Goal: Communication & Community: Participate in discussion

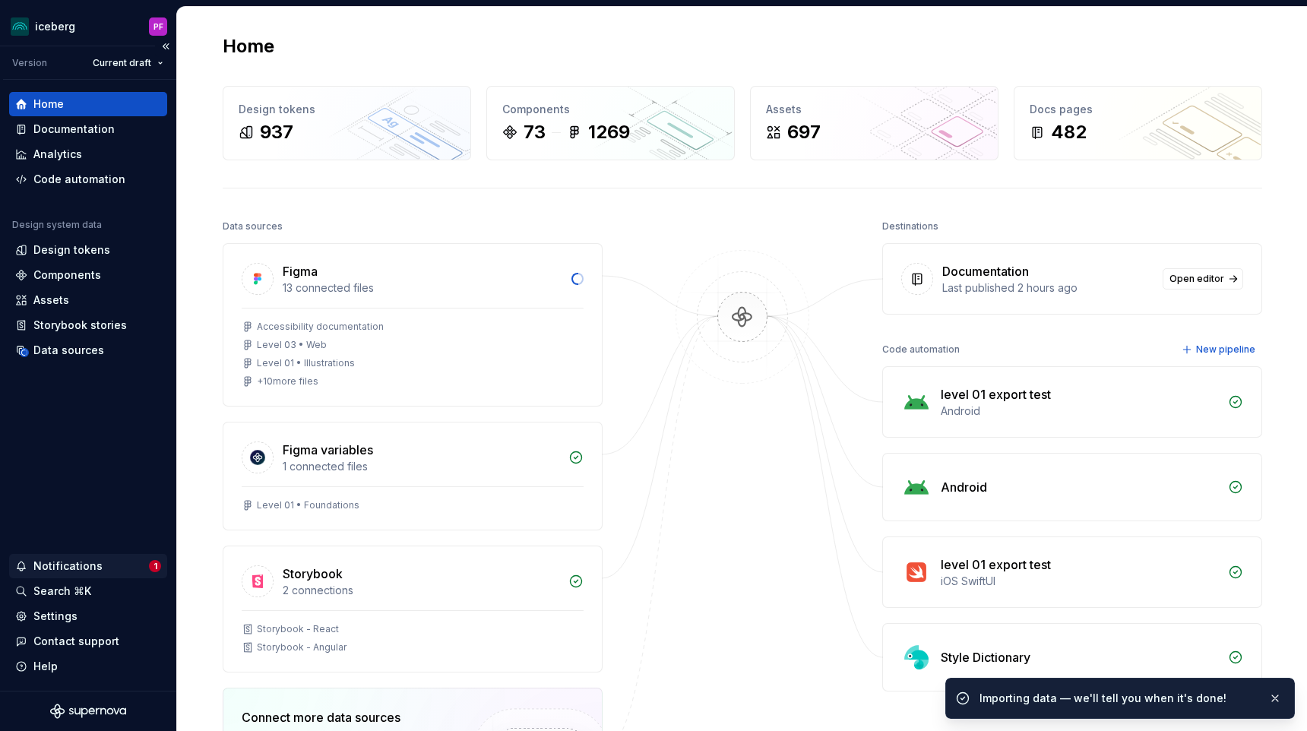
click at [131, 571] on div "Notifications" at bounding box center [82, 566] width 134 height 15
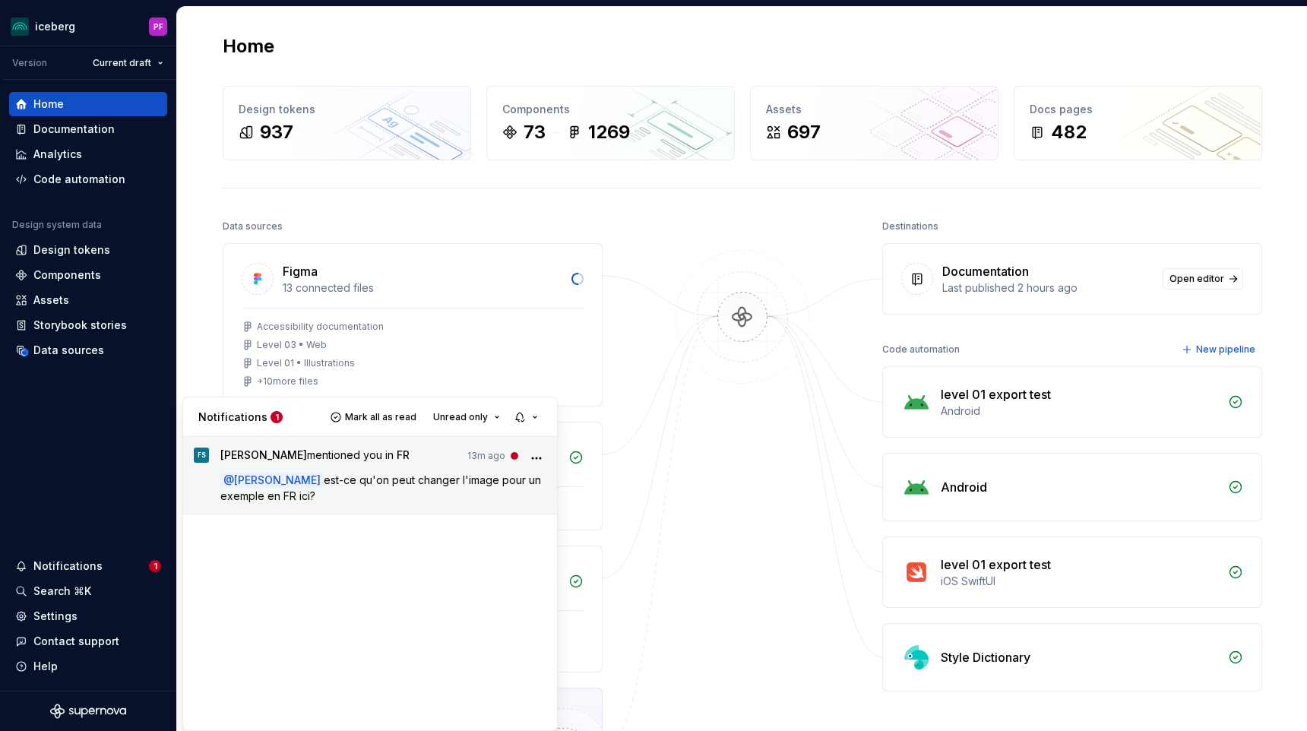
click at [328, 477] on span "est-ce qu'on peut changer l'image pour un exemple en FR ici?" at bounding box center [382, 487] width 324 height 29
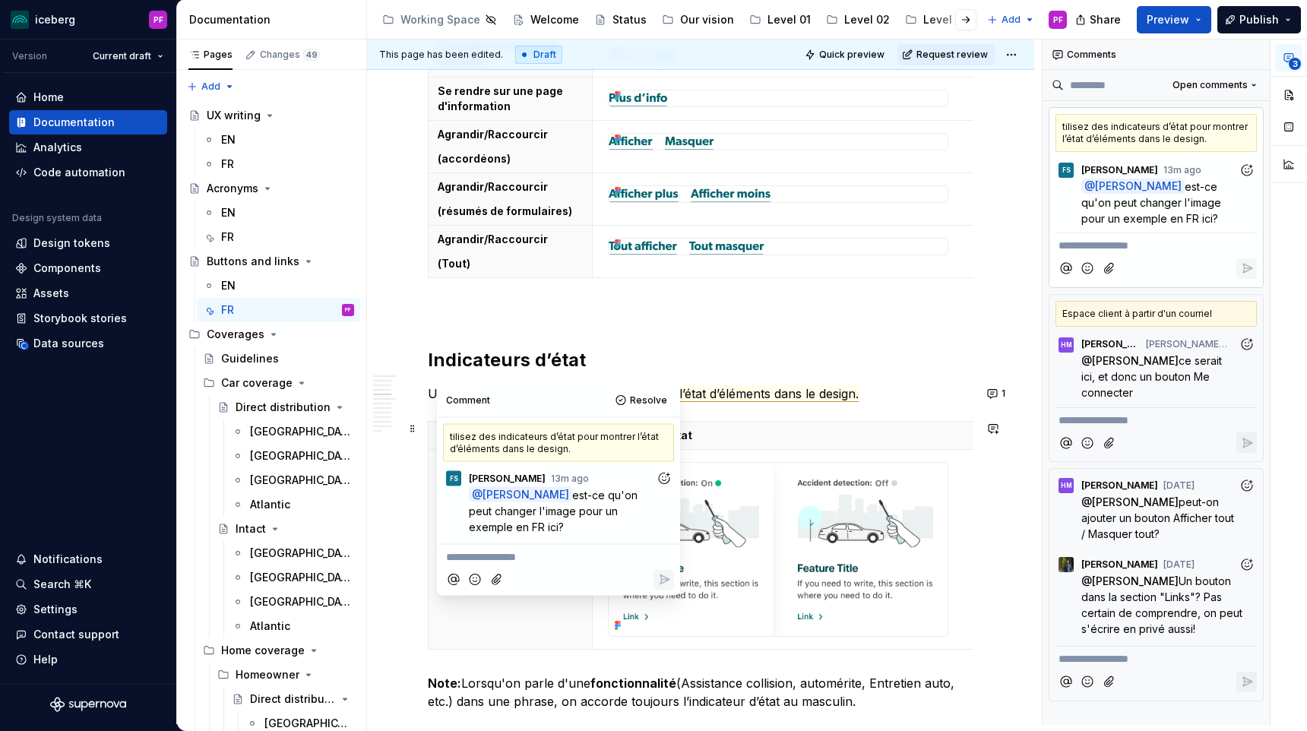
scroll to position [2679, 0]
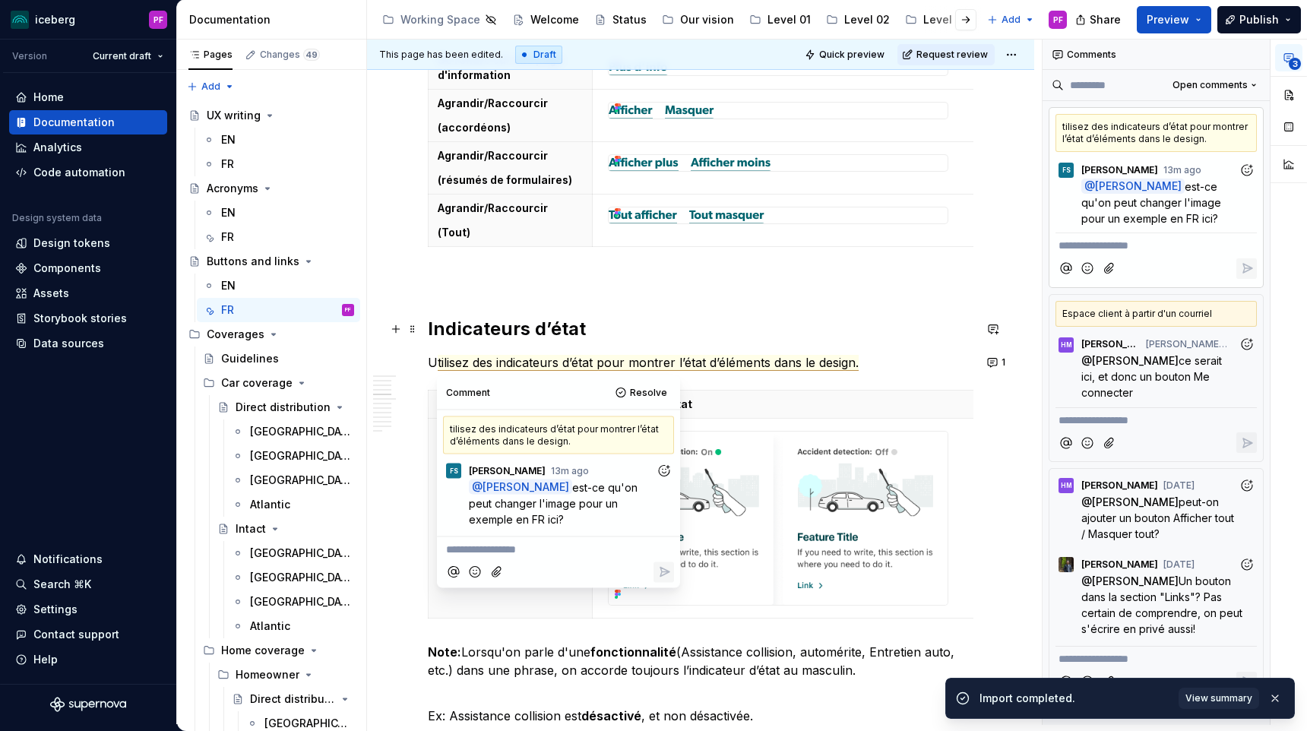
click at [679, 312] on div "Boutons Les libellés des boutons sont cohérents sur toutes nos plateformes. Com…" at bounding box center [701, 87] width 546 height 4946
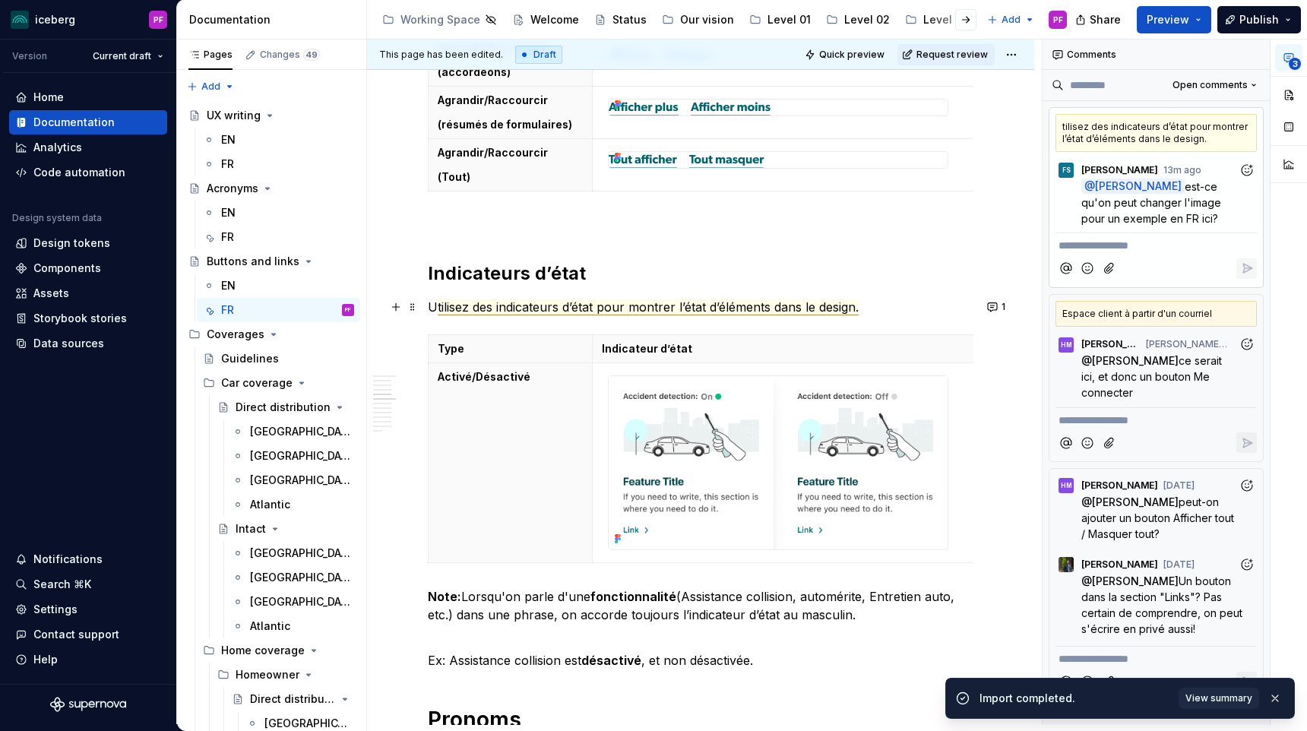
scroll to position [2738, 0]
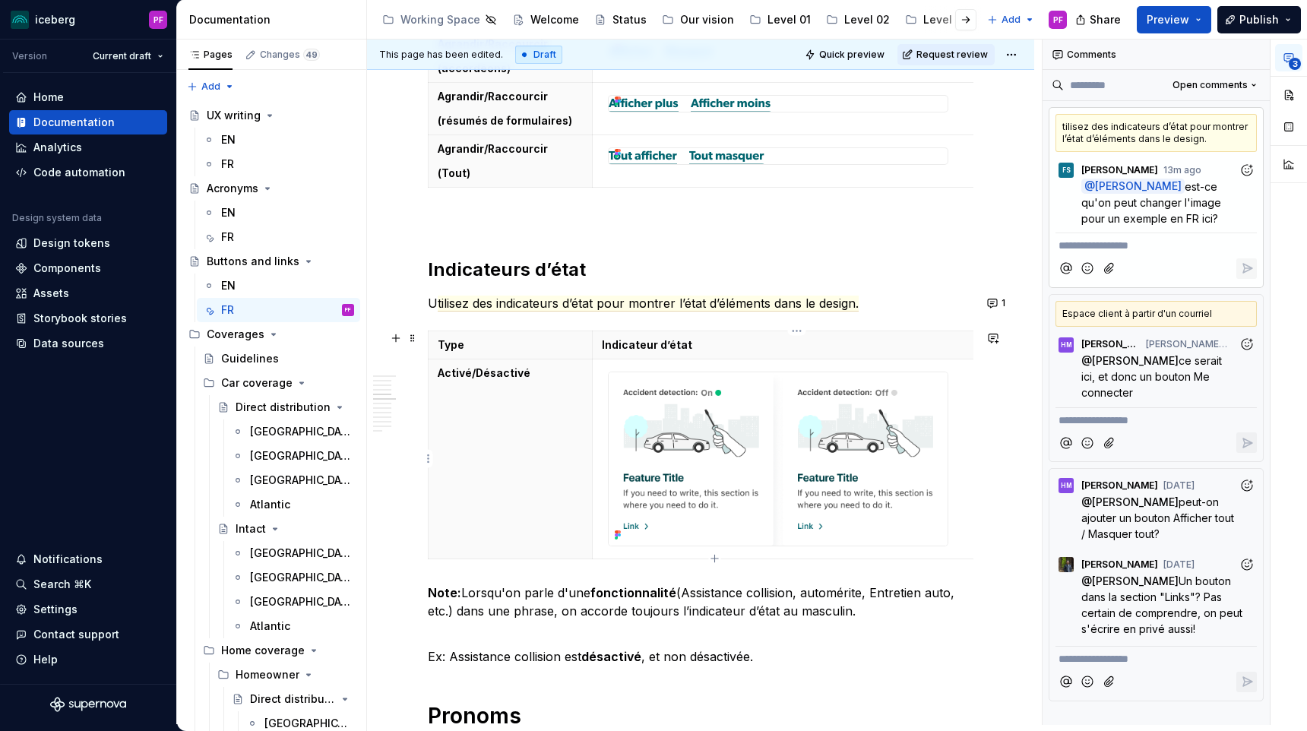
click at [724, 426] on img at bounding box center [778, 458] width 339 height 173
click at [616, 534] on icon at bounding box center [616, 535] width 3 height 3
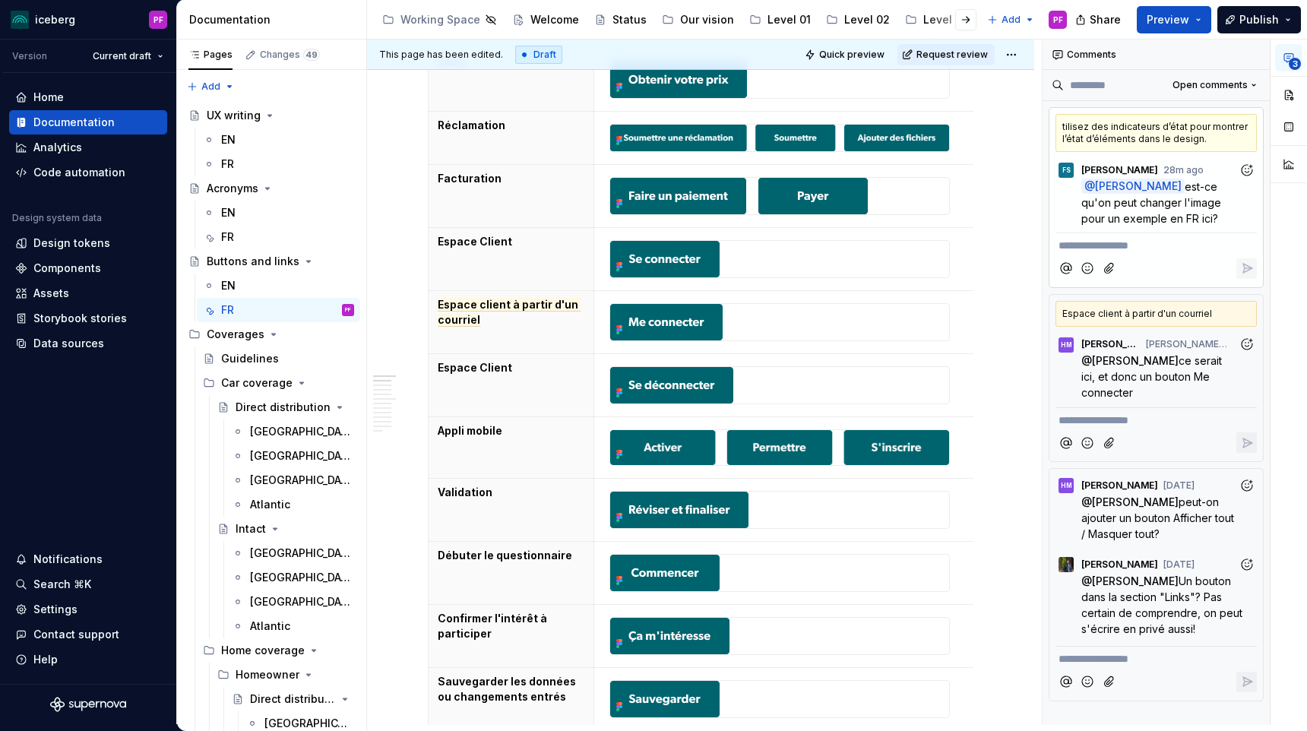
scroll to position [0, 0]
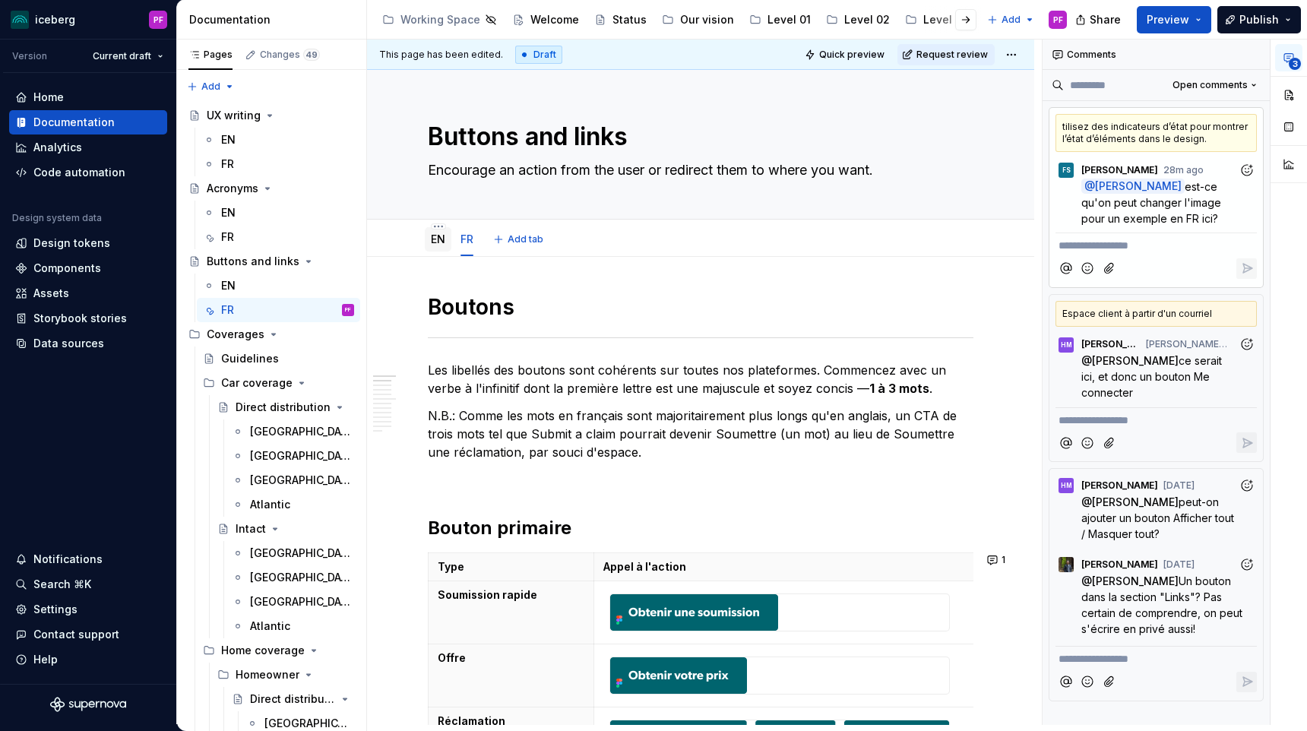
click at [436, 235] on link "EN" at bounding box center [438, 239] width 14 height 13
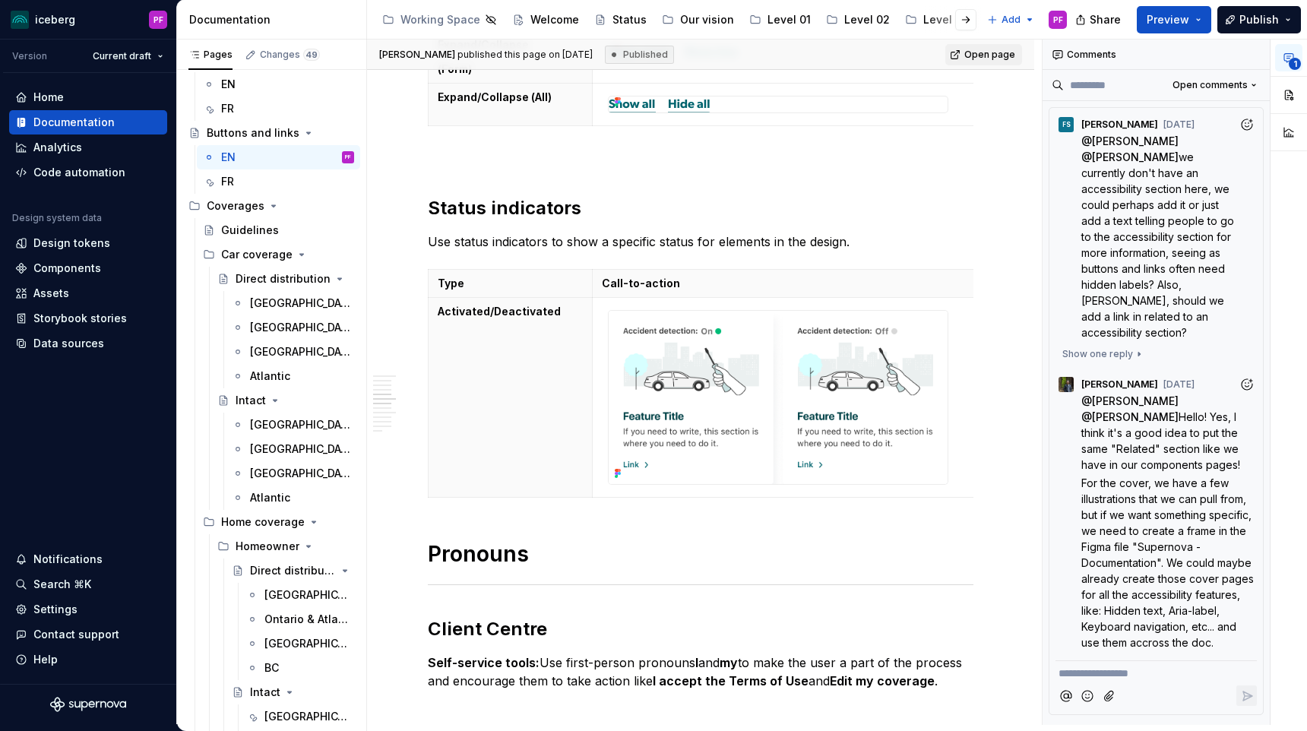
scroll to position [2850, 0]
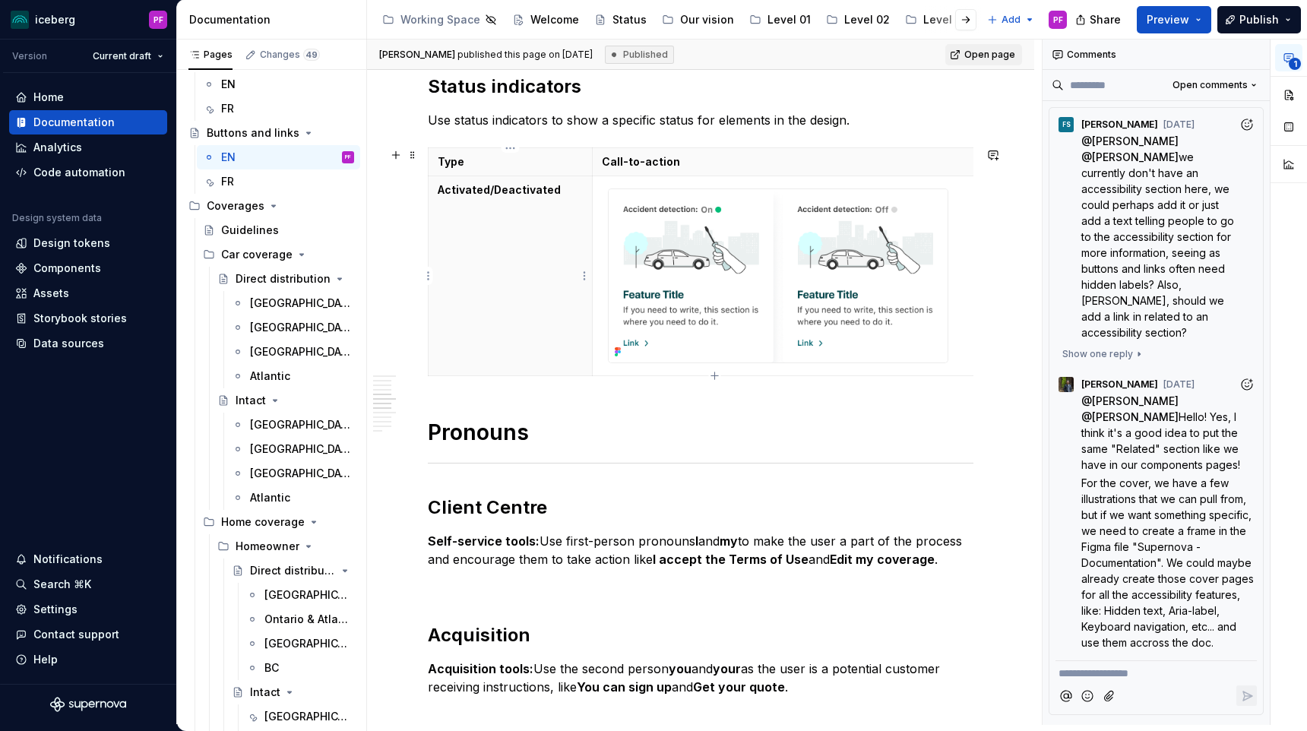
drag, startPoint x: 554, startPoint y: 199, endPoint x: 475, endPoint y: 201, distance: 79.1
click at [475, 201] on th "Activated/Deactivated" at bounding box center [511, 276] width 164 height 200
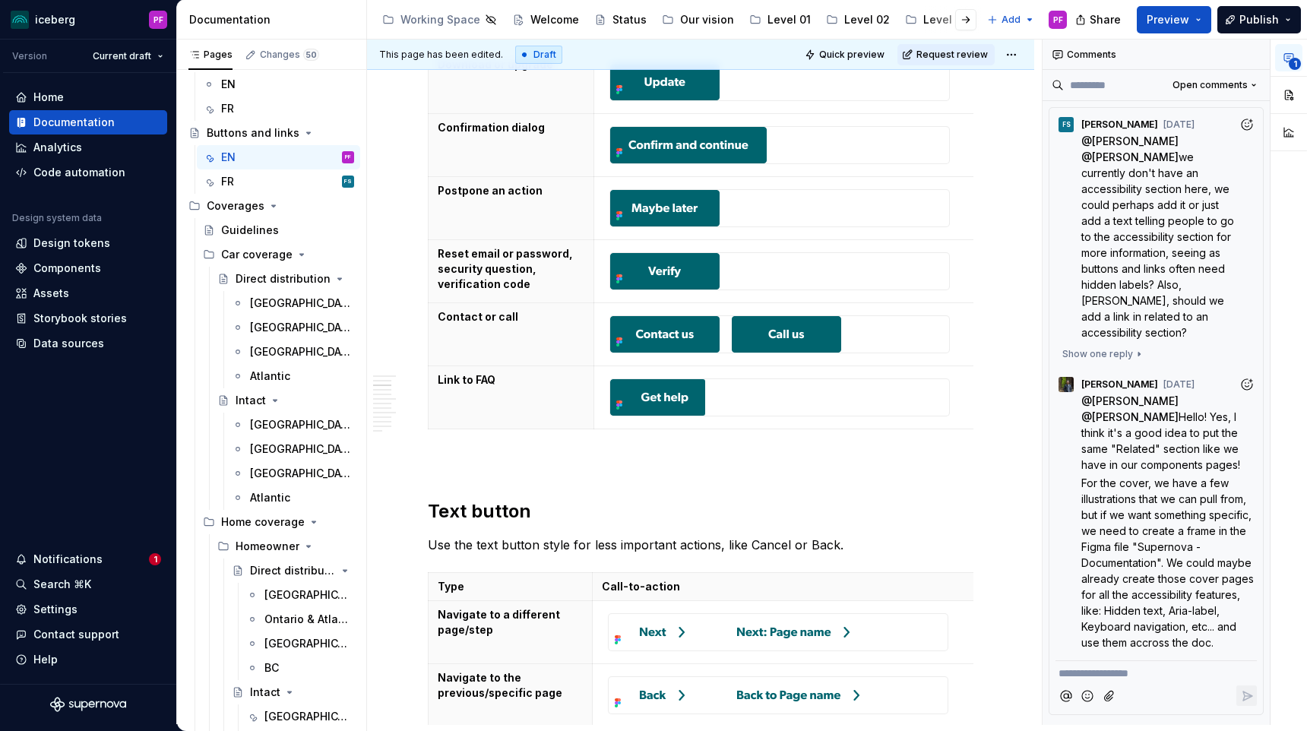
scroll to position [1292, 0]
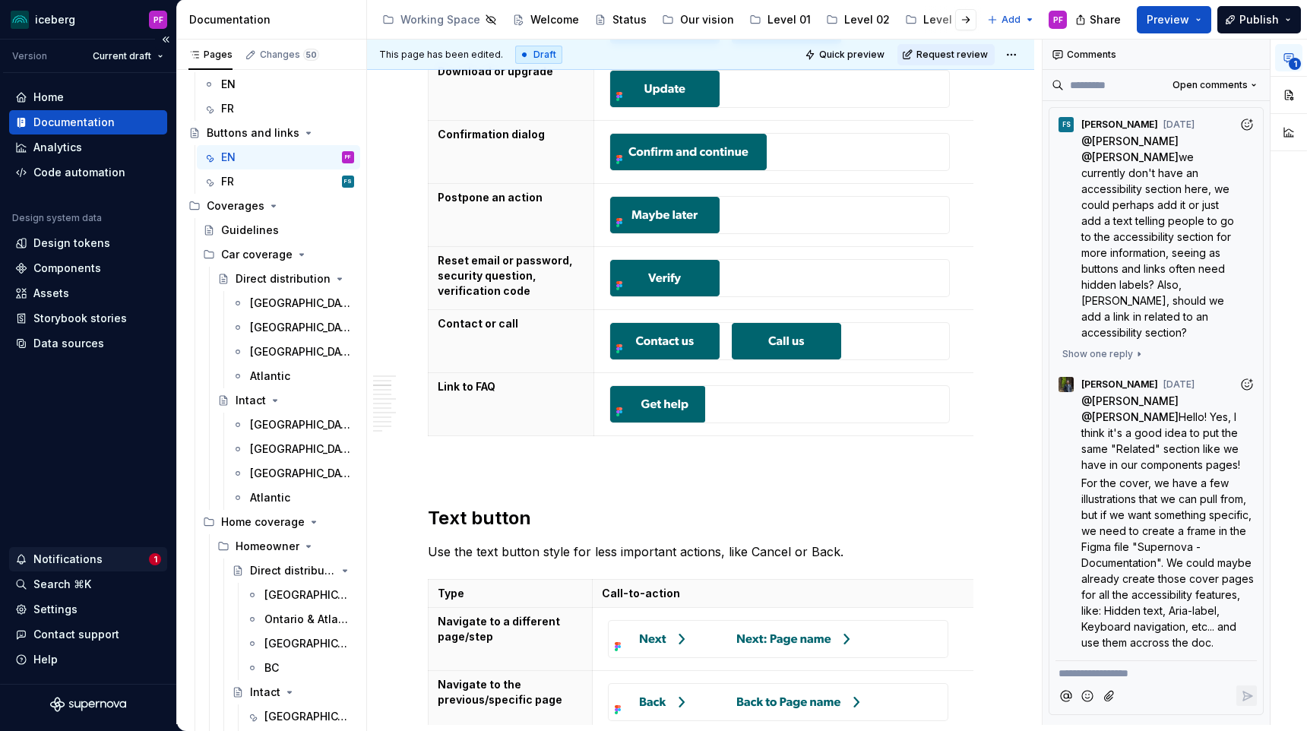
click at [106, 559] on div "Notifications" at bounding box center [82, 559] width 134 height 15
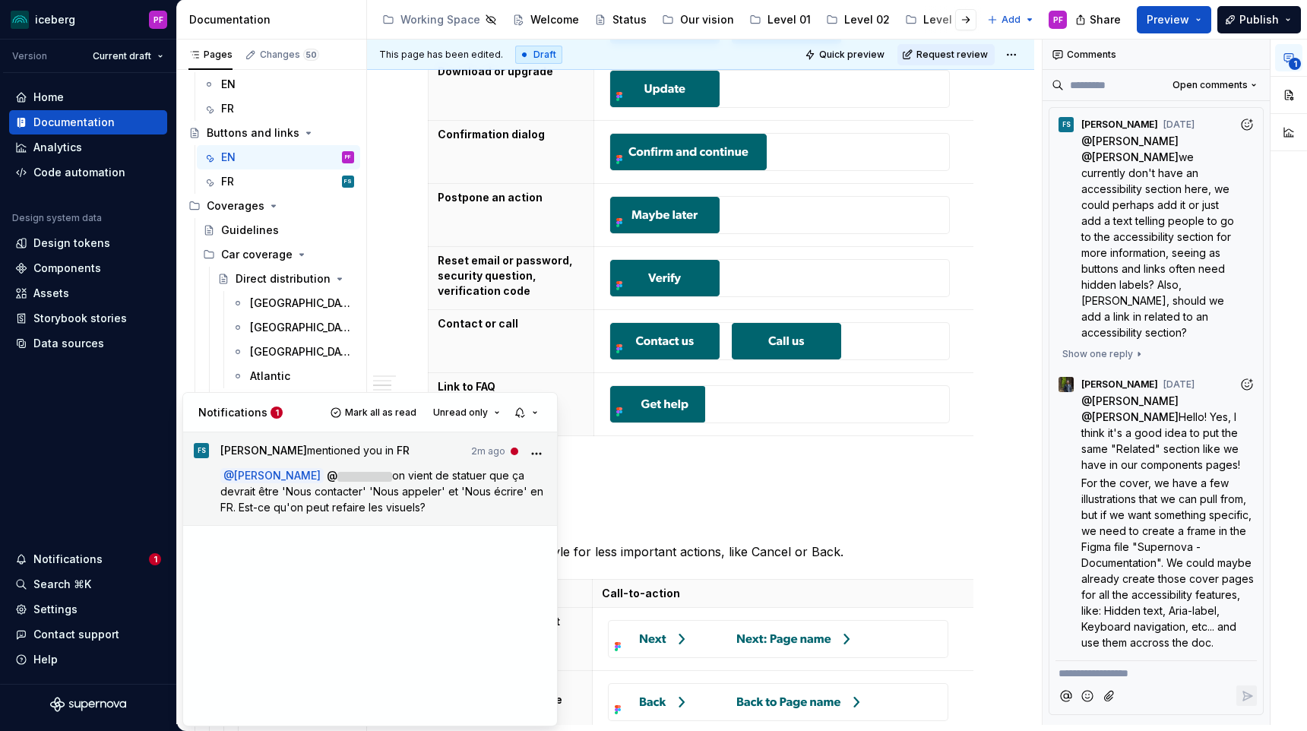
click at [287, 456] on span "[PERSON_NAME]" at bounding box center [263, 450] width 87 height 13
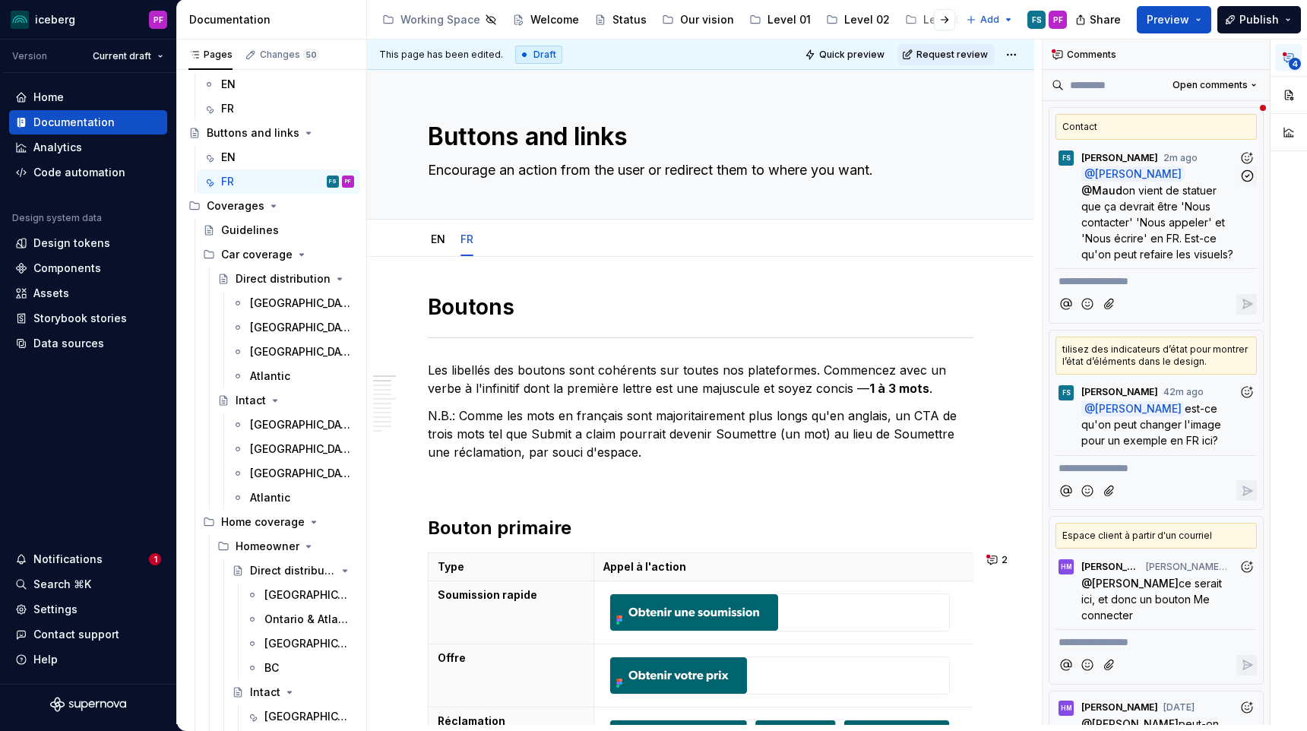
click at [1177, 207] on span "on vient de statuer que ça devrait être 'Nous contacter' 'Nous appeler' et 'Nou…" at bounding box center [1157, 222] width 152 height 77
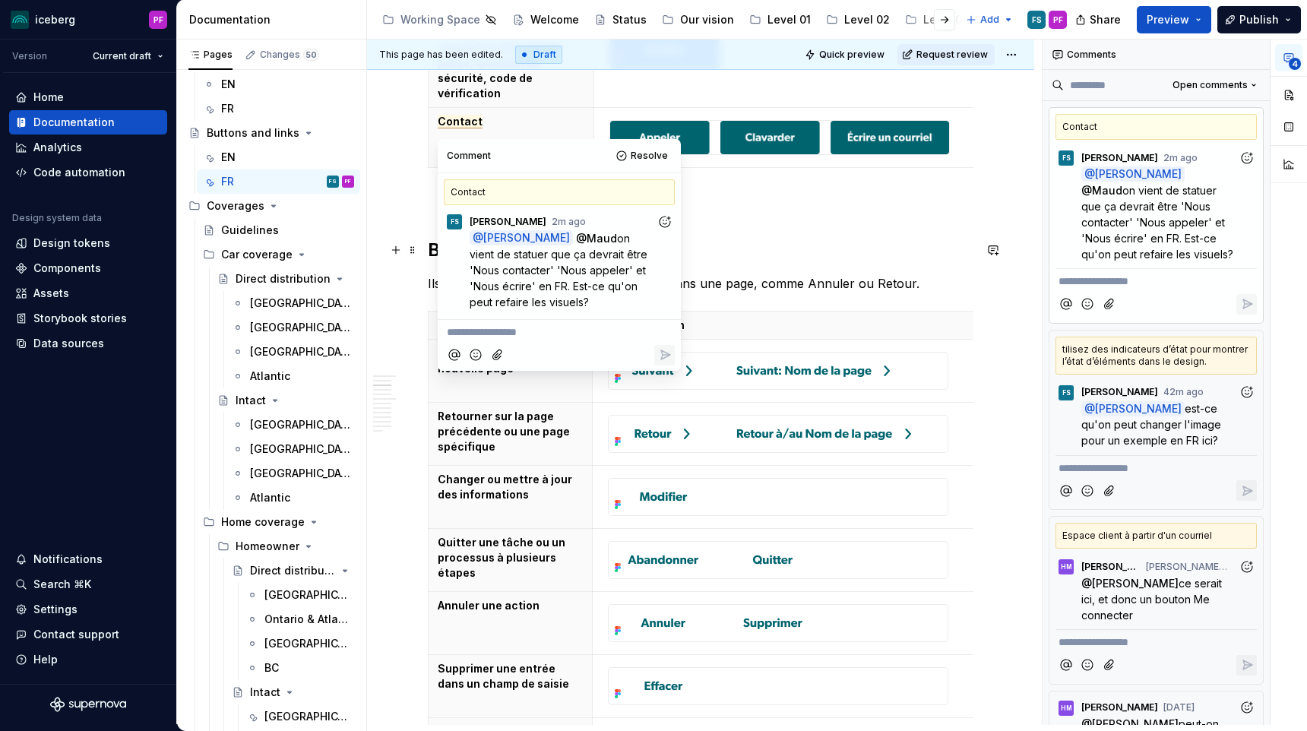
scroll to position [1560, 0]
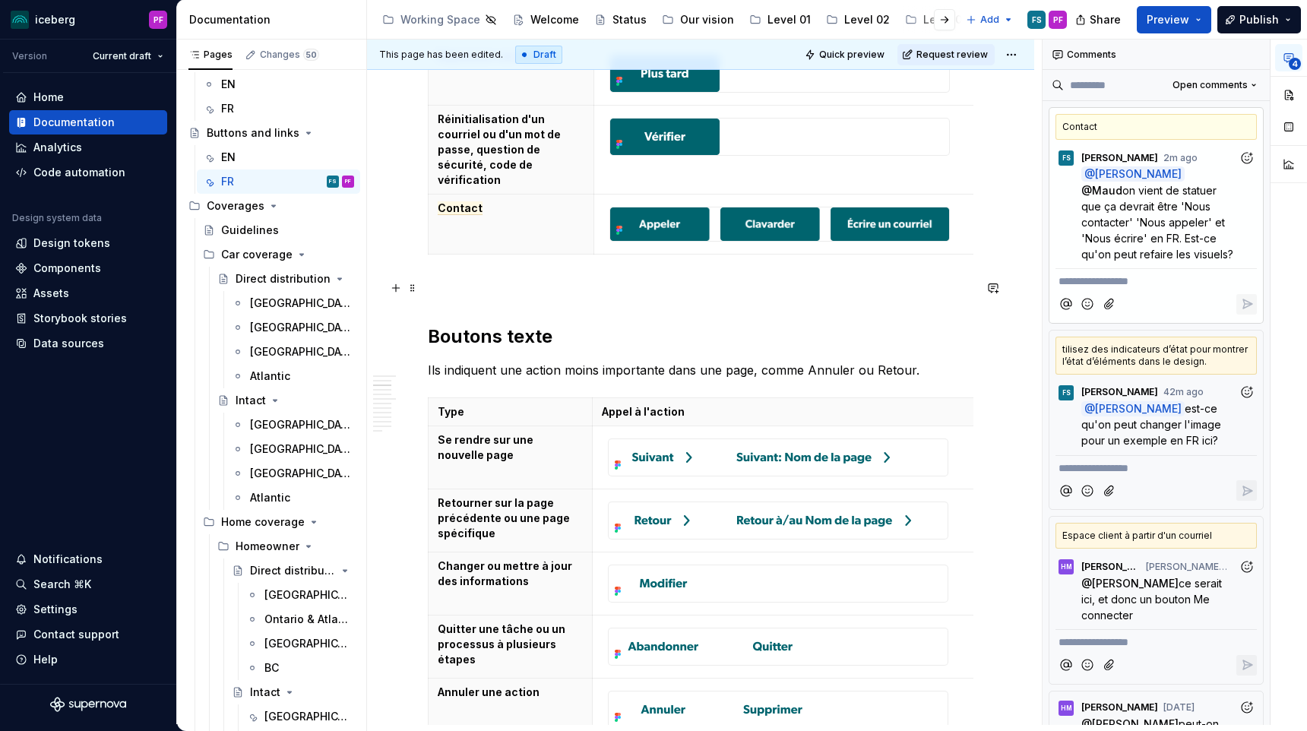
scroll to position [1534, 0]
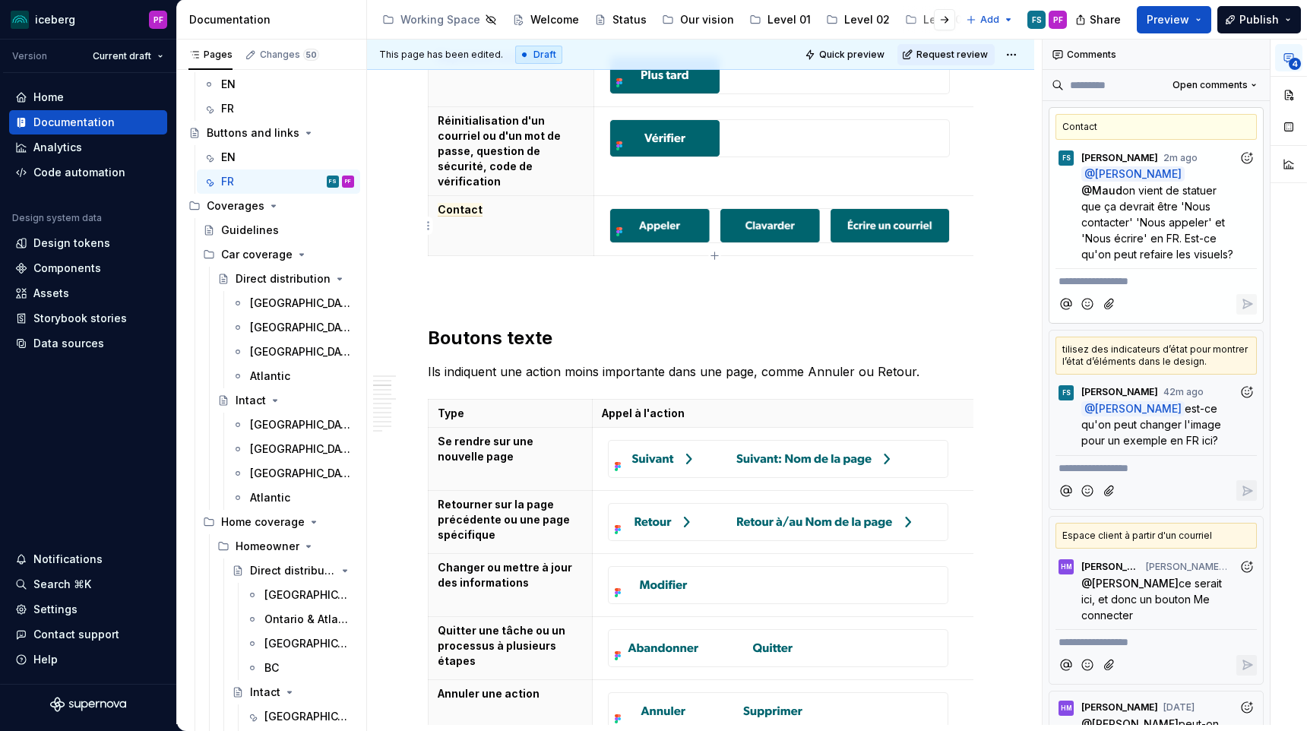
click at [622, 231] on icon at bounding box center [620, 231] width 3 height 3
type textarea "*"
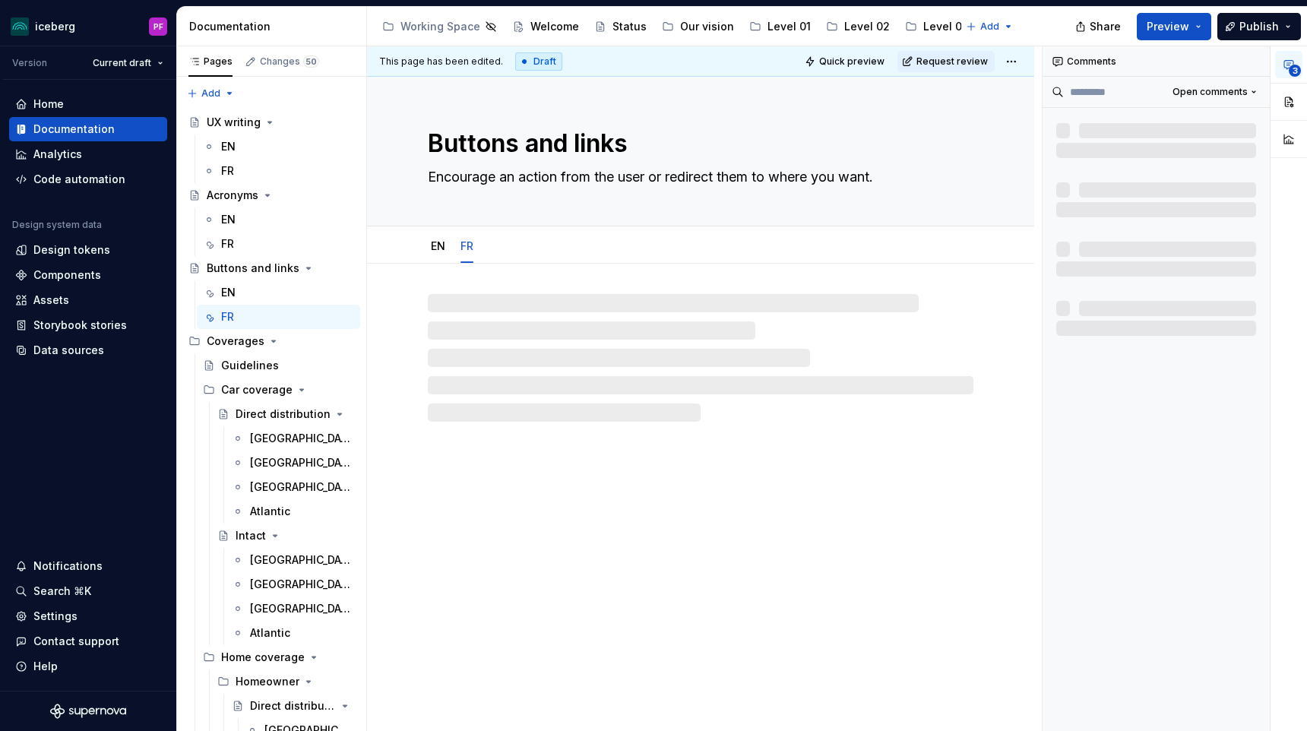
scroll to position [1, 0]
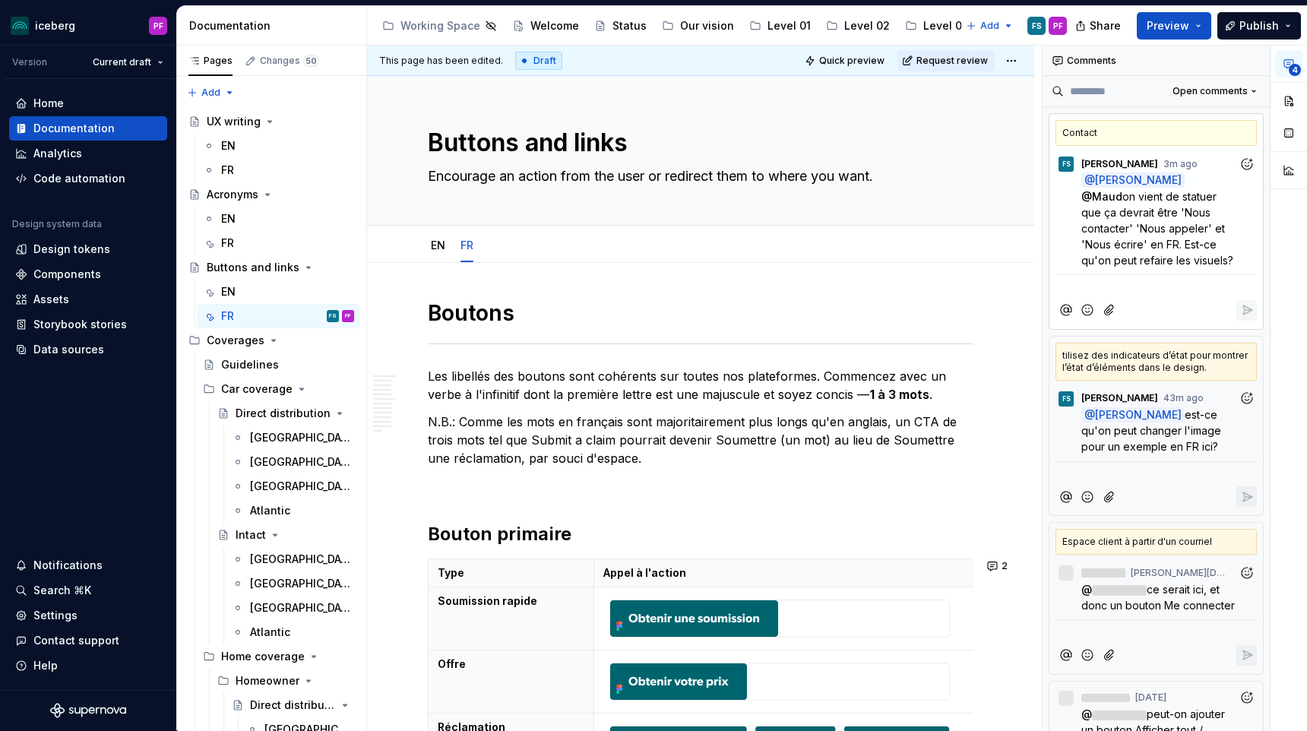
type textarea "*"
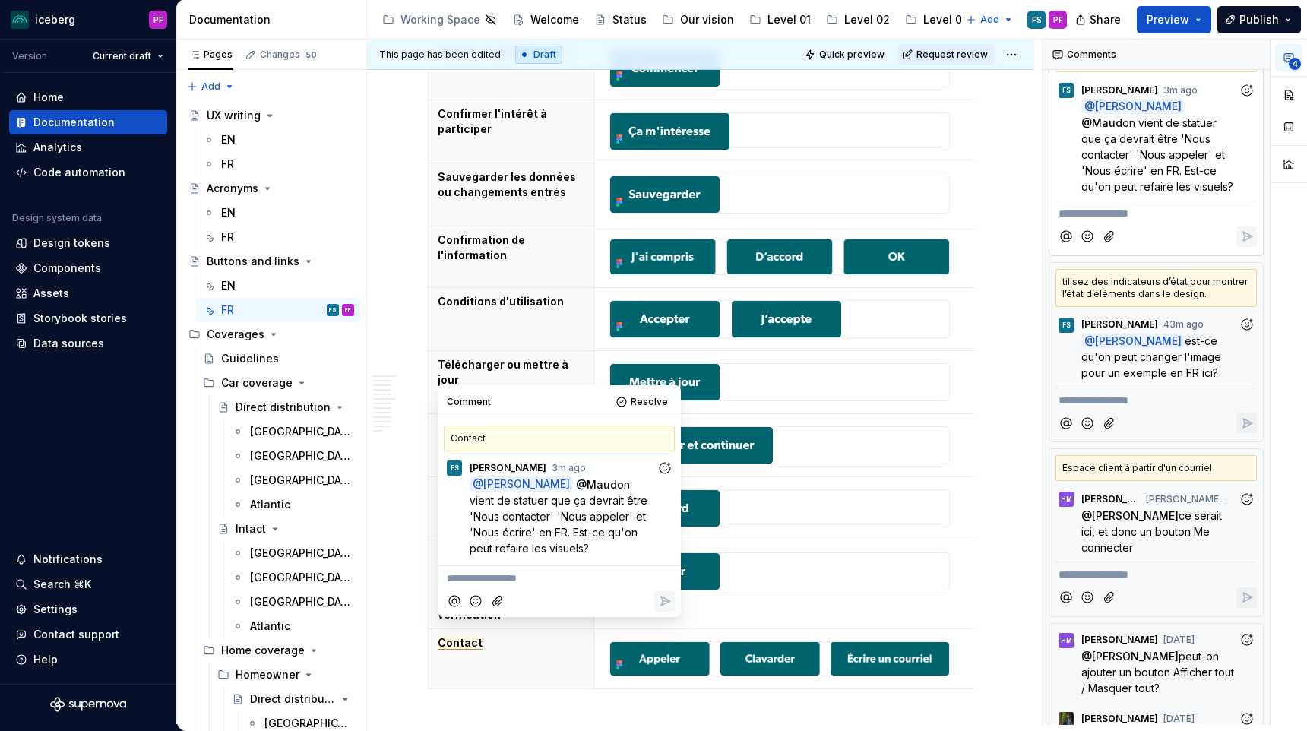
scroll to position [1138, 0]
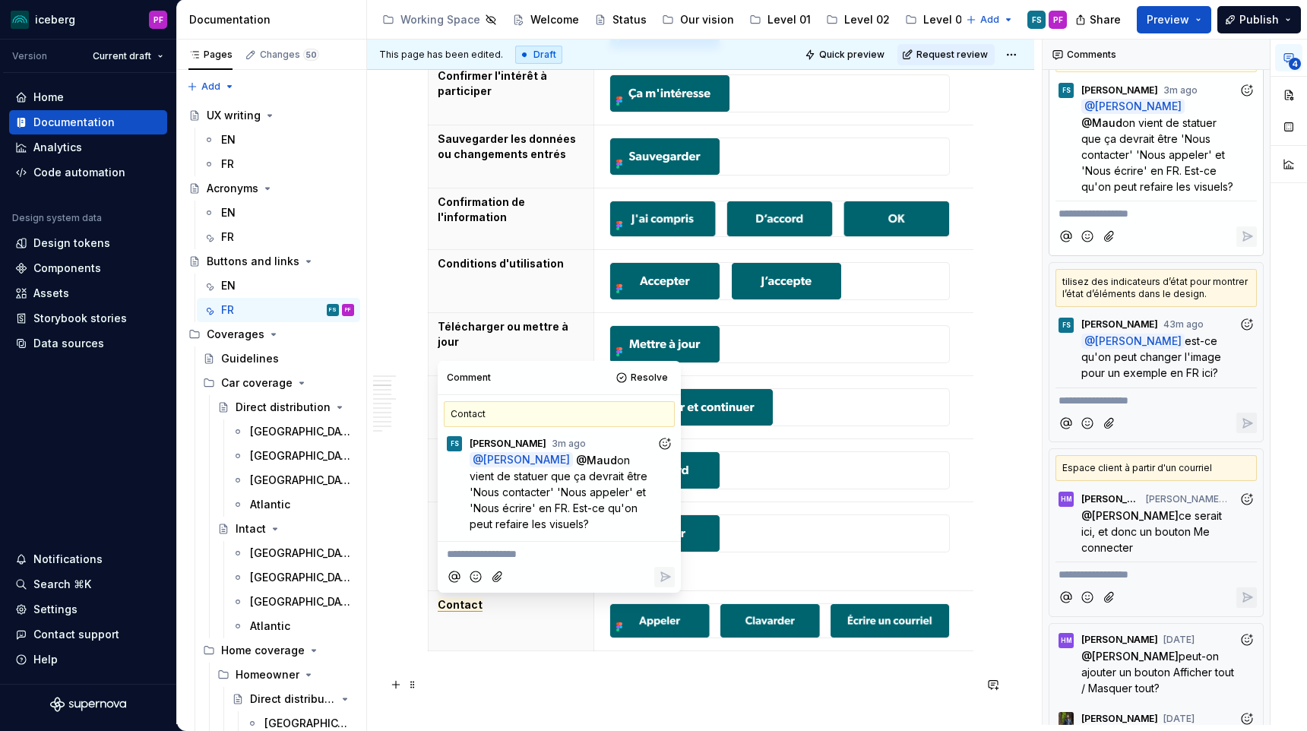
click at [508, 691] on p at bounding box center [701, 685] width 546 height 18
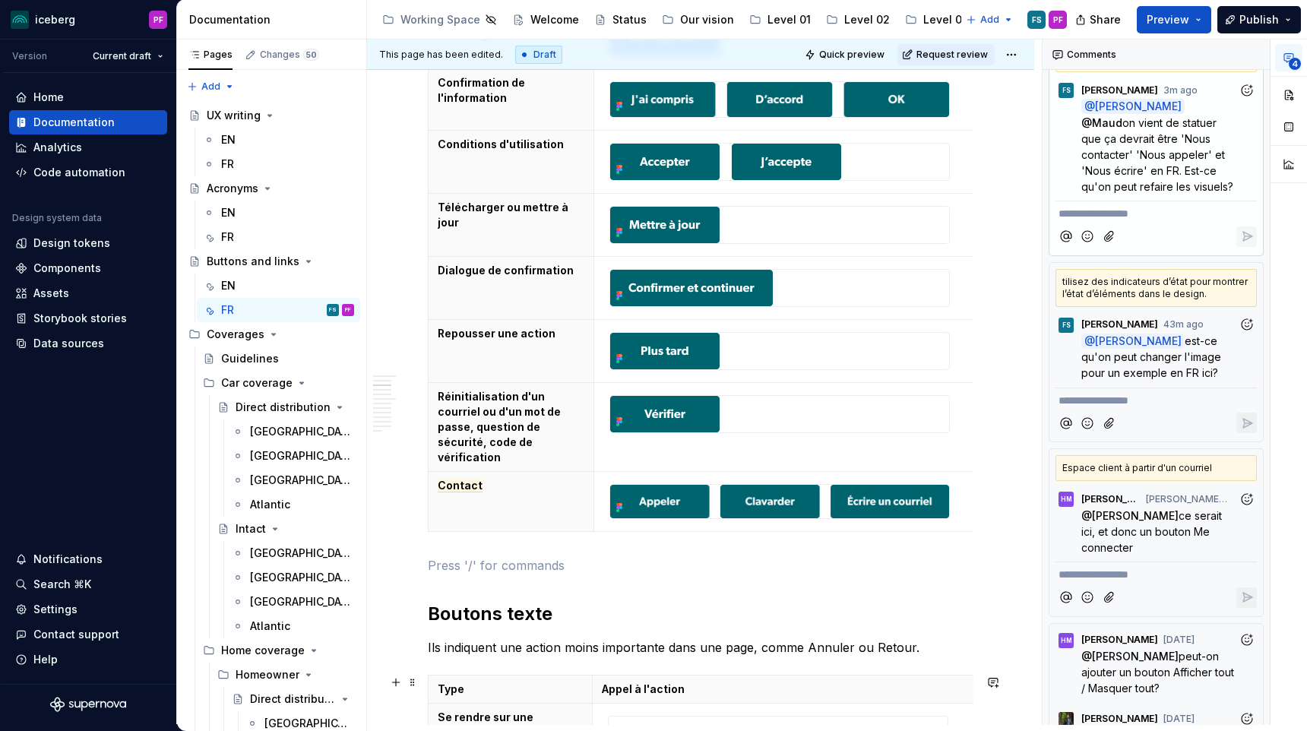
scroll to position [1261, 0]
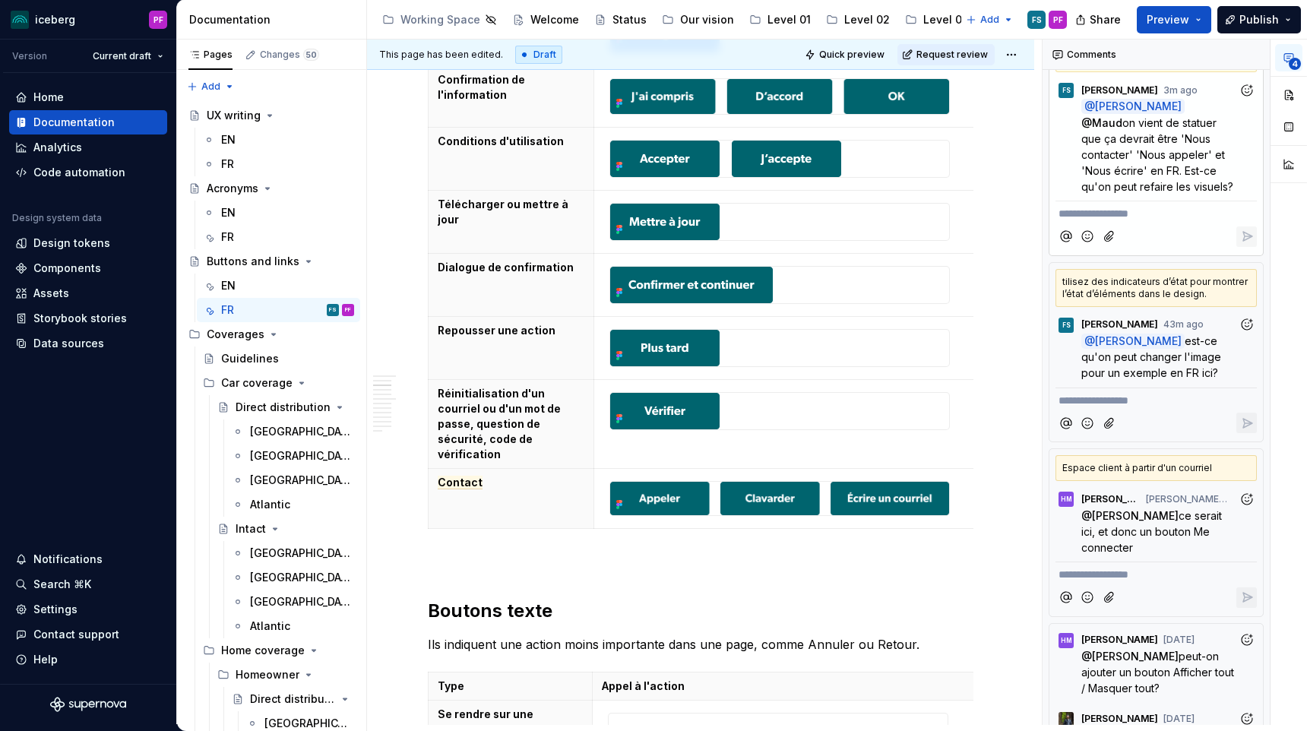
click at [1114, 214] on p "**********" at bounding box center [1156, 214] width 195 height 16
click at [1091, 198] on span "Maud" at bounding box center [1083, 193] width 30 height 15
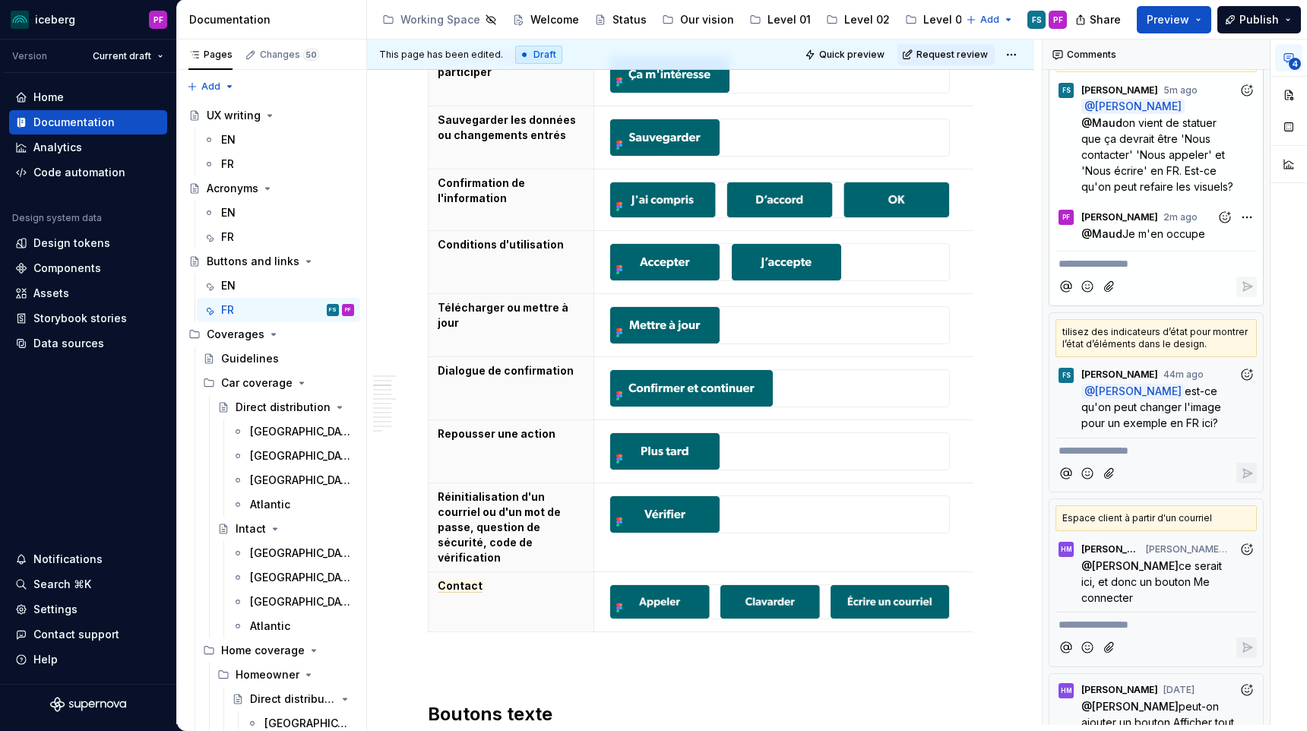
scroll to position [1193, 0]
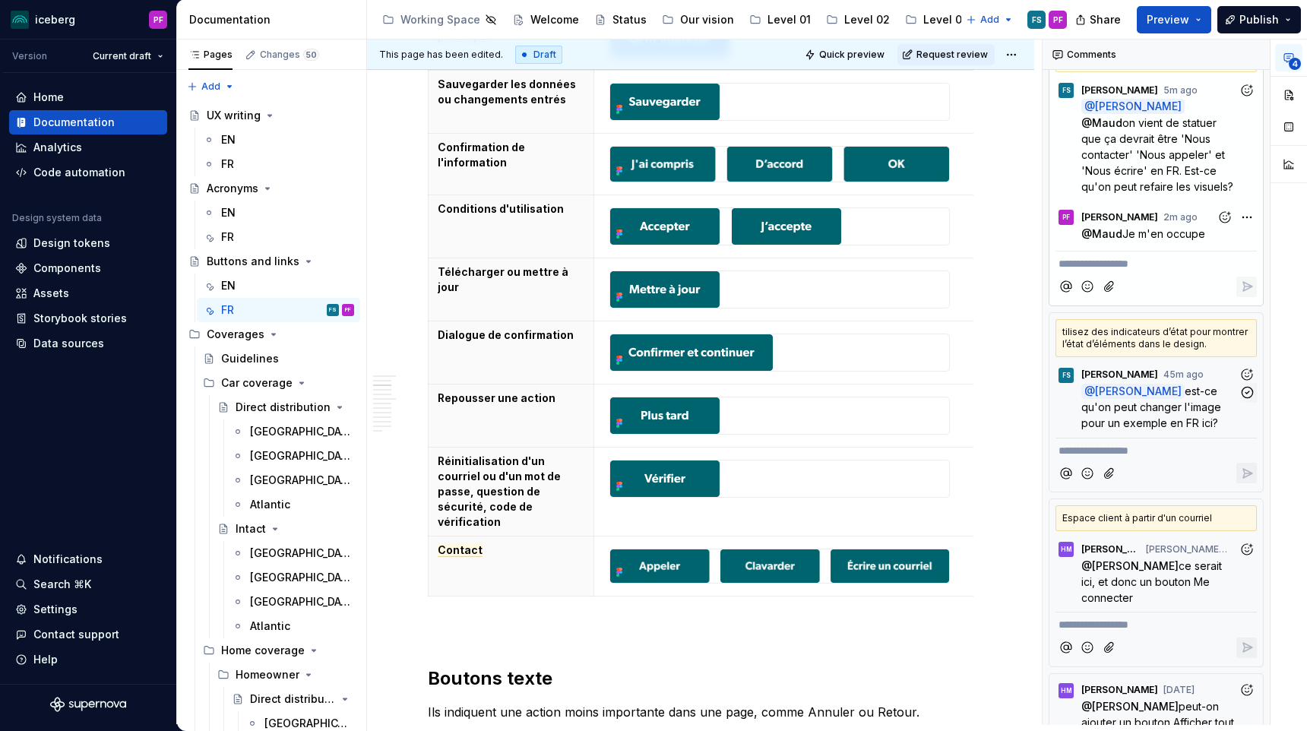
click at [1177, 410] on span "est-ce qu'on peut changer l'image pour un exemple en FR ici?" at bounding box center [1152, 407] width 143 height 45
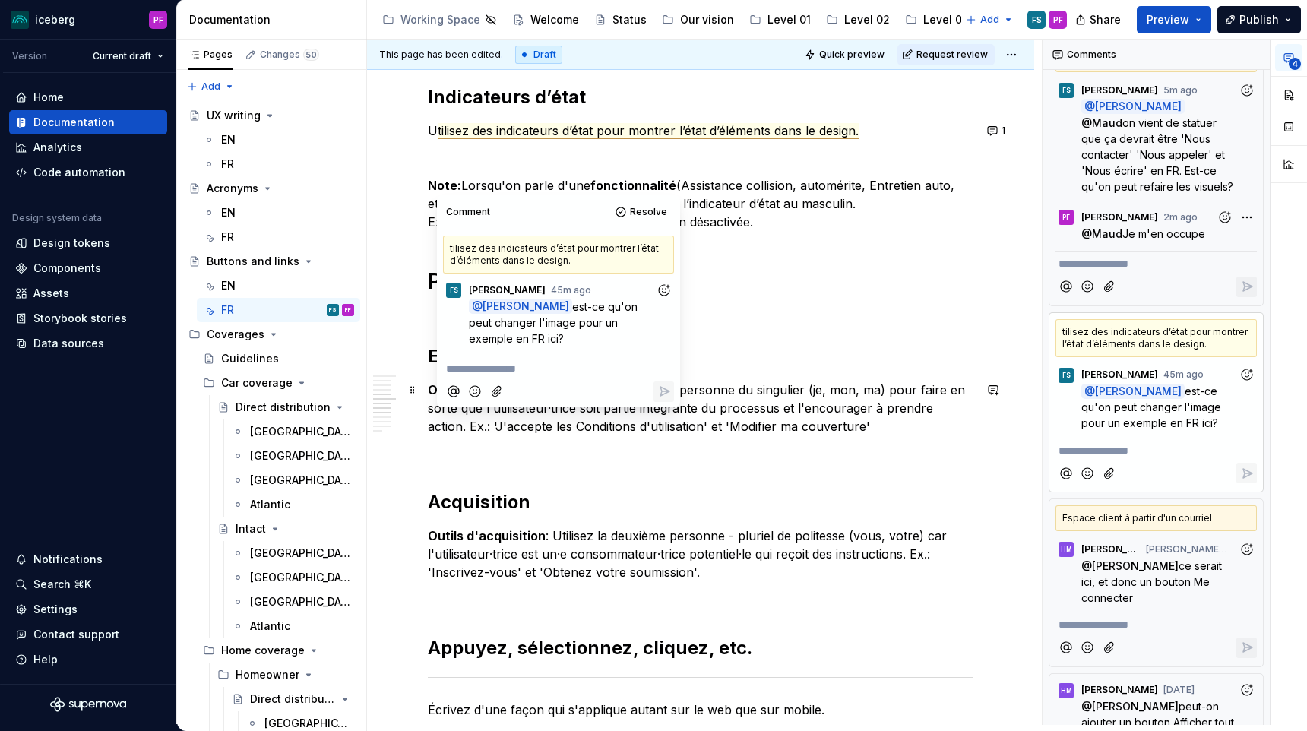
scroll to position [2918, 0]
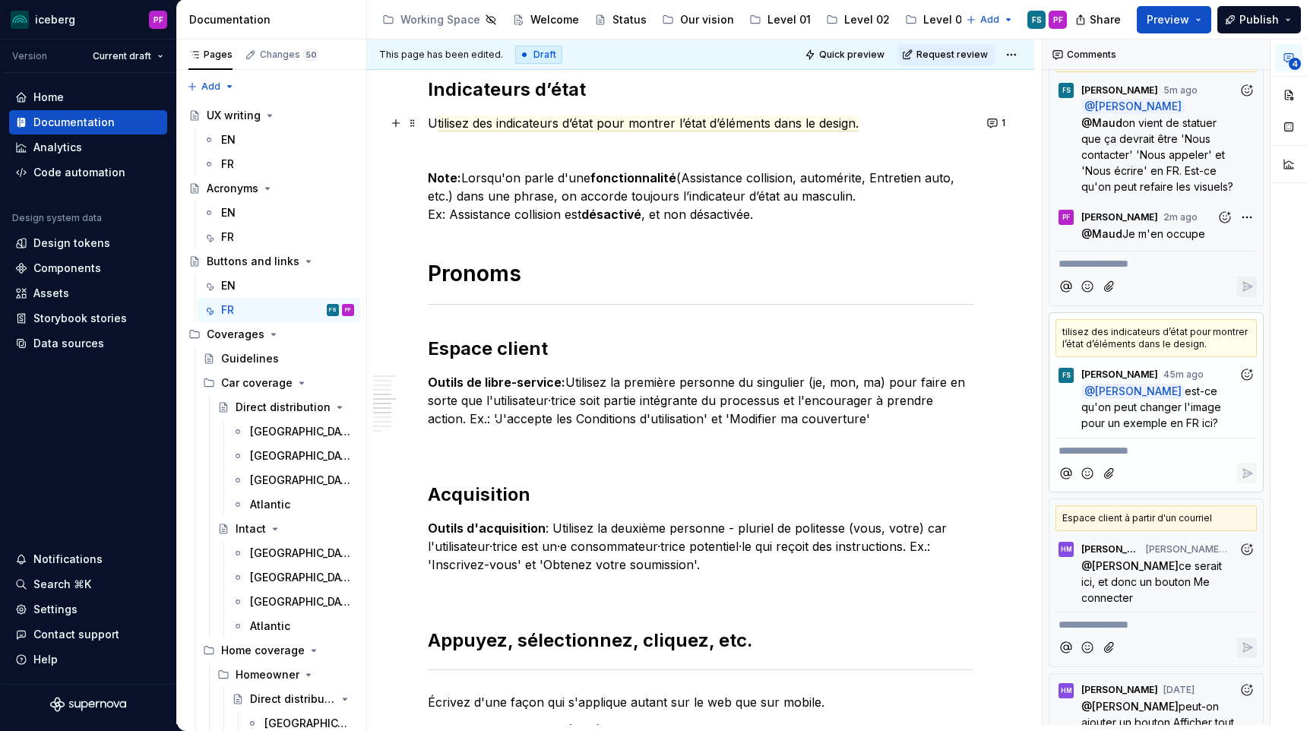
click at [889, 125] on p "U tilisez des indicateurs d’état pour montrer l’état d’éléments dans le design." at bounding box center [701, 123] width 546 height 18
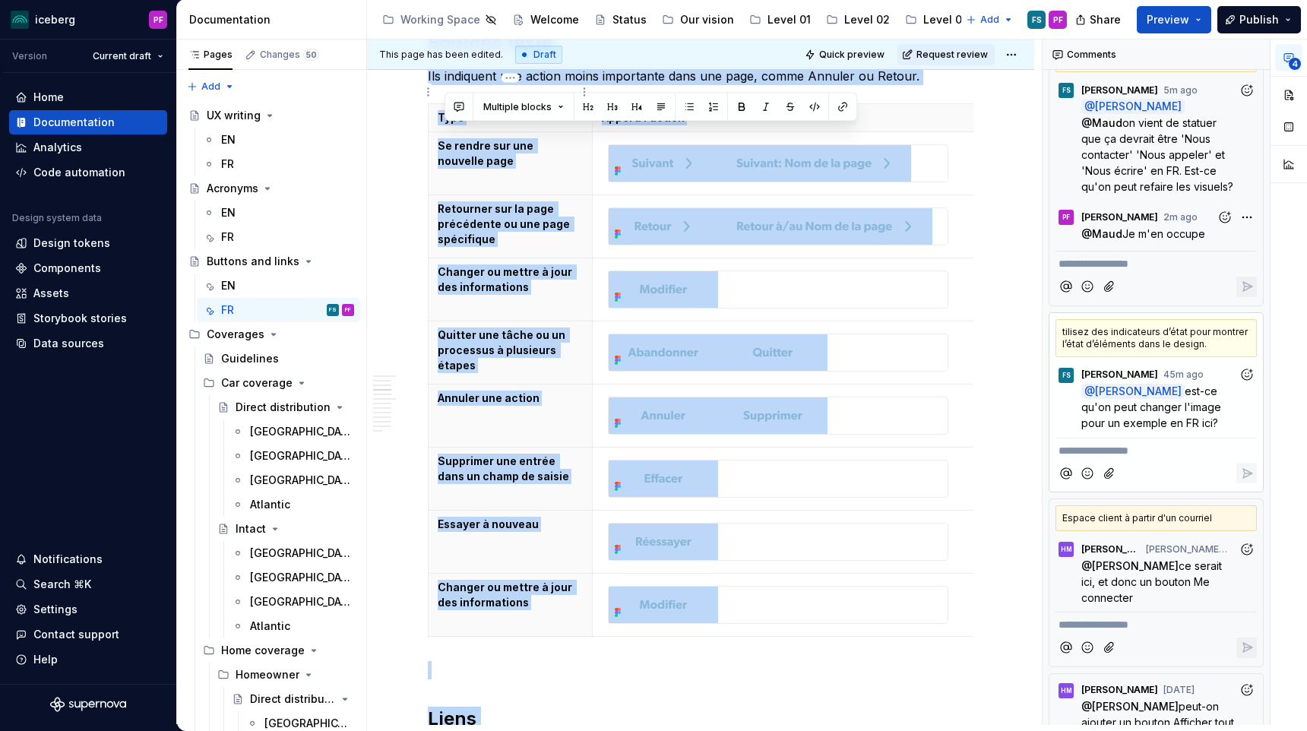
drag, startPoint x: 594, startPoint y: 95, endPoint x: 445, endPoint y: 90, distance: 149.8
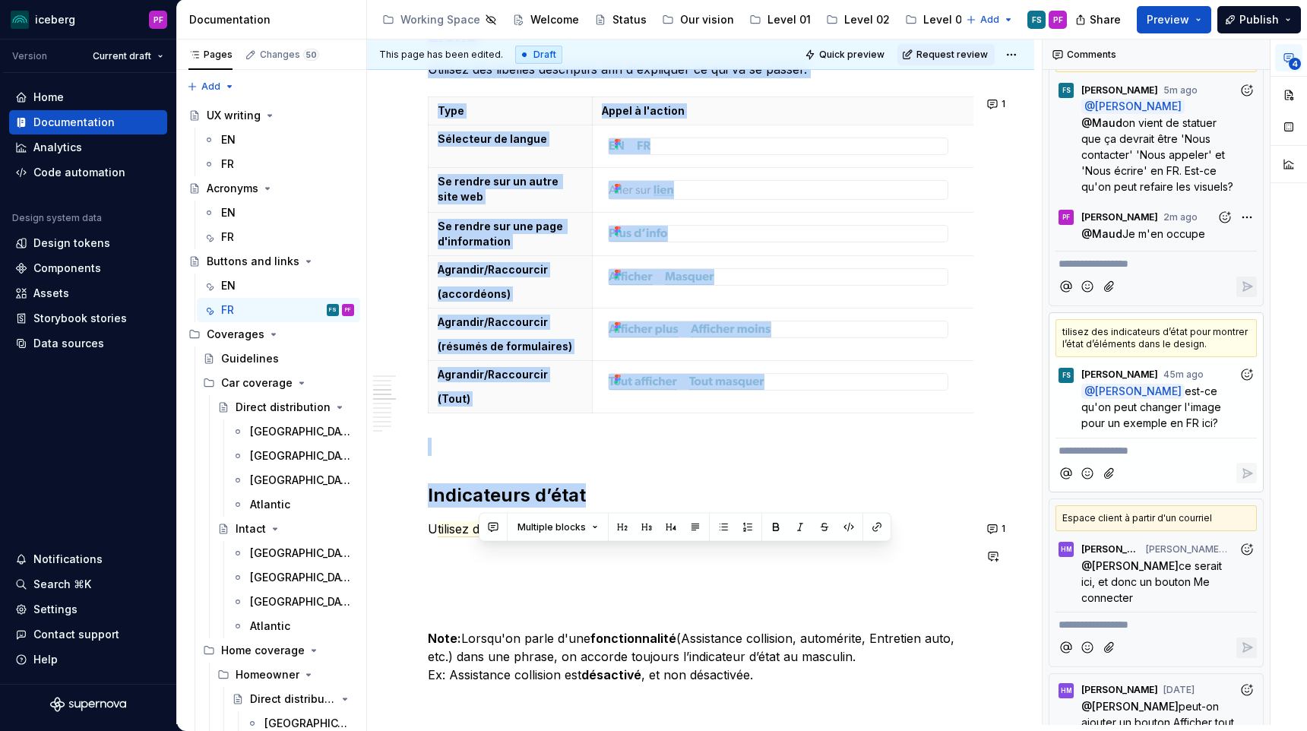
scroll to position [2515, 0]
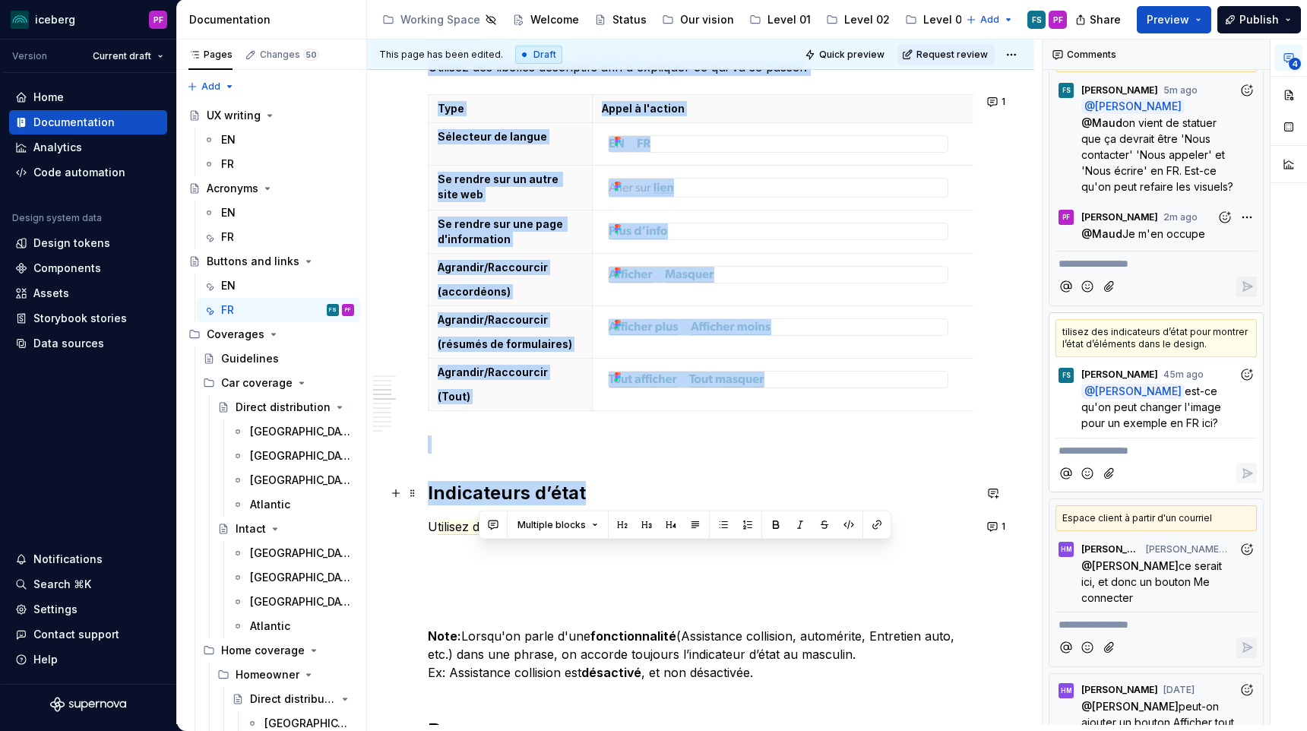
click at [448, 482] on h2 "Indicateurs d’état" at bounding box center [701, 493] width 546 height 24
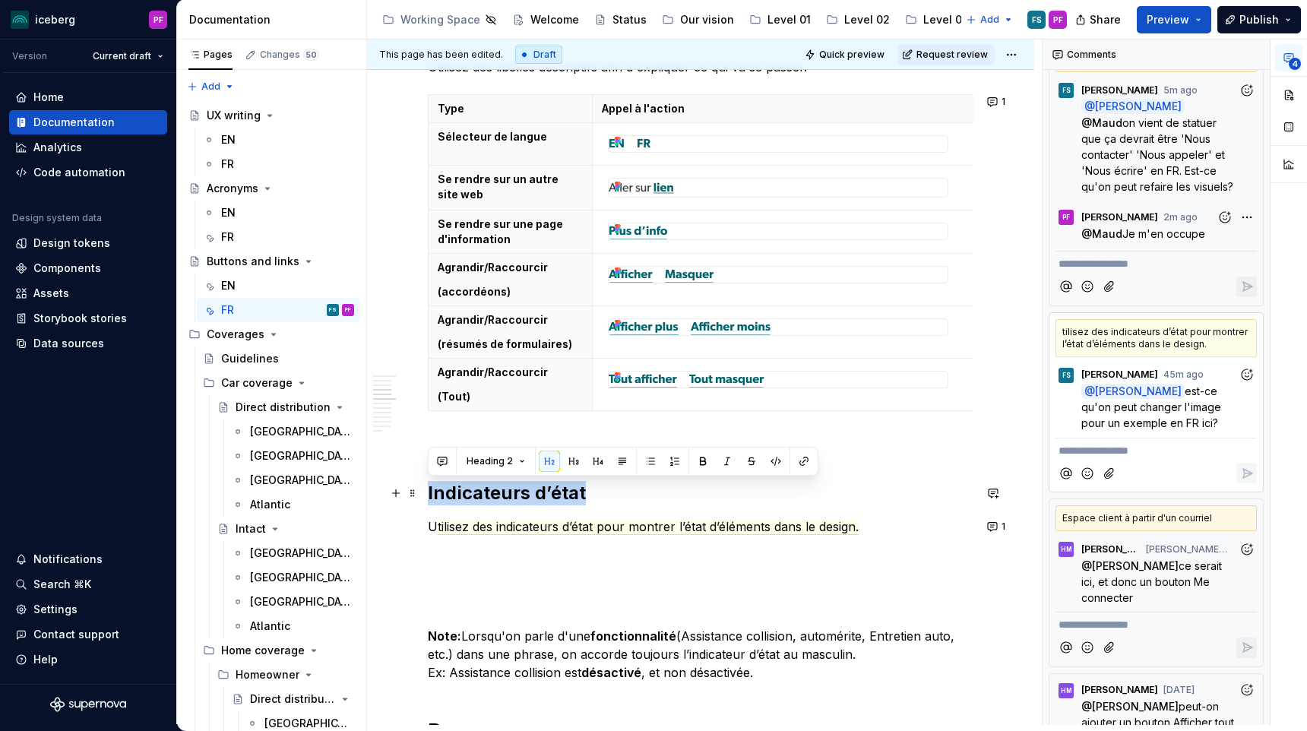
drag, startPoint x: 534, startPoint y: 492, endPoint x: 427, endPoint y: 492, distance: 107.2
click at [427, 492] on div "Boutons Les libellés des boutons sont cohérents sur toutes nos plateformes. Com…" at bounding box center [700, 248] width 667 height 5013
copy h2 "Indicateurs d’état"
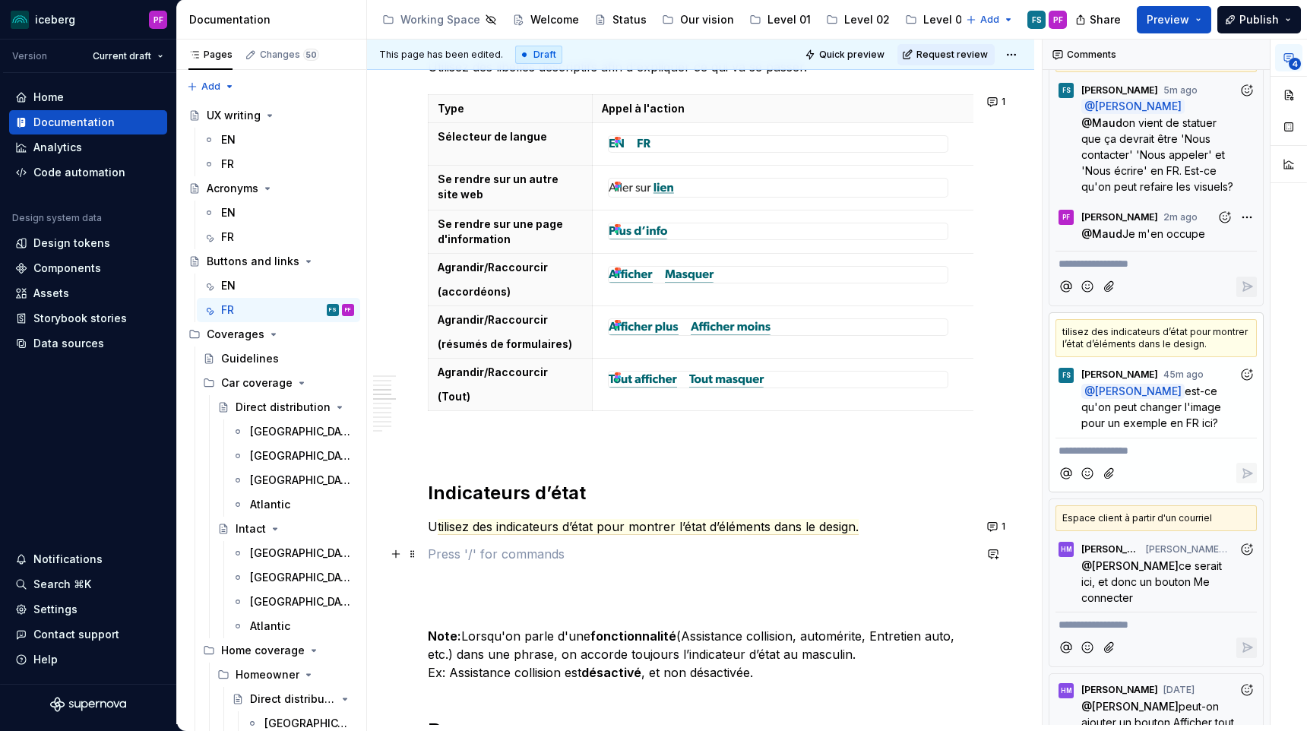
click at [528, 559] on p at bounding box center [701, 554] width 546 height 18
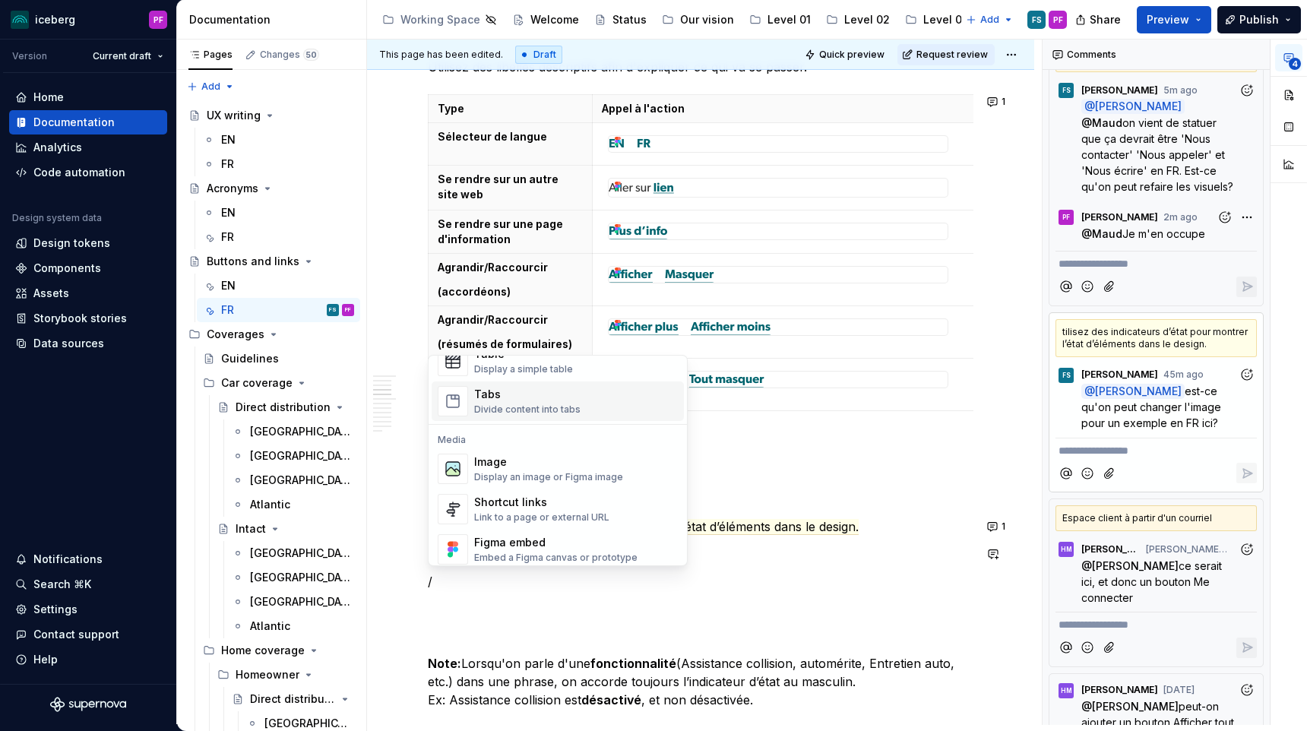
scroll to position [581, 0]
click at [521, 458] on div "Image" at bounding box center [548, 458] width 149 height 15
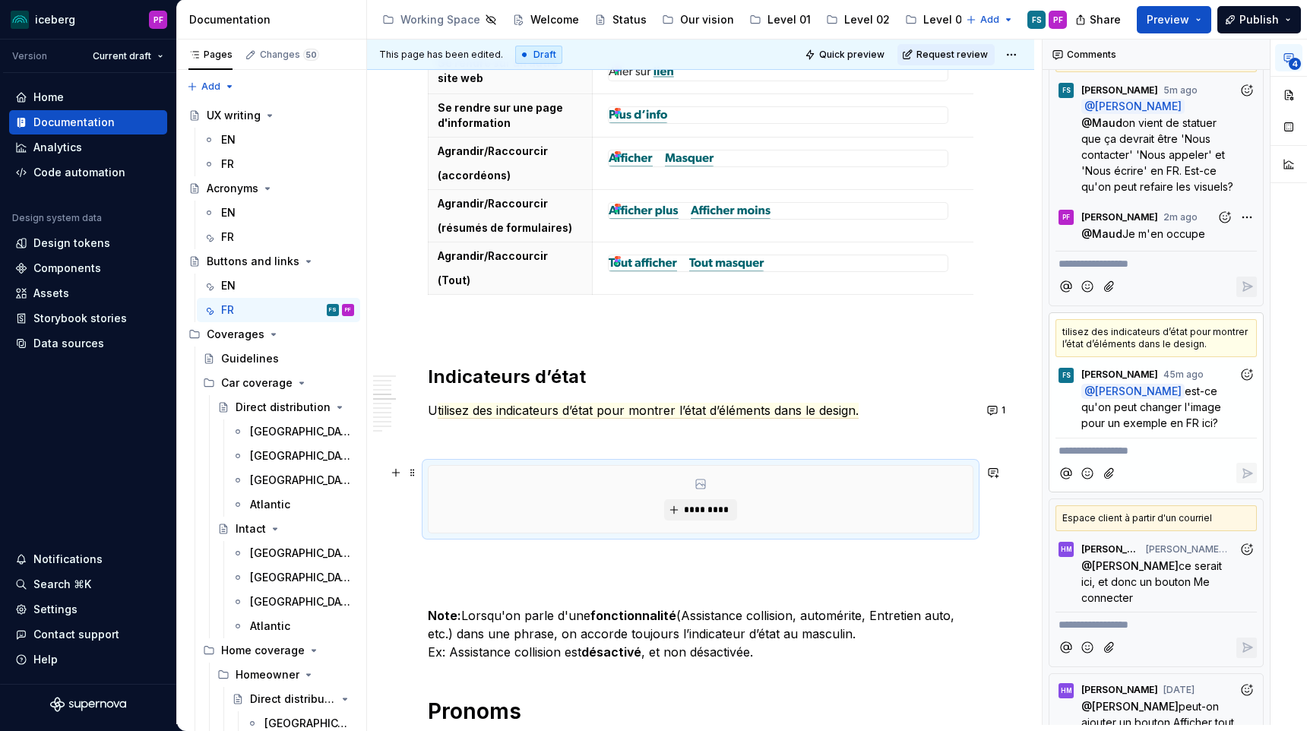
scroll to position [2647, 0]
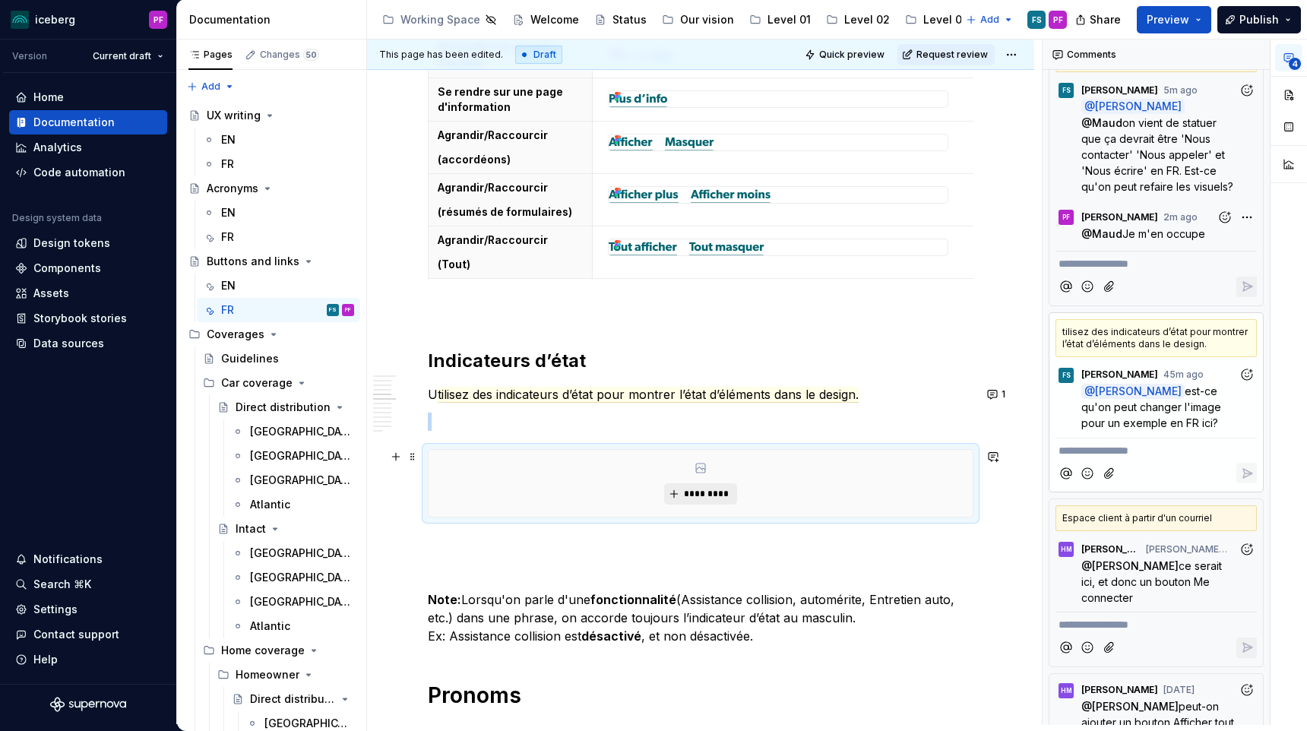
click at [694, 489] on span "*********" at bounding box center [706, 494] width 46 height 12
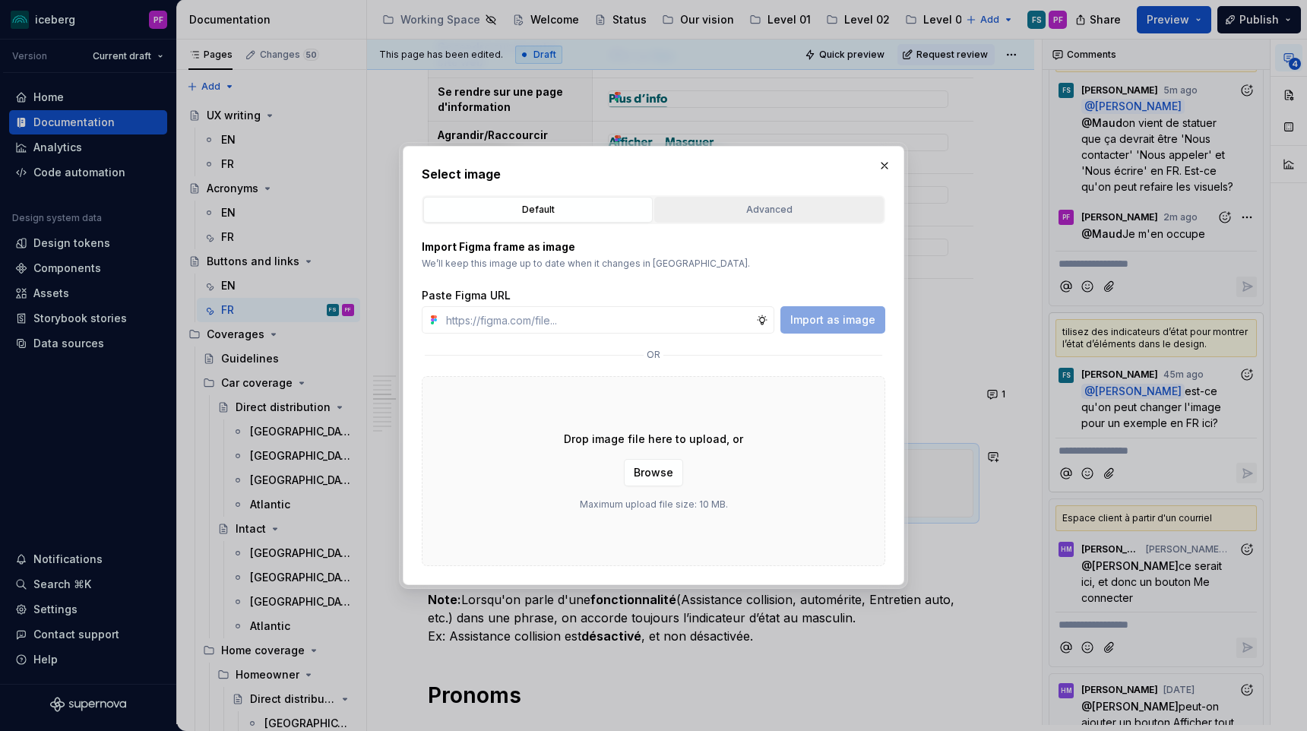
click at [728, 198] on button "Advanced" at bounding box center [769, 210] width 230 height 26
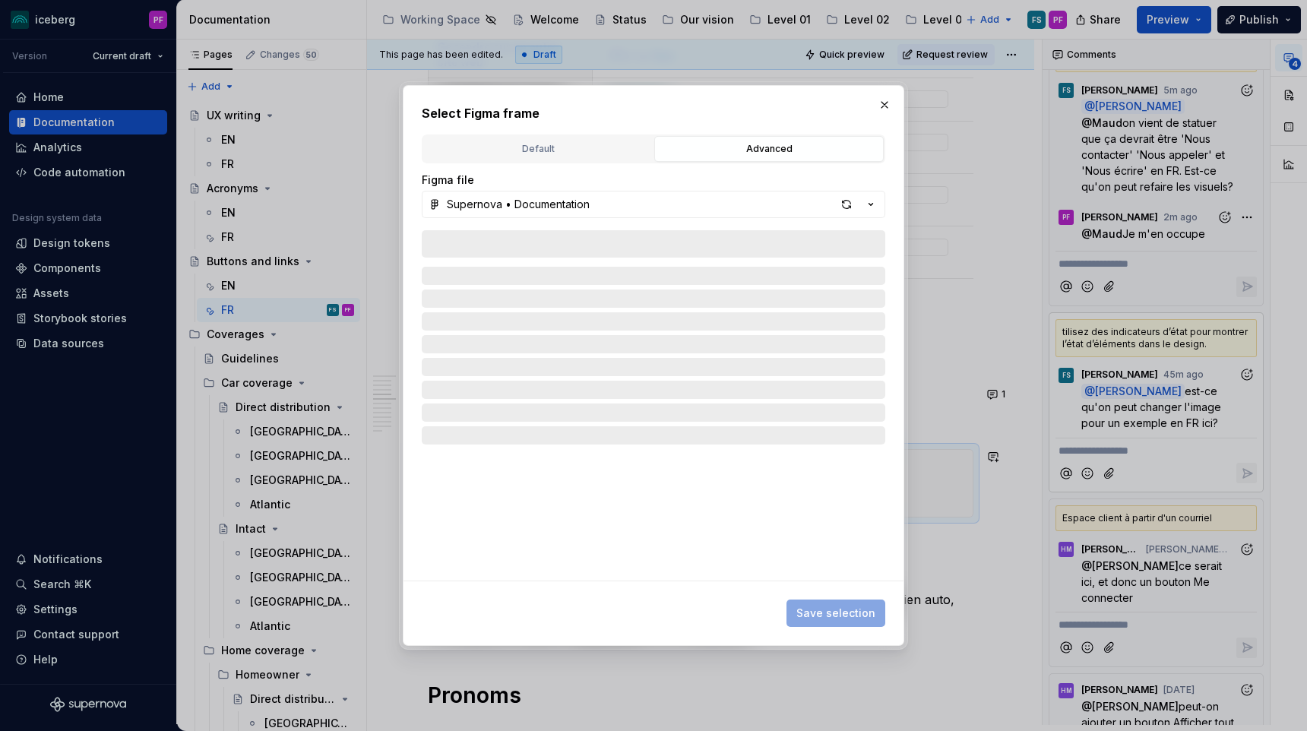
type textarea "*"
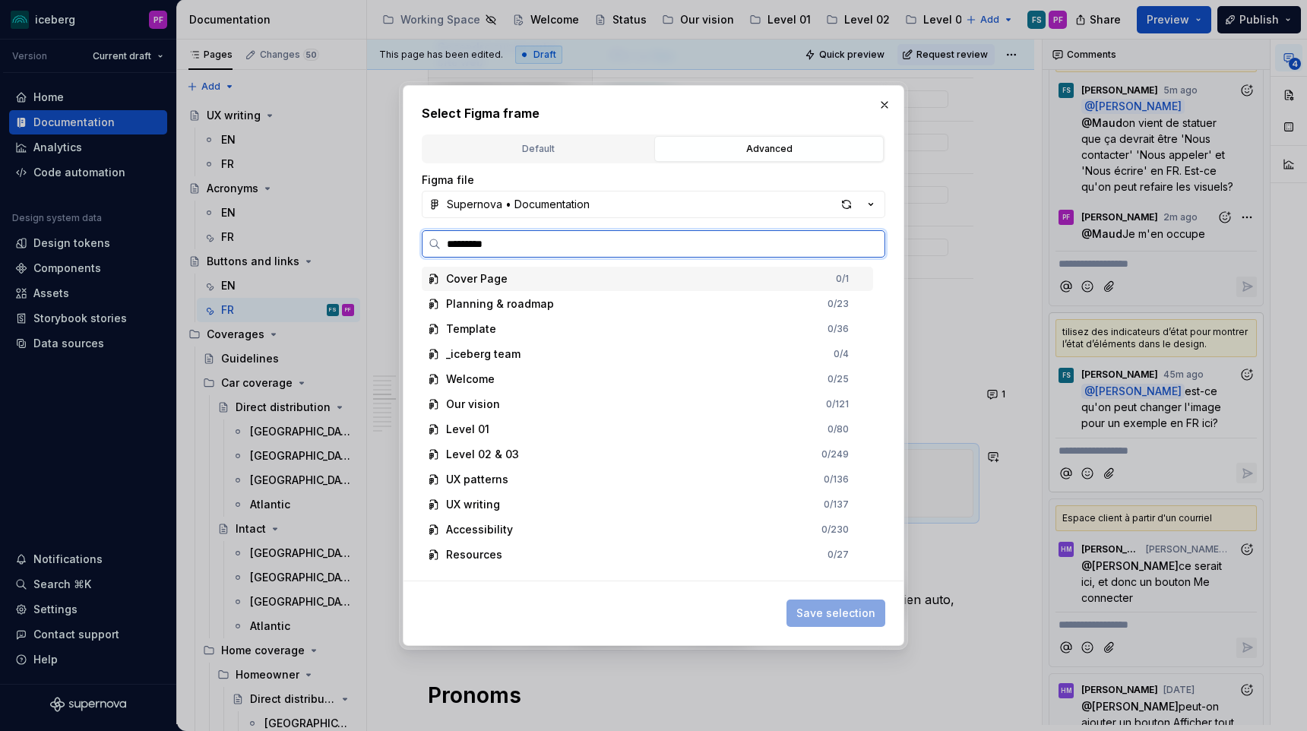
type input "**********"
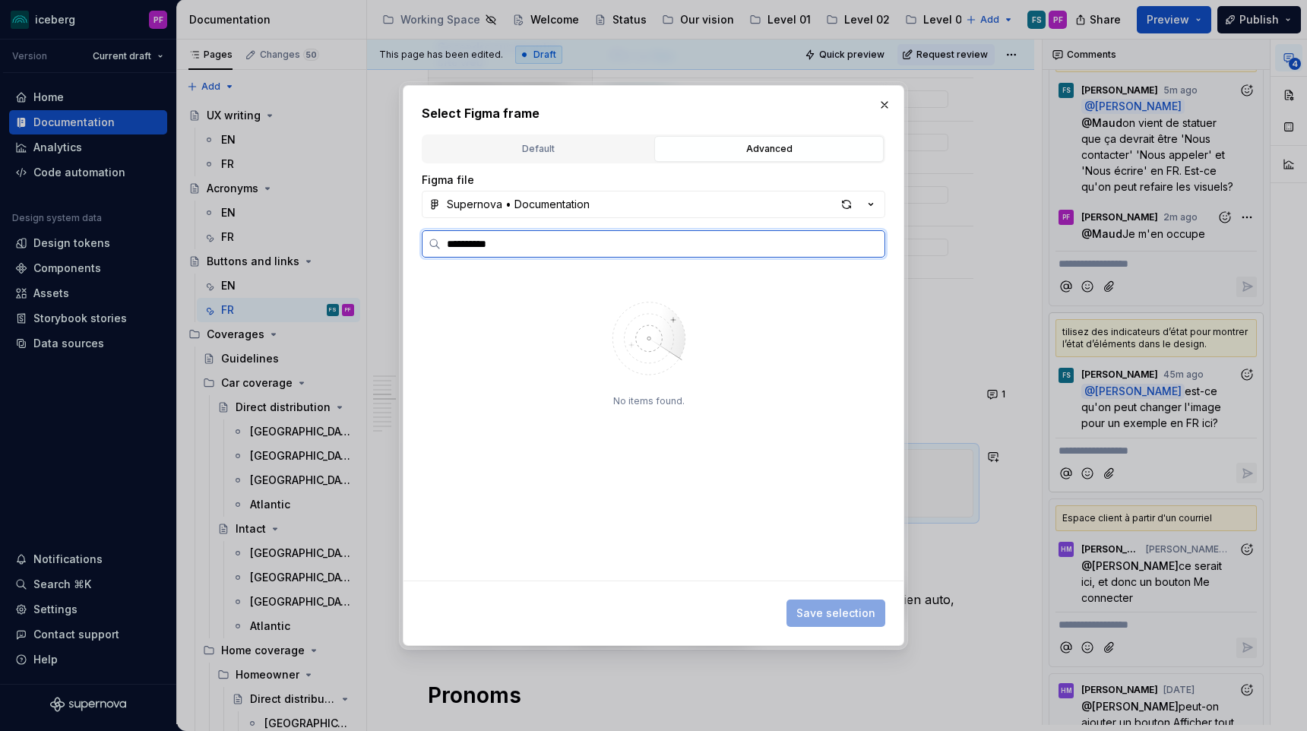
drag, startPoint x: 549, startPoint y: 252, endPoint x: 416, endPoint y: 248, distance: 133.8
click at [416, 248] on div "**********" at bounding box center [654, 366] width 502 height 562
click at [467, 250] on input "**********" at bounding box center [663, 243] width 444 height 15
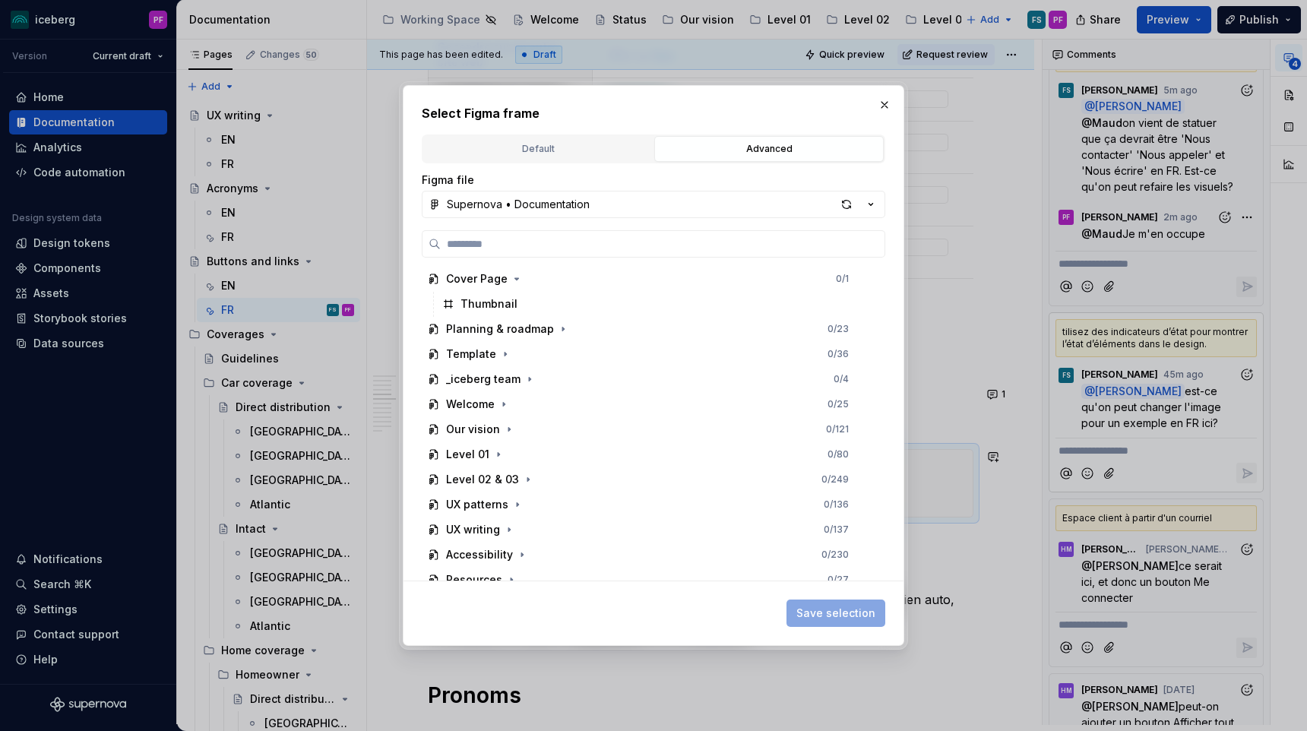
click at [845, 199] on div "button" at bounding box center [846, 204] width 21 height 21
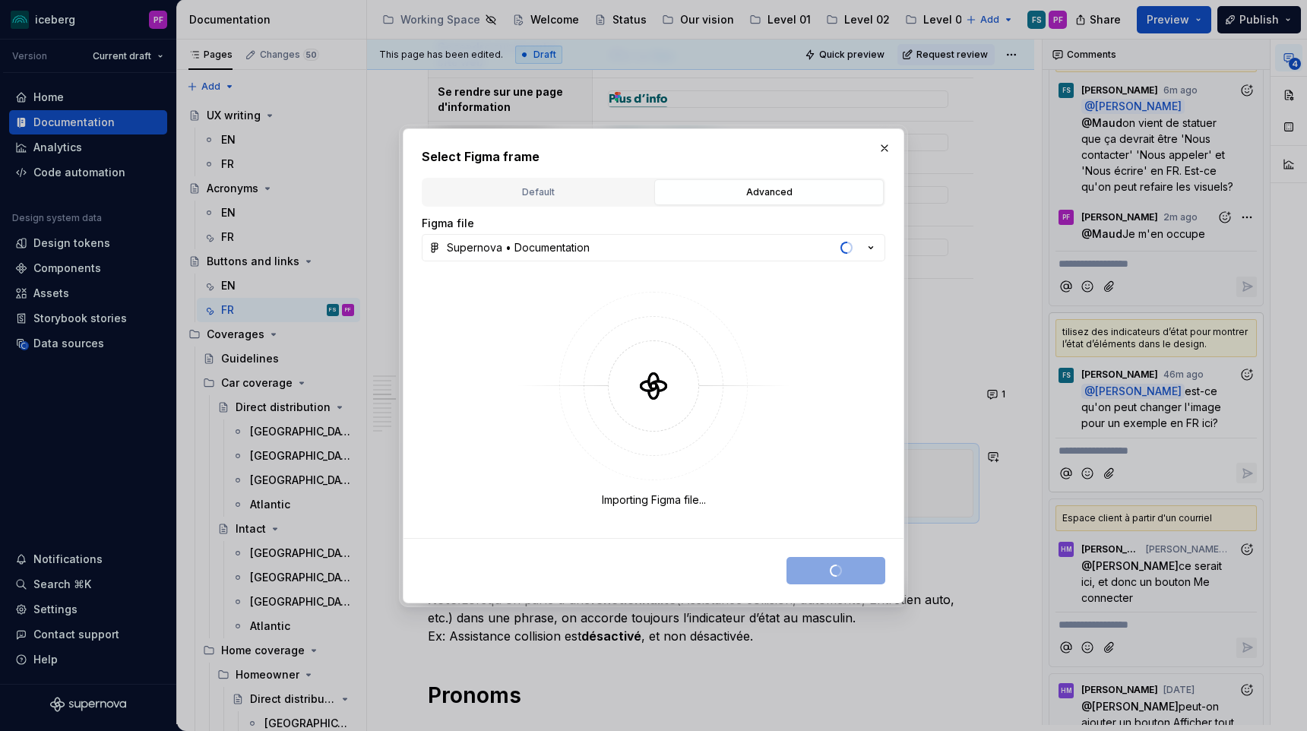
type textarea "*"
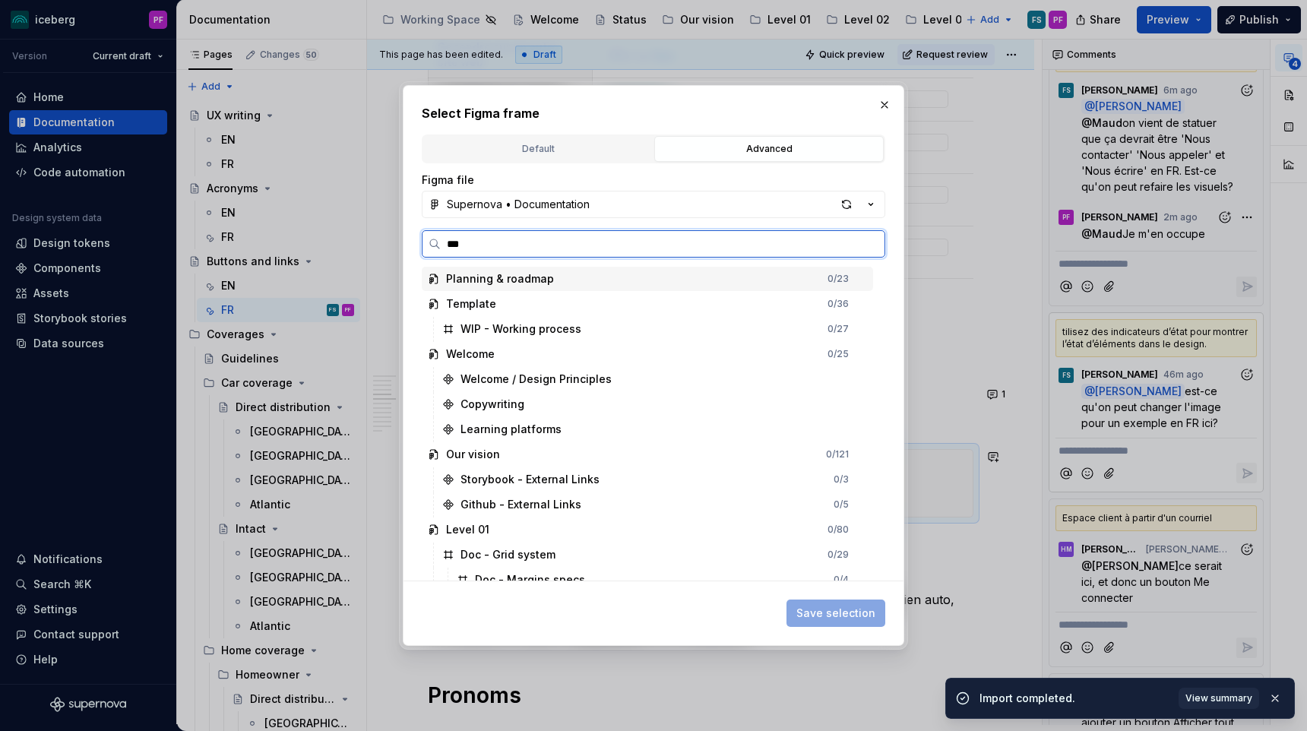
type input "****"
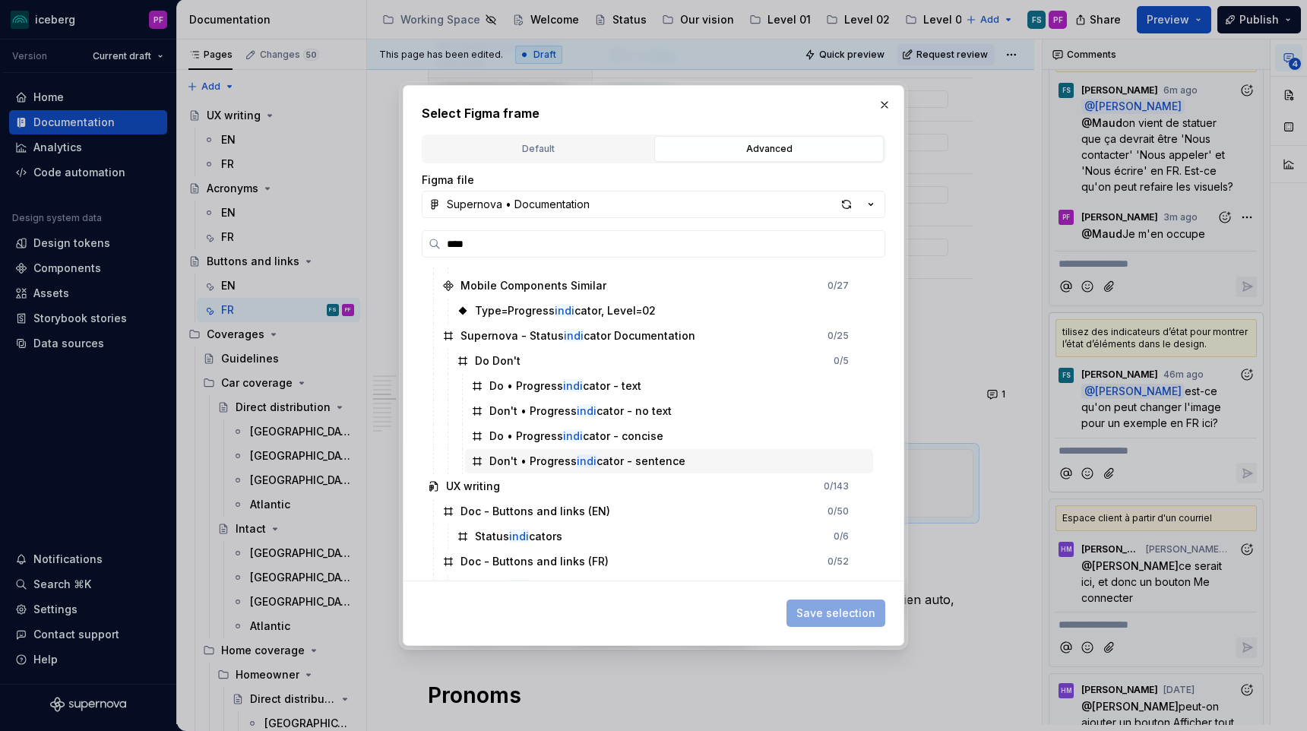
scroll to position [87, 0]
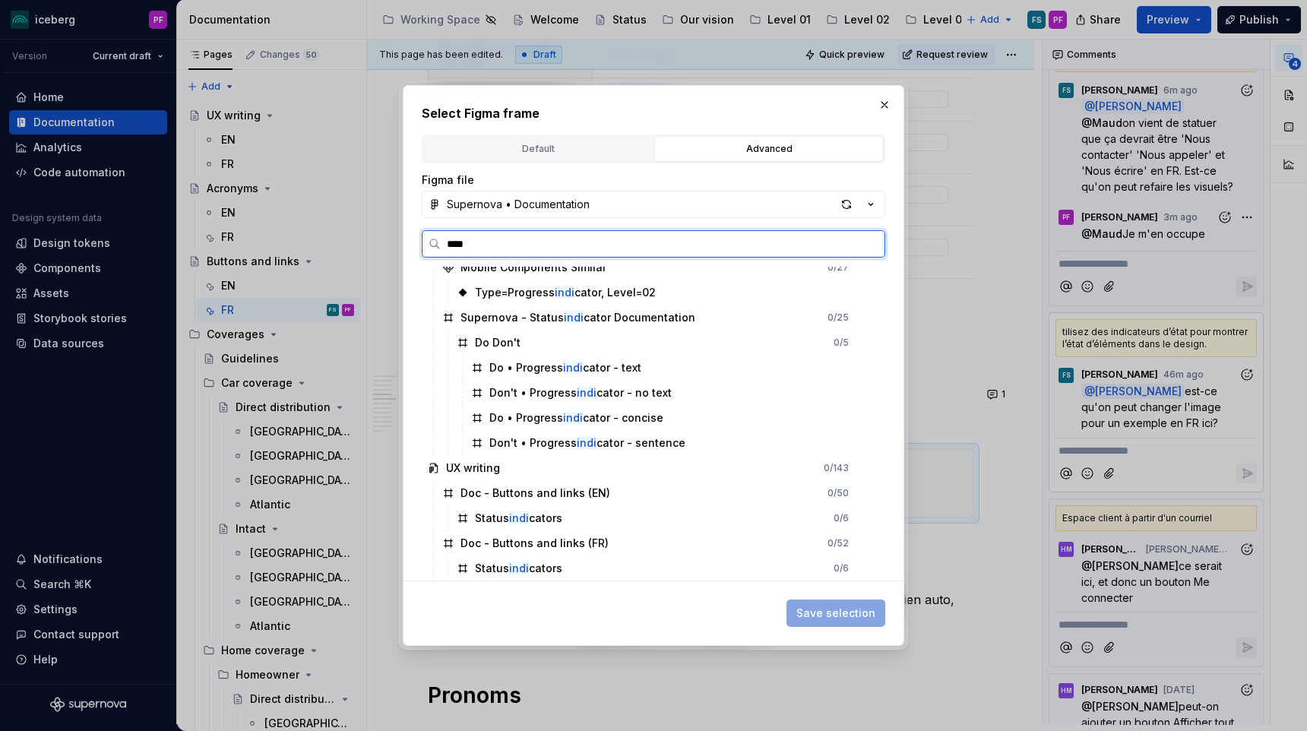
type textarea "*"
drag, startPoint x: 483, startPoint y: 240, endPoint x: 442, endPoint y: 241, distance: 40.3
click at [442, 241] on input "****" at bounding box center [663, 243] width 444 height 15
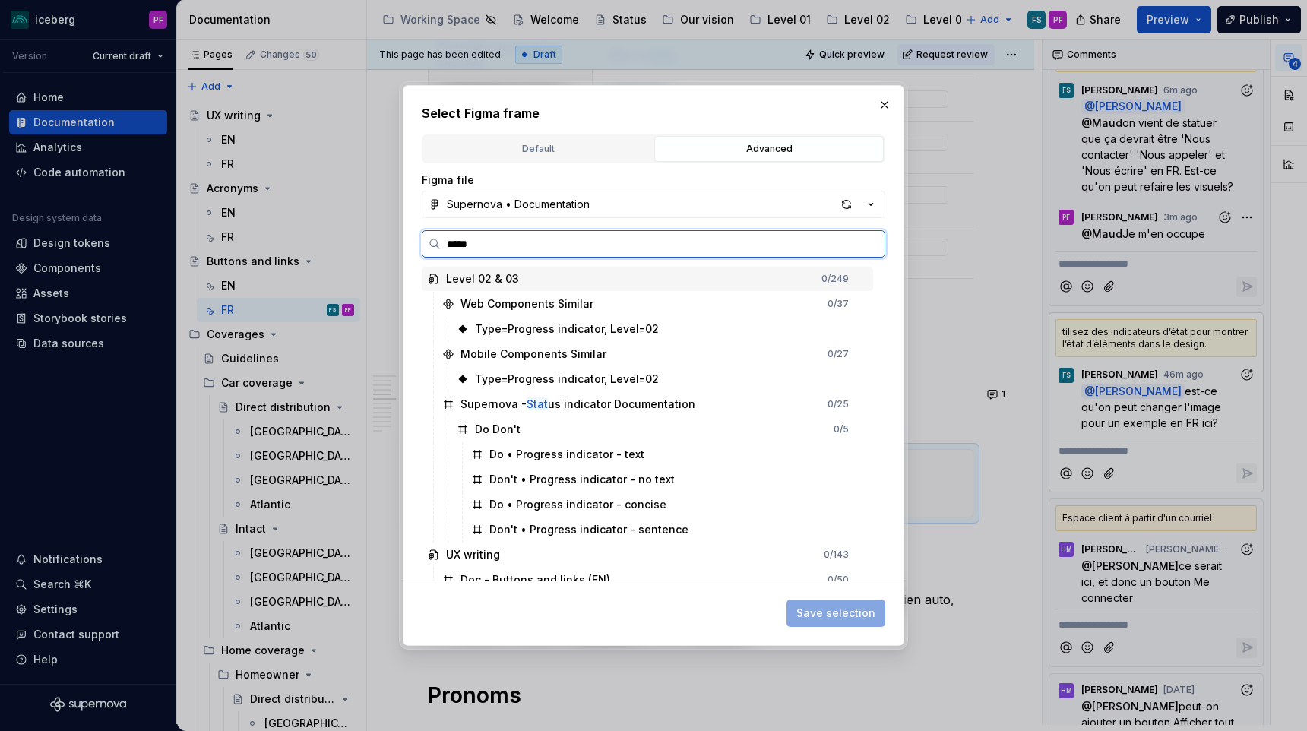
type input "******"
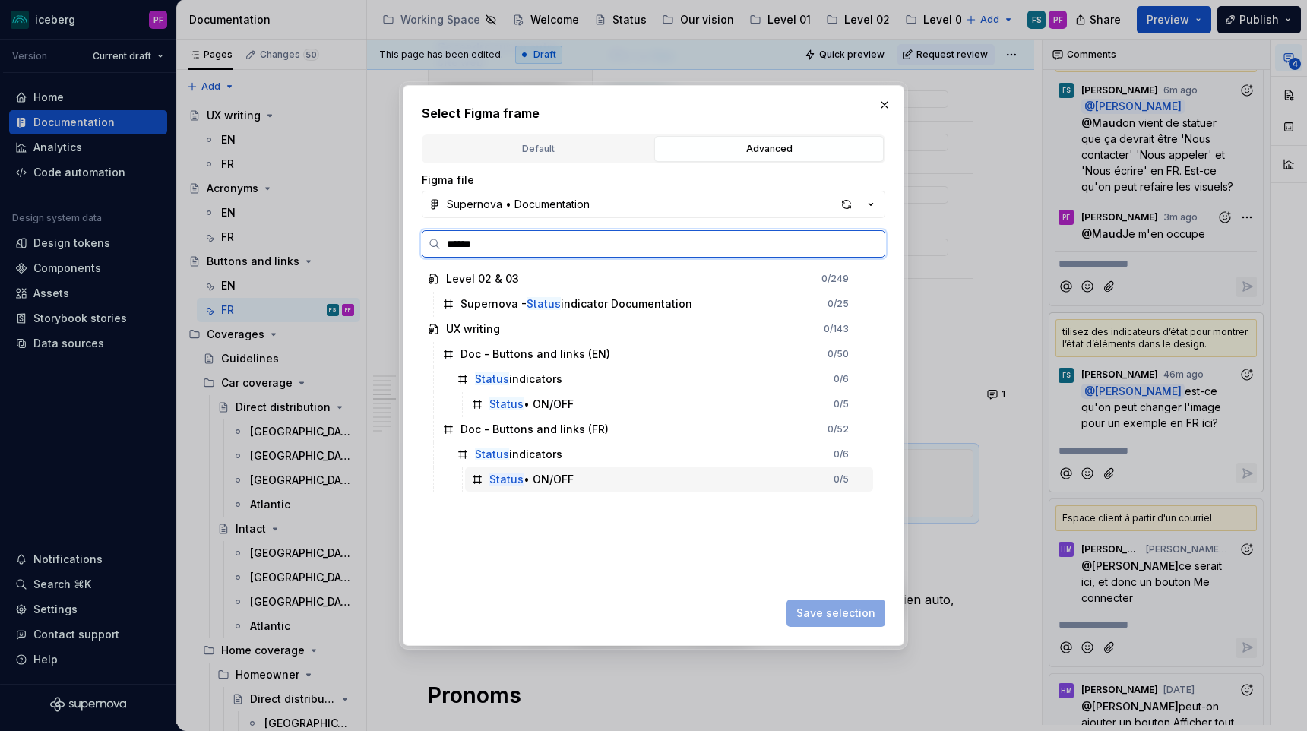
click at [523, 473] on div "Status • ON/OFF" at bounding box center [531, 479] width 84 height 15
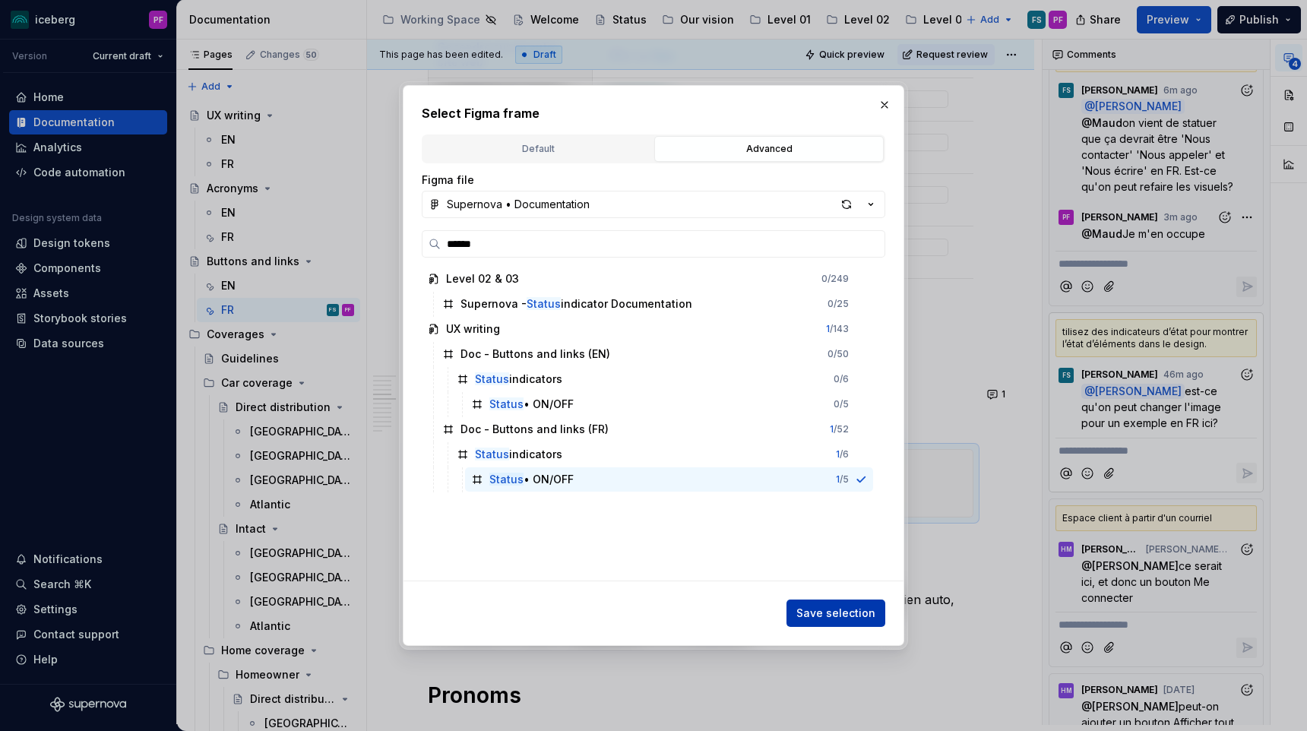
click at [848, 610] on span "Save selection" at bounding box center [835, 613] width 79 height 15
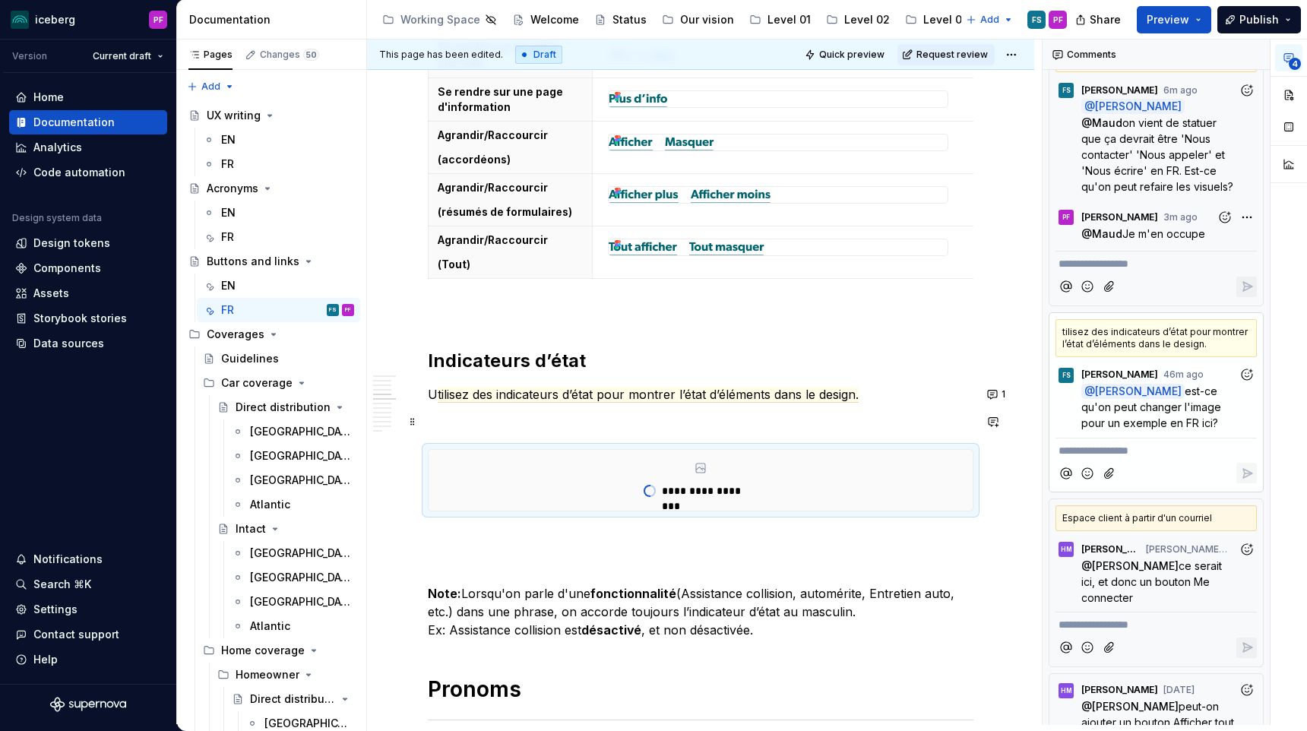
click at [675, 419] on p at bounding box center [701, 422] width 546 height 18
click at [553, 540] on p at bounding box center [701, 539] width 546 height 18
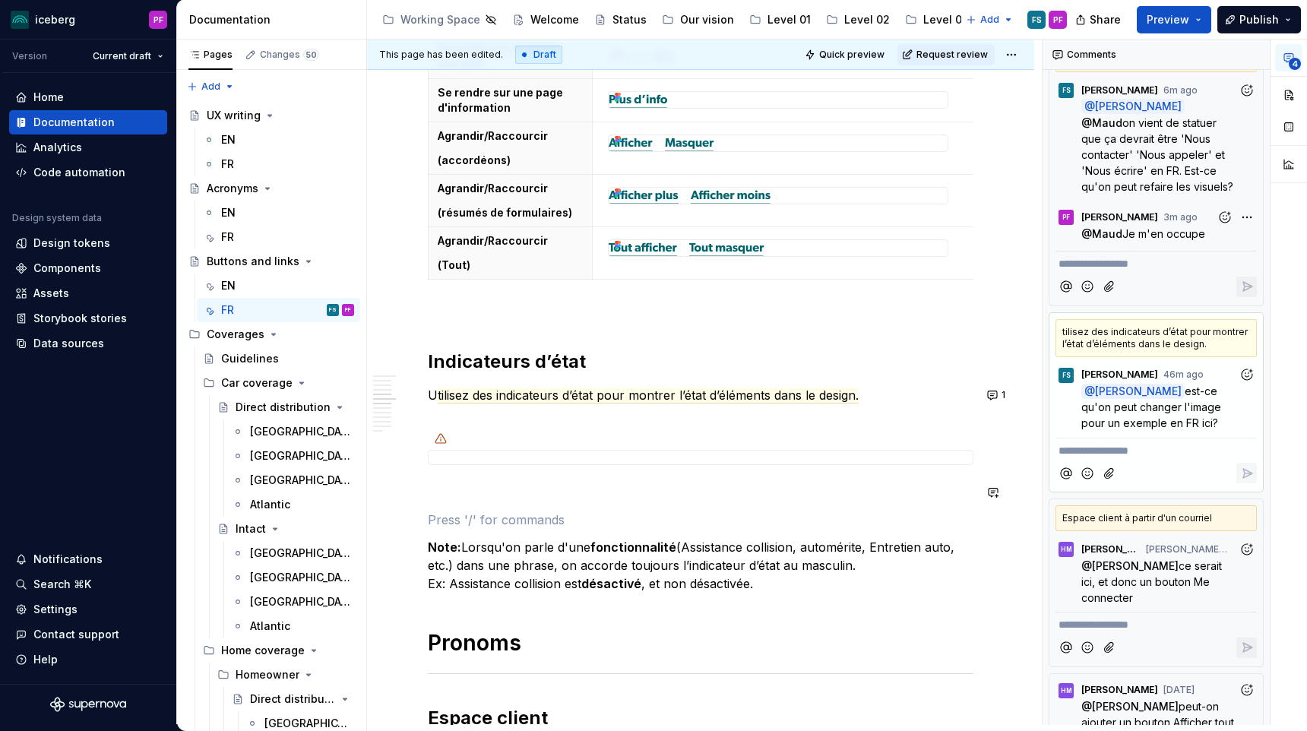
scroll to position [2647, 0]
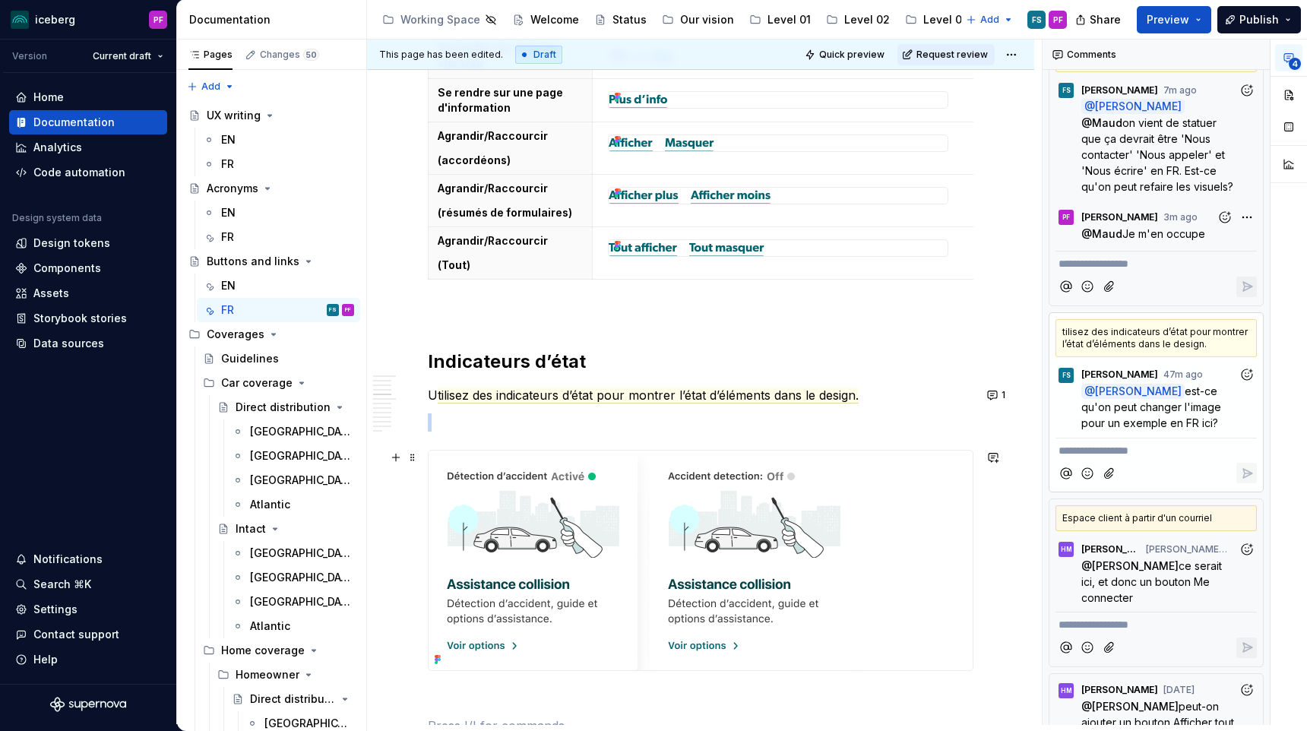
click at [582, 494] on img at bounding box center [644, 561] width 430 height 220
click at [1303, 90] on div "4" at bounding box center [1289, 114] width 36 height 148
click at [1290, 95] on button "button" at bounding box center [1288, 94] width 27 height 27
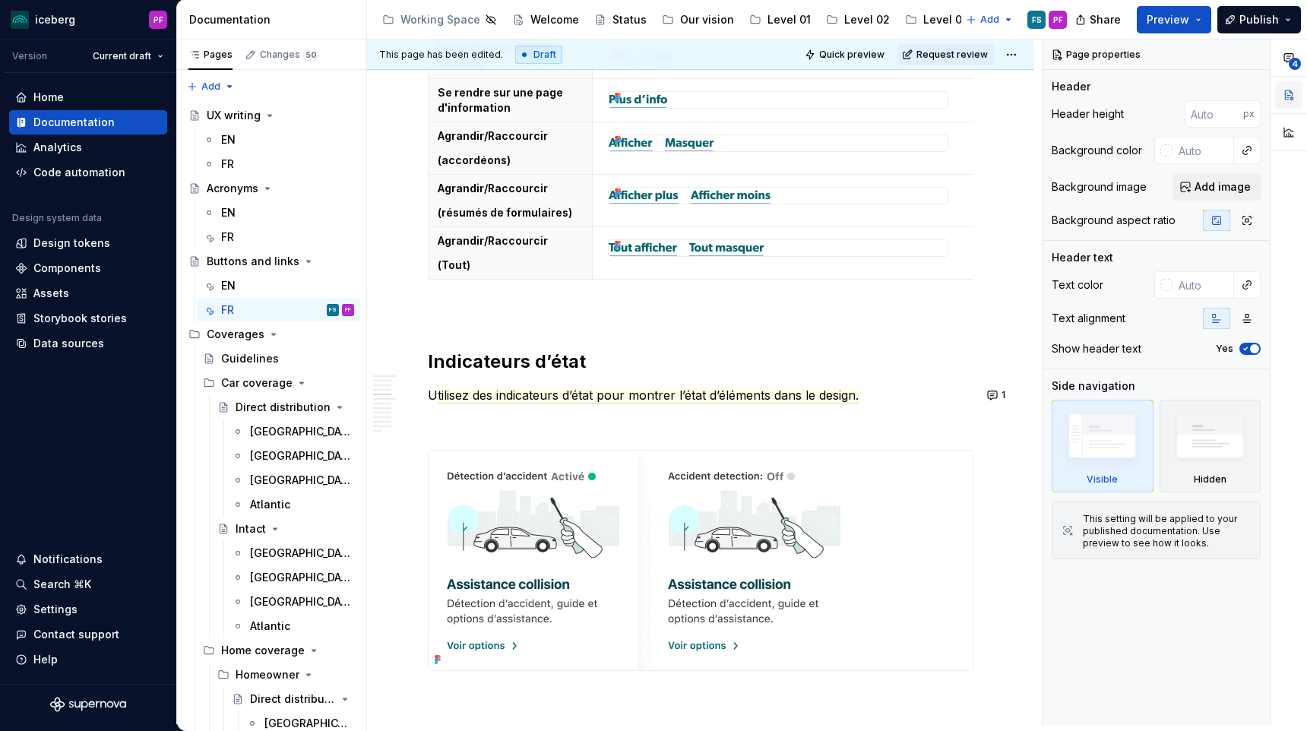
scroll to position [0, 0]
click at [1246, 222] on icon "button" at bounding box center [1247, 221] width 8 height 8
click at [1224, 222] on button "button" at bounding box center [1216, 220] width 27 height 21
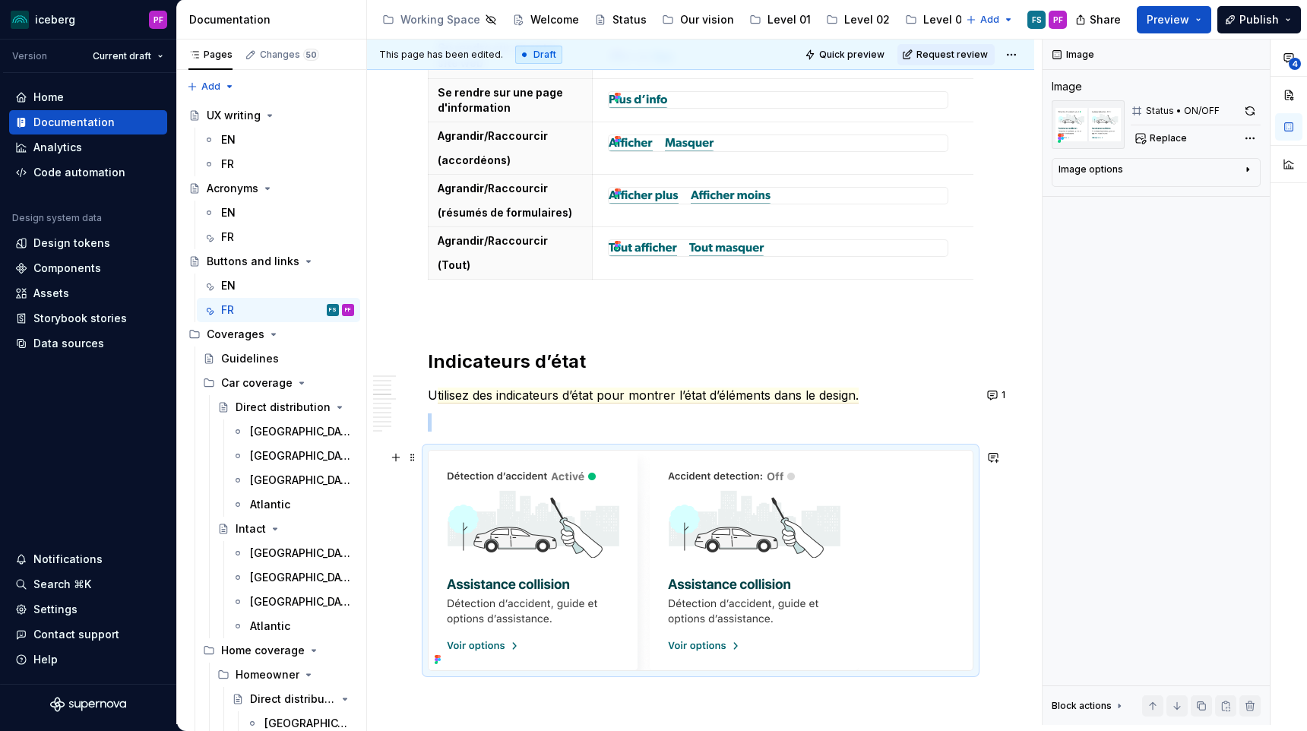
click at [803, 529] on img at bounding box center [644, 561] width 430 height 220
click at [846, 337] on div "Boutons Les libellés des boutons sont cohérents sur toutes nos plateformes. Com…" at bounding box center [701, 140] width 546 height 4989
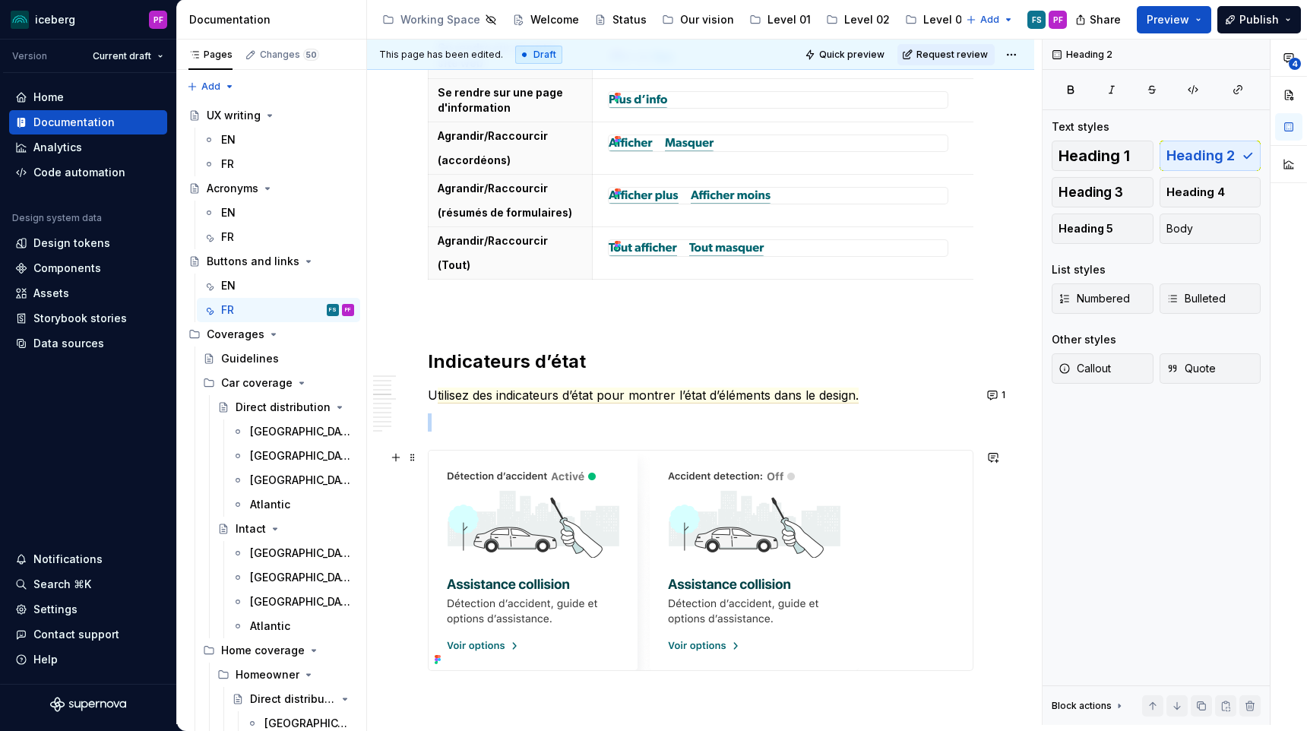
click at [690, 494] on img at bounding box center [644, 561] width 430 height 220
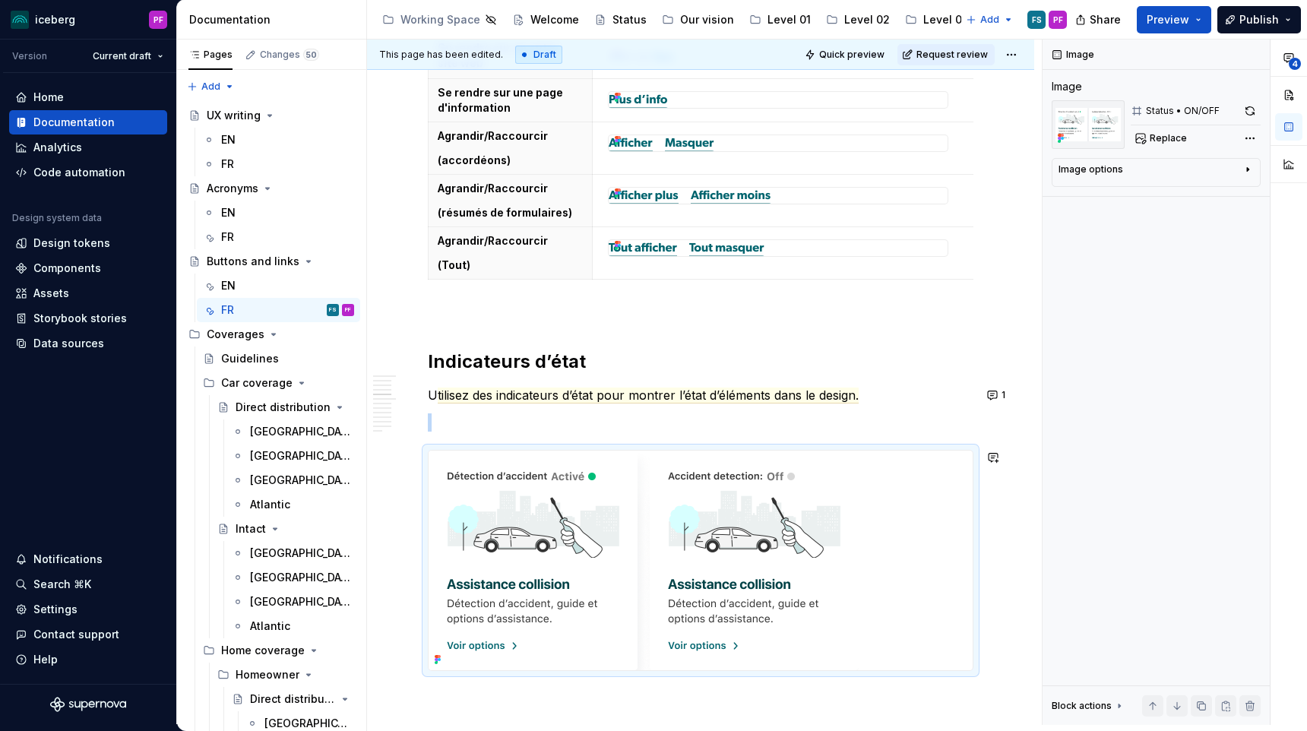
scroll to position [2709, 0]
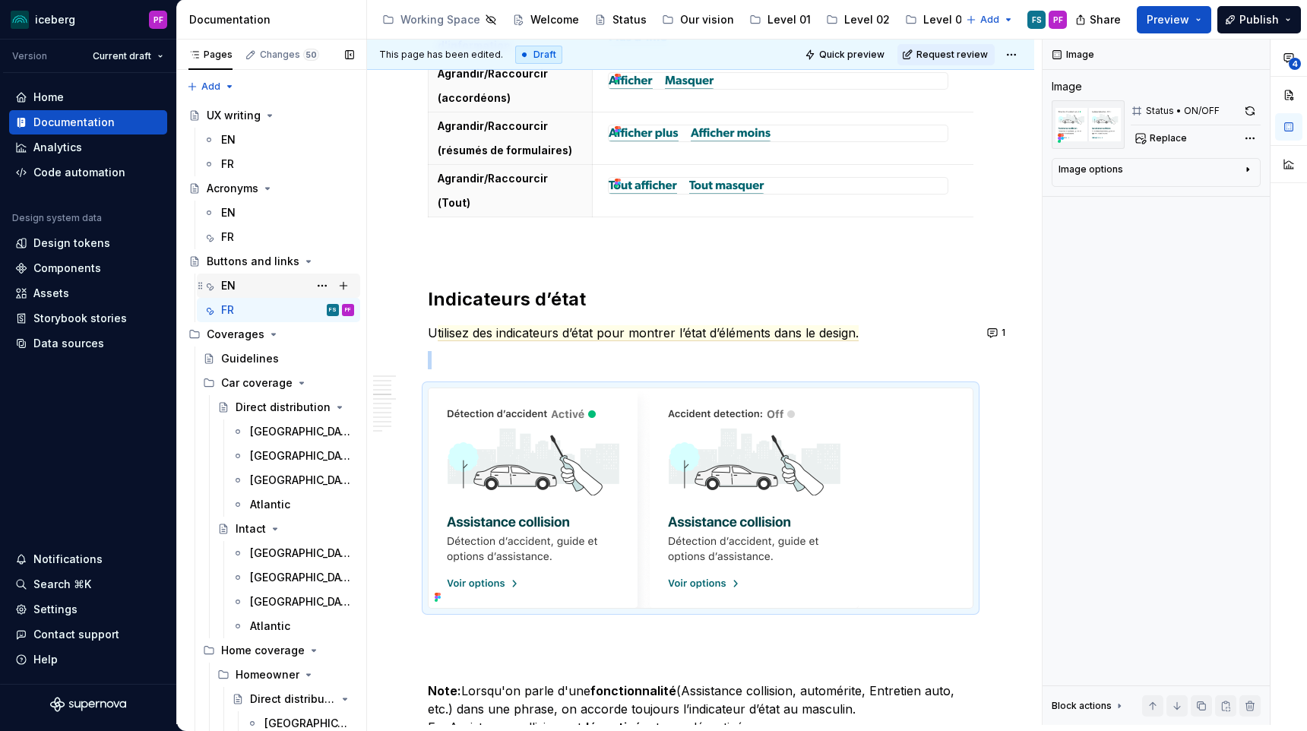
click at [286, 292] on div "EN" at bounding box center [287, 285] width 133 height 21
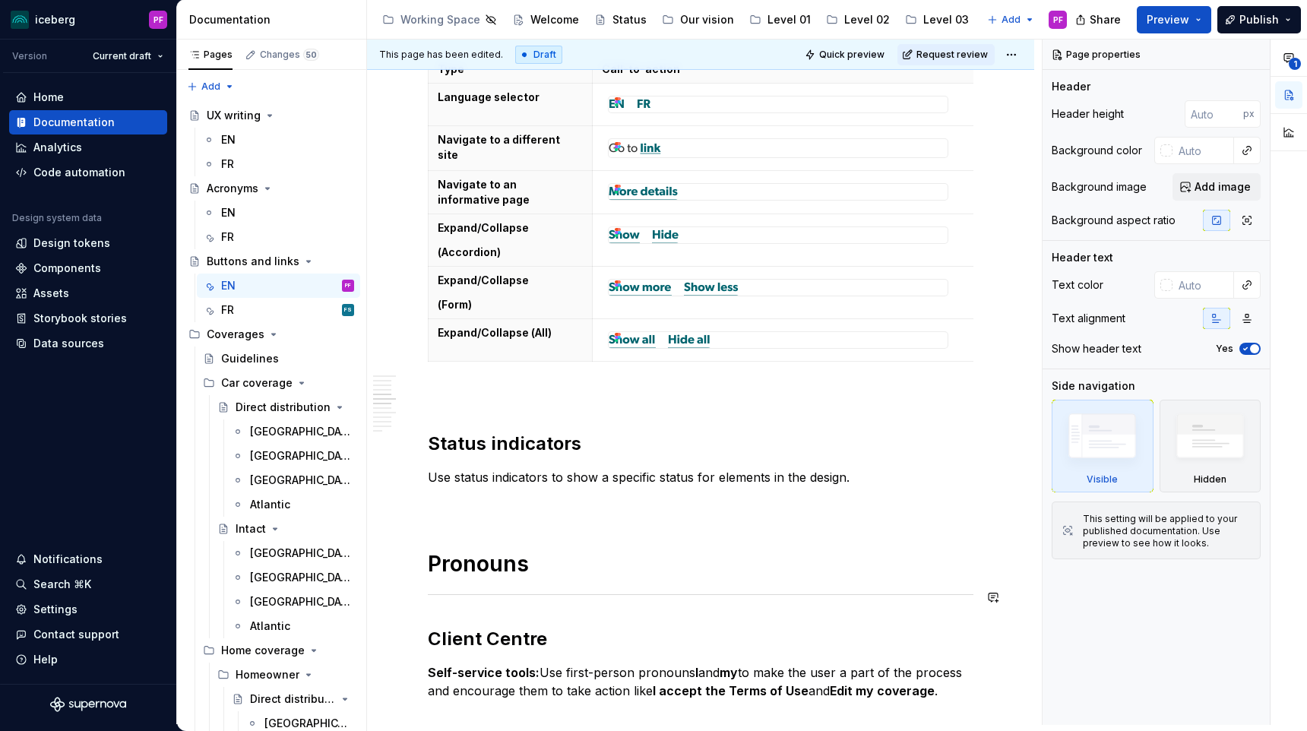
scroll to position [2524, 0]
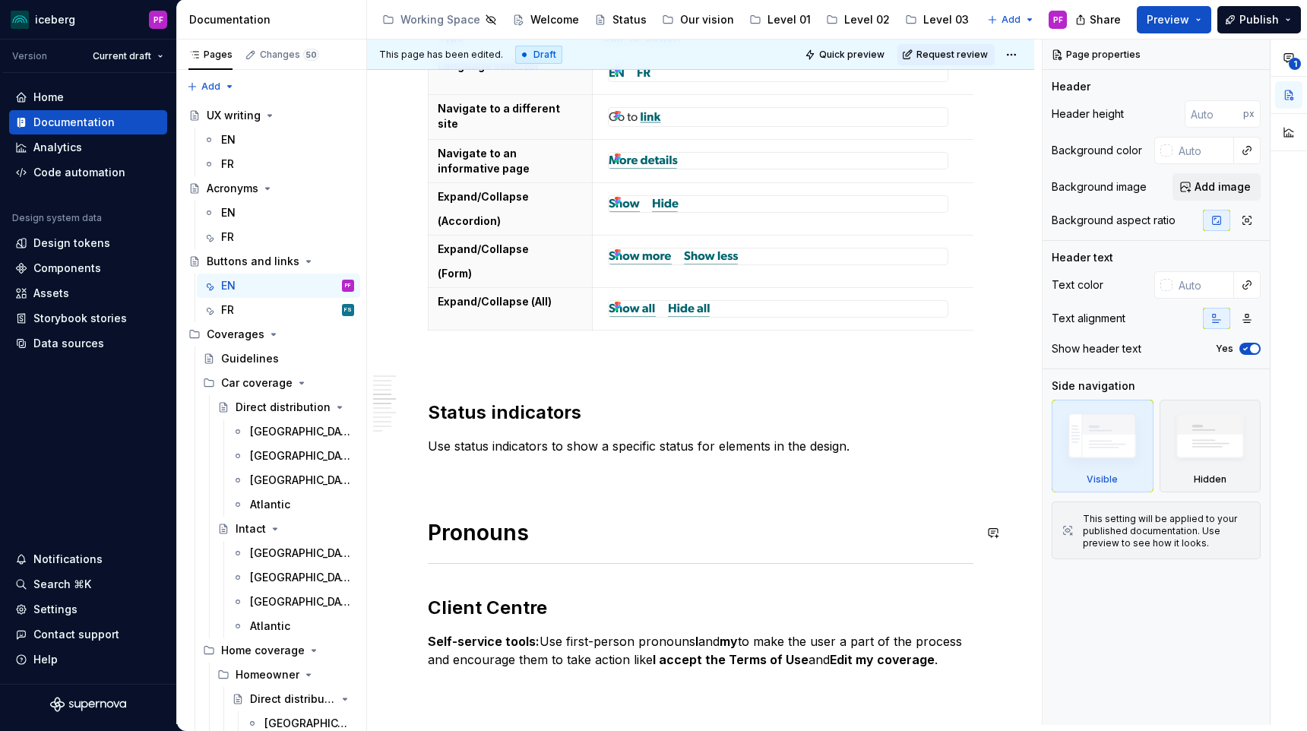
type textarea "*"
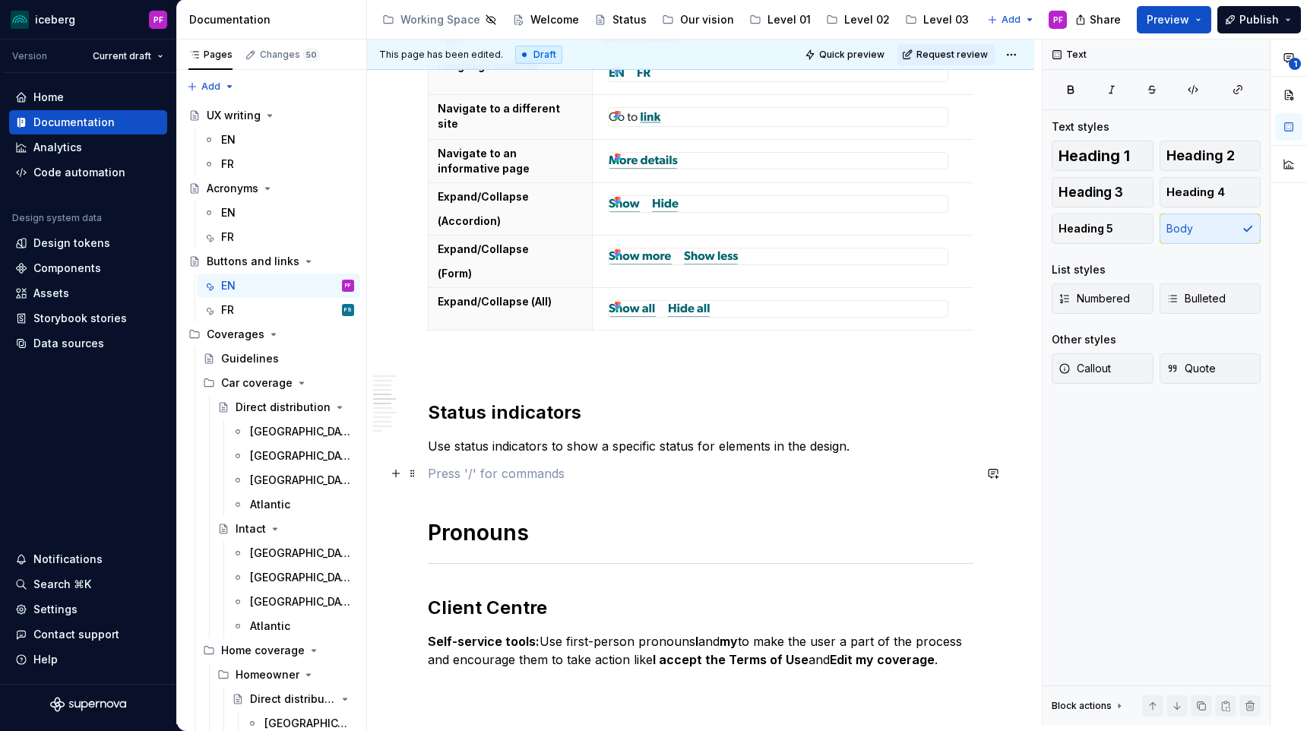
click at [454, 477] on p at bounding box center [701, 473] width 546 height 18
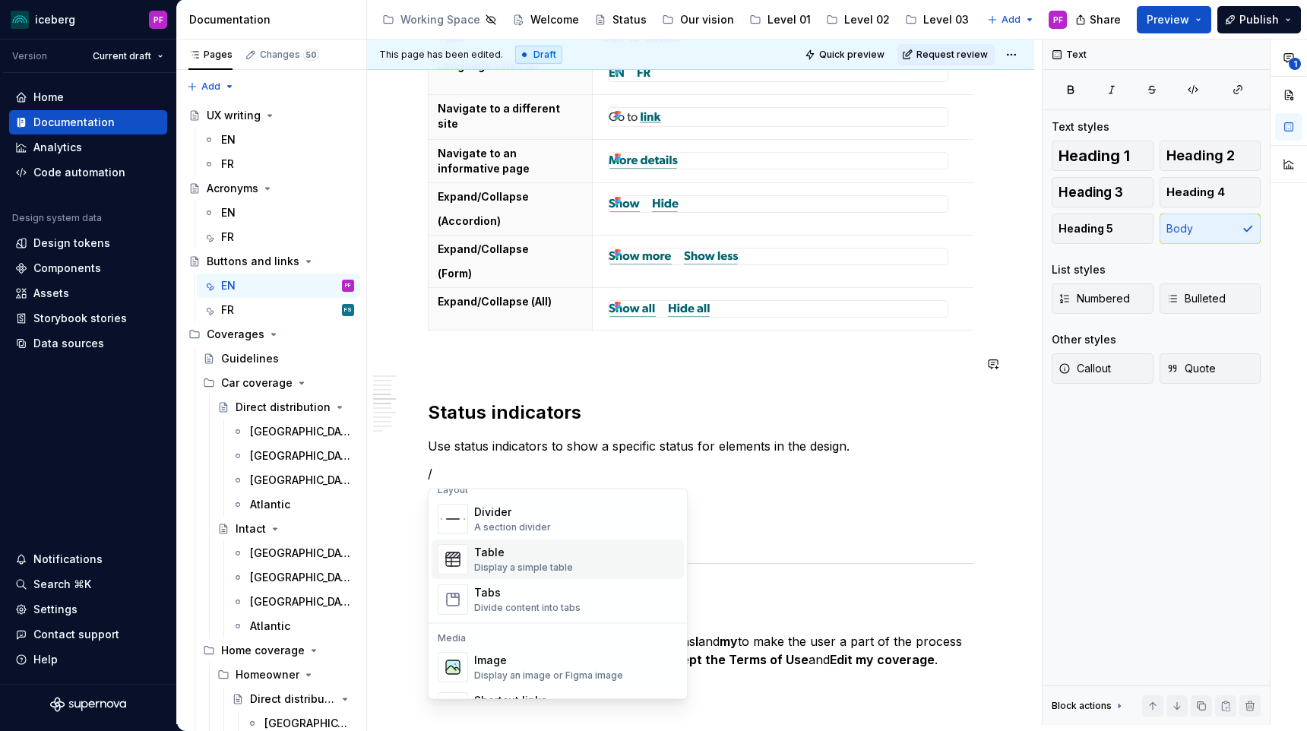
scroll to position [515, 0]
click at [505, 656] on div "Image" at bounding box center [548, 658] width 149 height 15
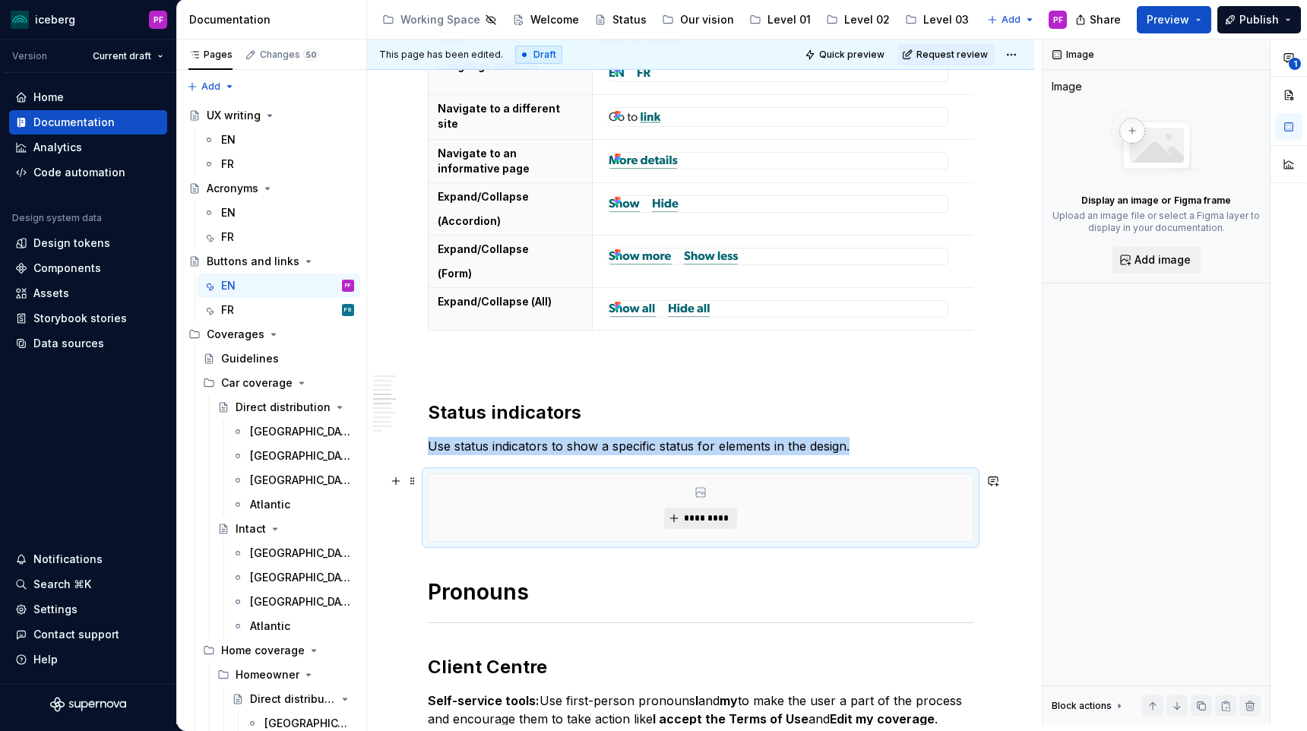
click at [724, 509] on button "*********" at bounding box center [700, 518] width 72 height 21
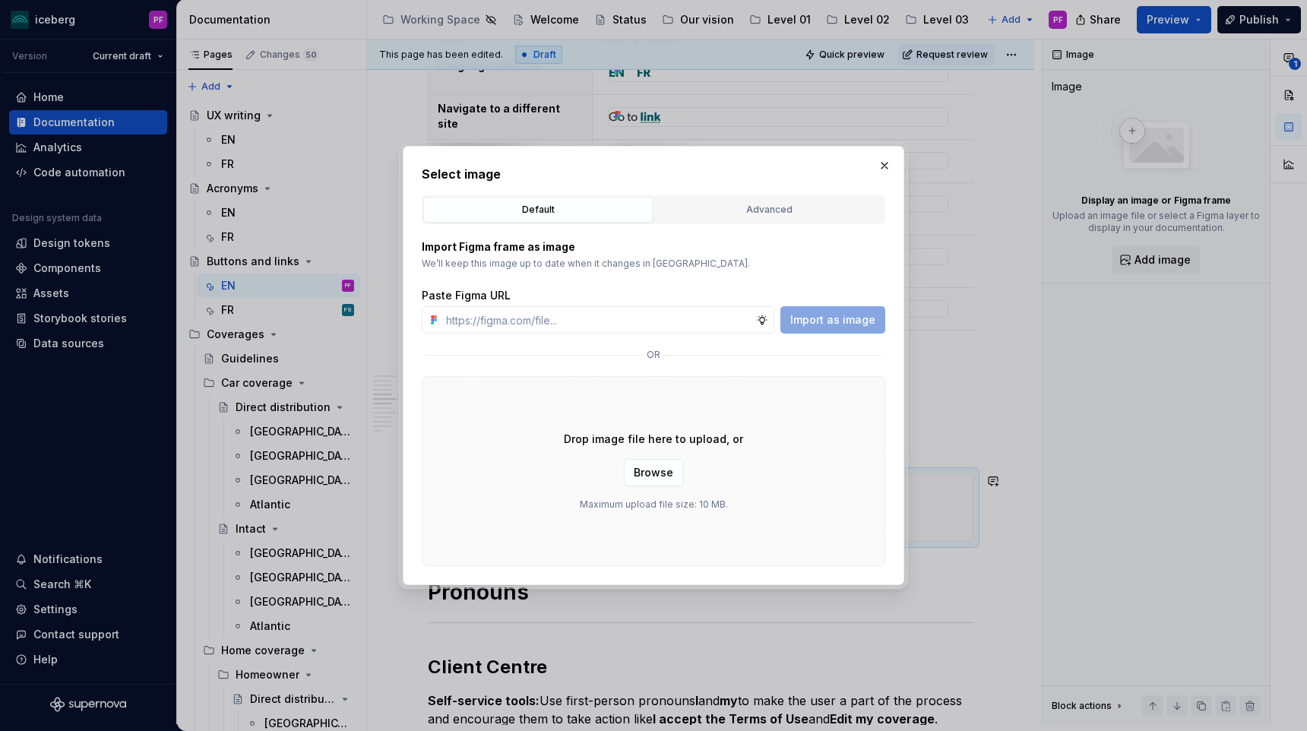
click at [731, 214] on div "Advanced" at bounding box center [769, 209] width 219 height 15
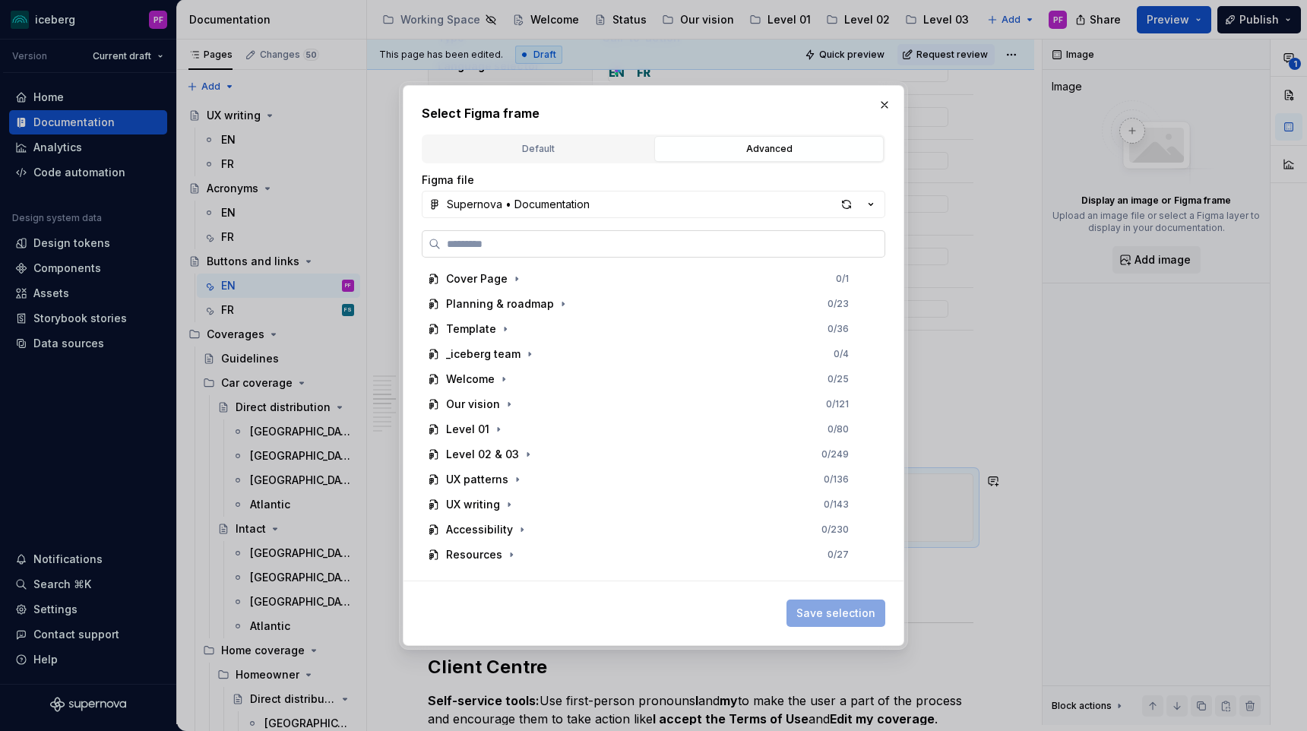
click at [686, 235] on label at bounding box center [654, 243] width 464 height 27
click at [686, 236] on input "search" at bounding box center [663, 243] width 444 height 15
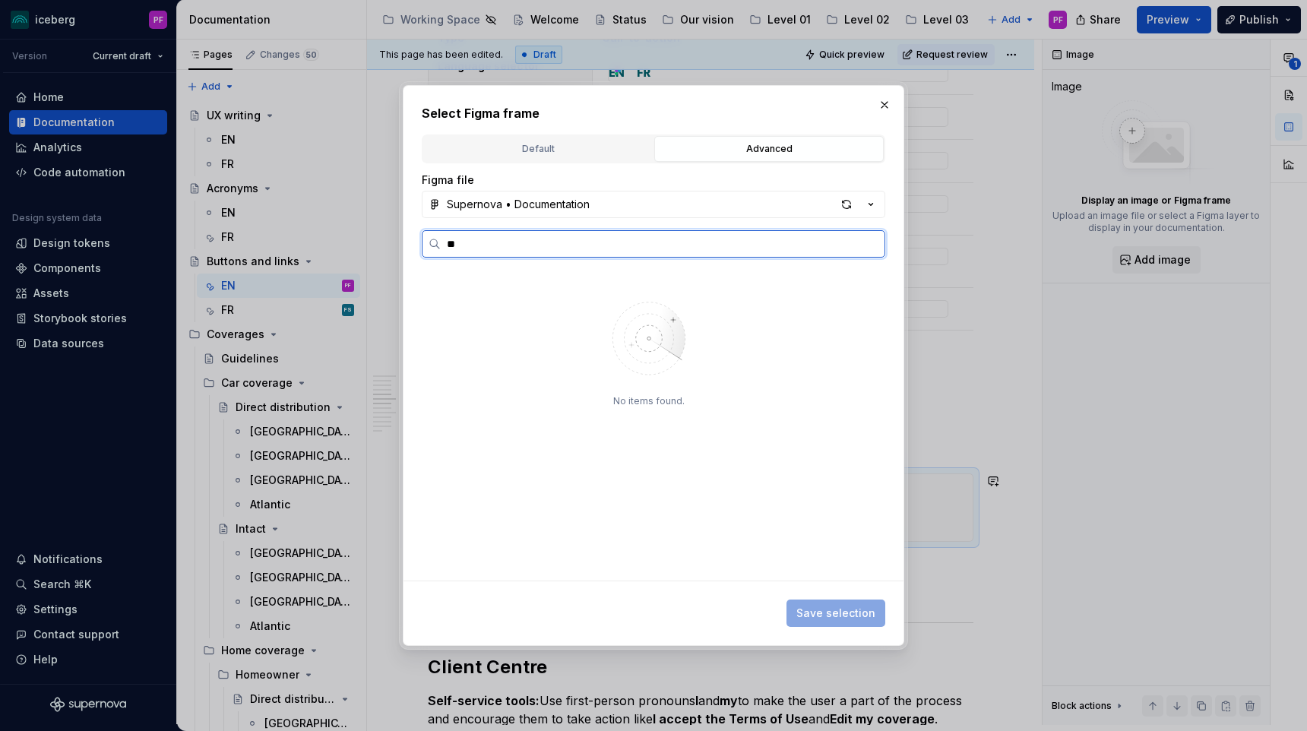
type input "*"
type input "***"
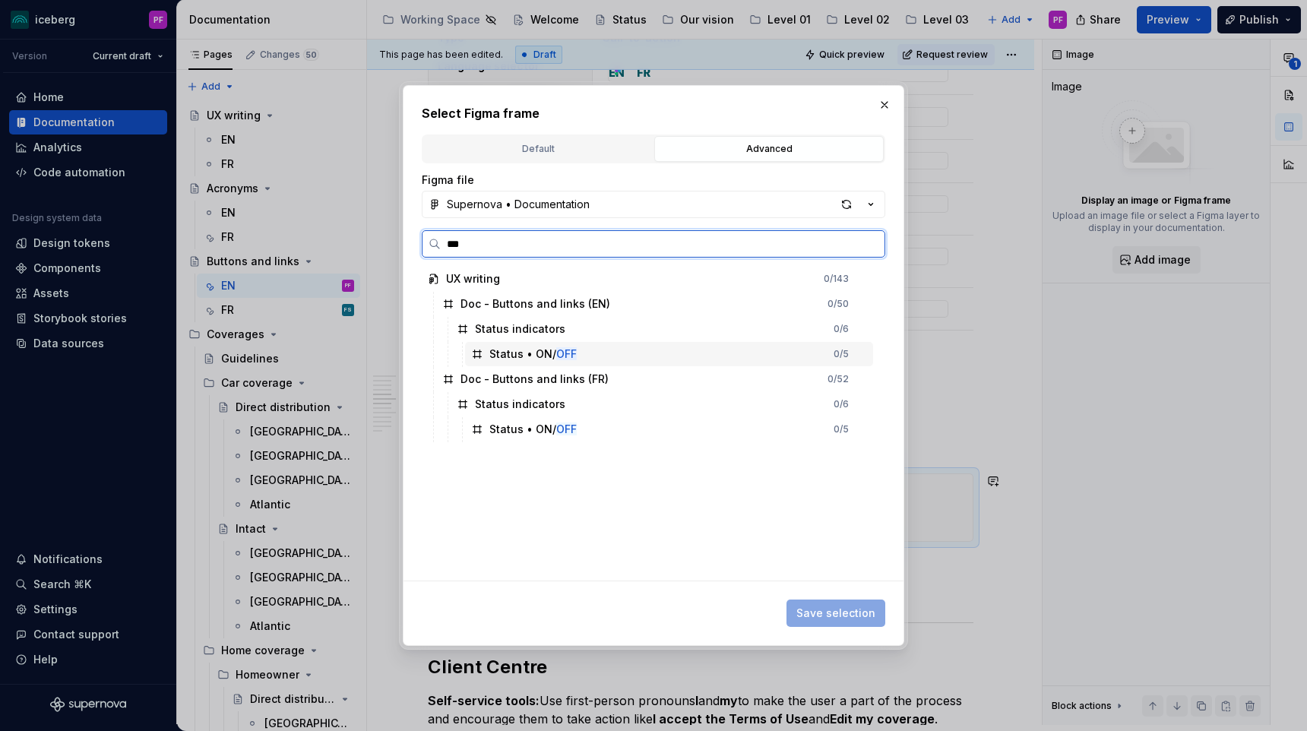
click at [556, 347] on mark "OFF" at bounding box center [566, 353] width 21 height 13
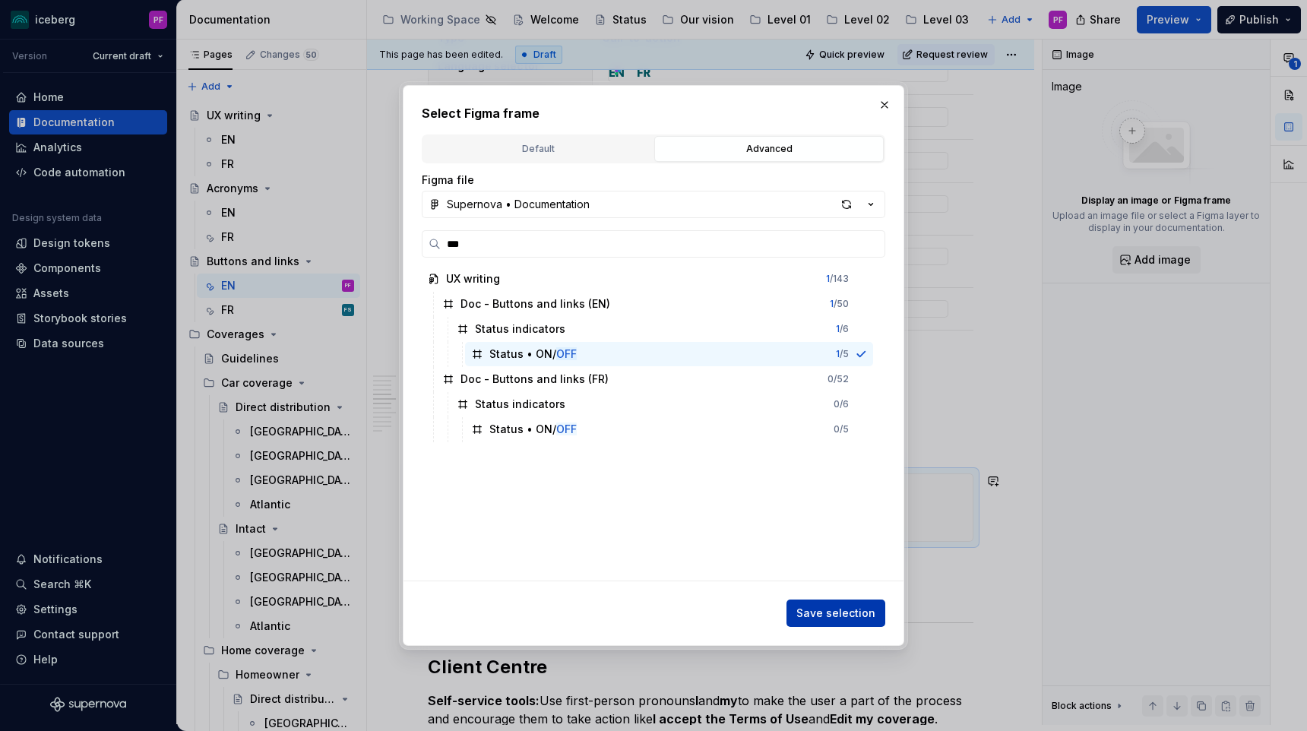
click at [857, 618] on span "Save selection" at bounding box center [835, 613] width 79 height 15
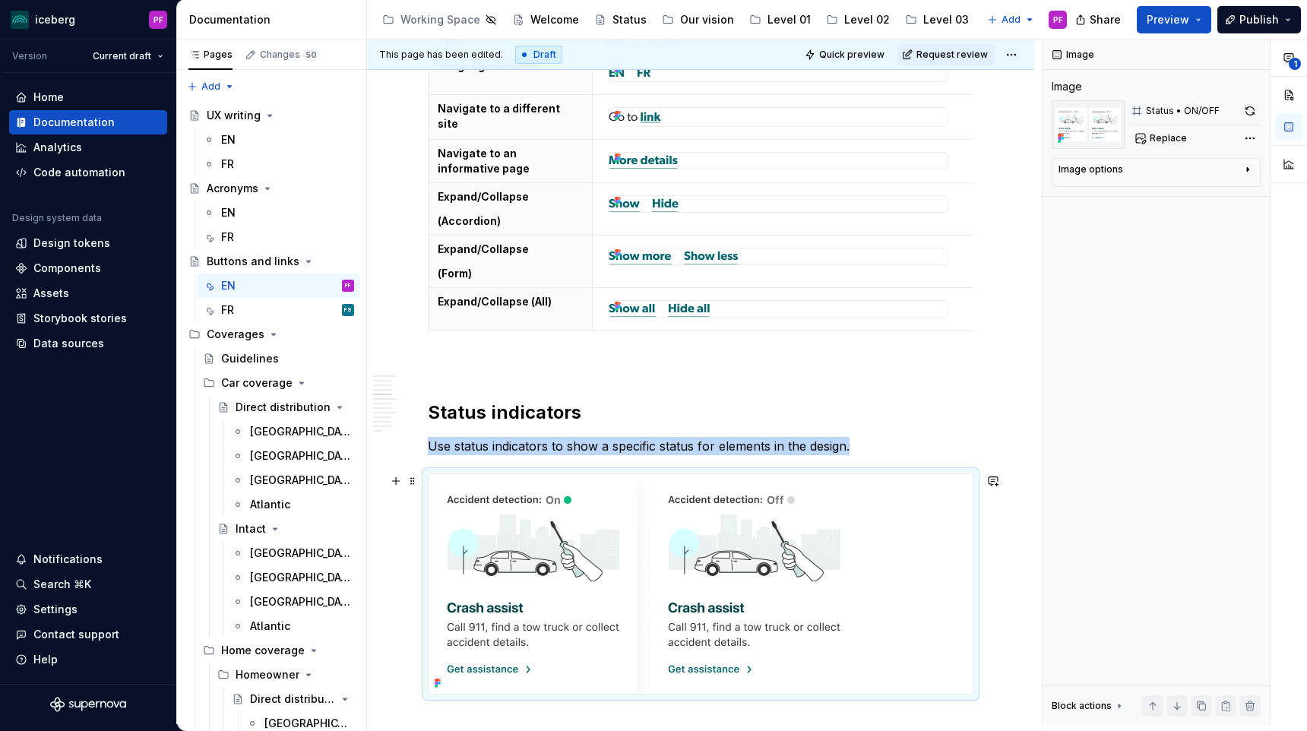
click at [806, 600] on img at bounding box center [644, 584] width 430 height 220
click at [773, 411] on h2 "Status indicators" at bounding box center [701, 413] width 546 height 24
click at [677, 545] on img at bounding box center [644, 584] width 430 height 220
click at [1297, 94] on button "button" at bounding box center [1288, 94] width 27 height 27
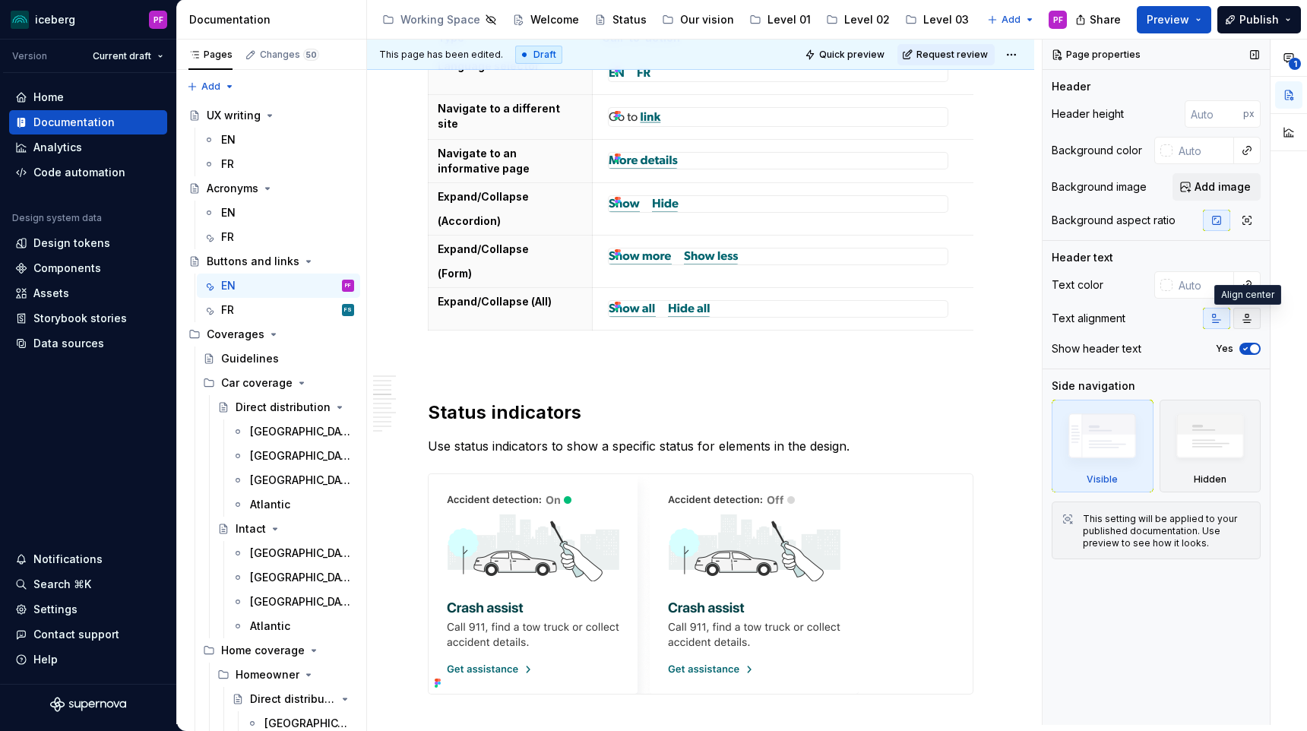
click at [1246, 315] on icon "button" at bounding box center [1247, 319] width 8 height 8
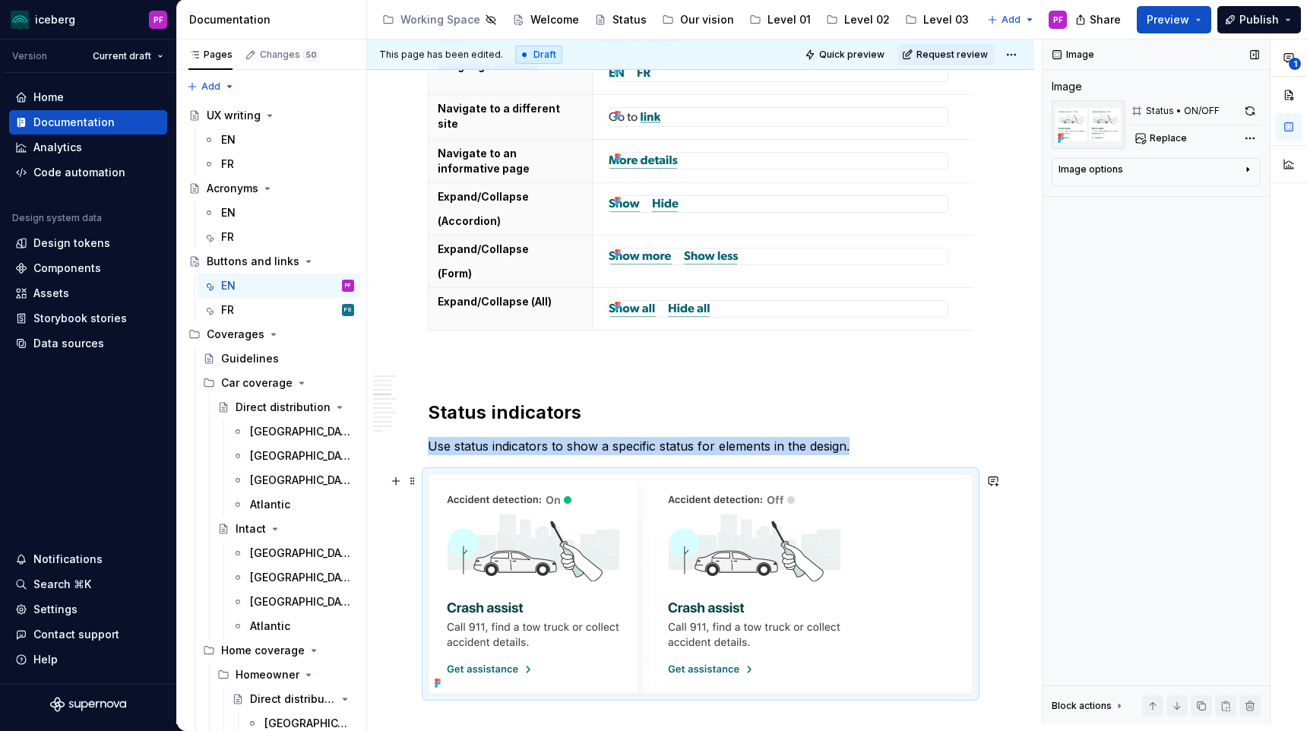
click at [790, 508] on img at bounding box center [644, 584] width 430 height 220
click at [1244, 166] on icon "button" at bounding box center [1248, 169] width 12 height 12
click at [1216, 193] on button "button" at bounding box center [1209, 192] width 27 height 21
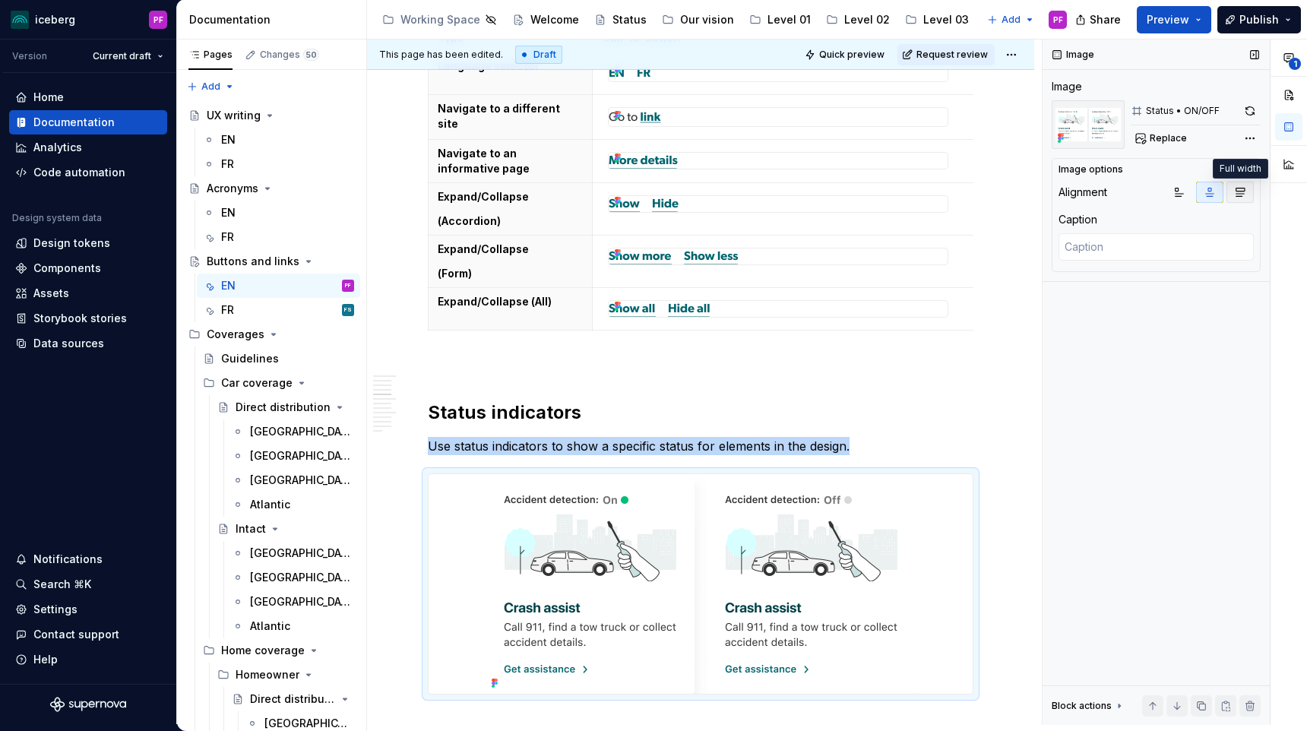
click at [1245, 190] on icon "button" at bounding box center [1240, 192] width 12 height 12
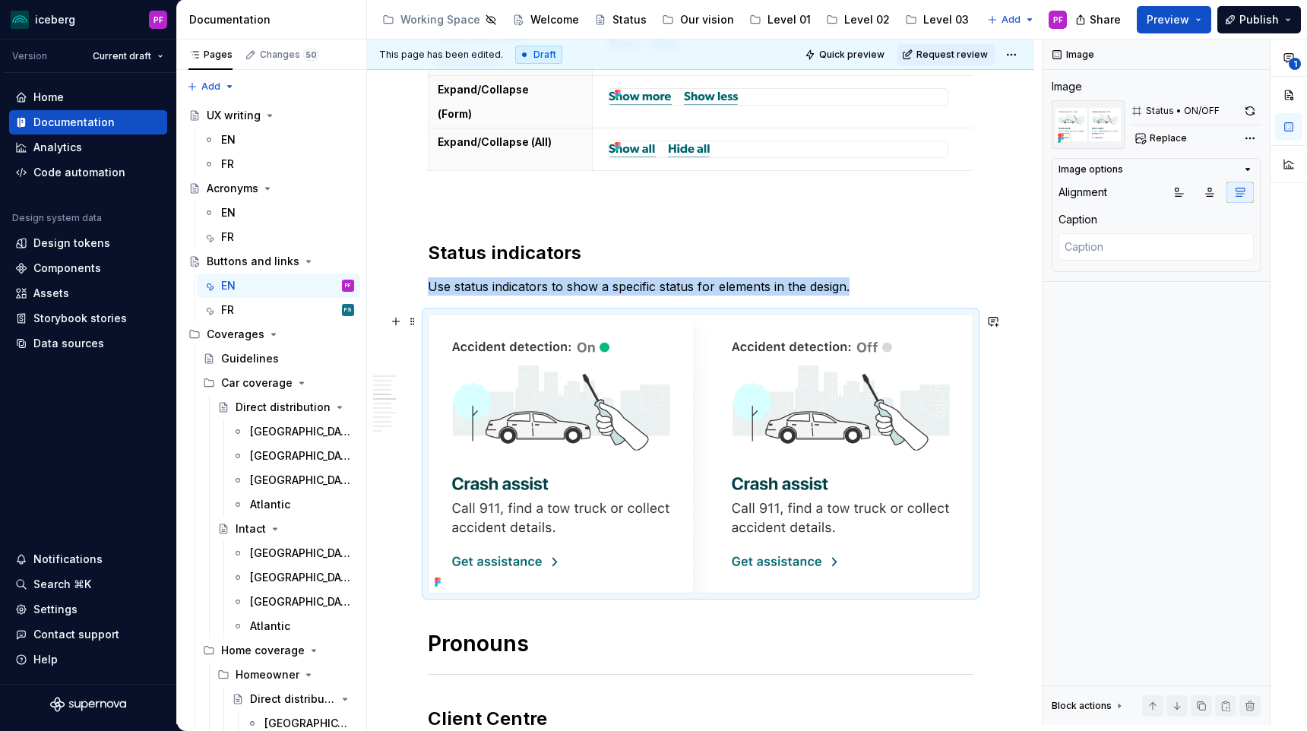
scroll to position [2695, 0]
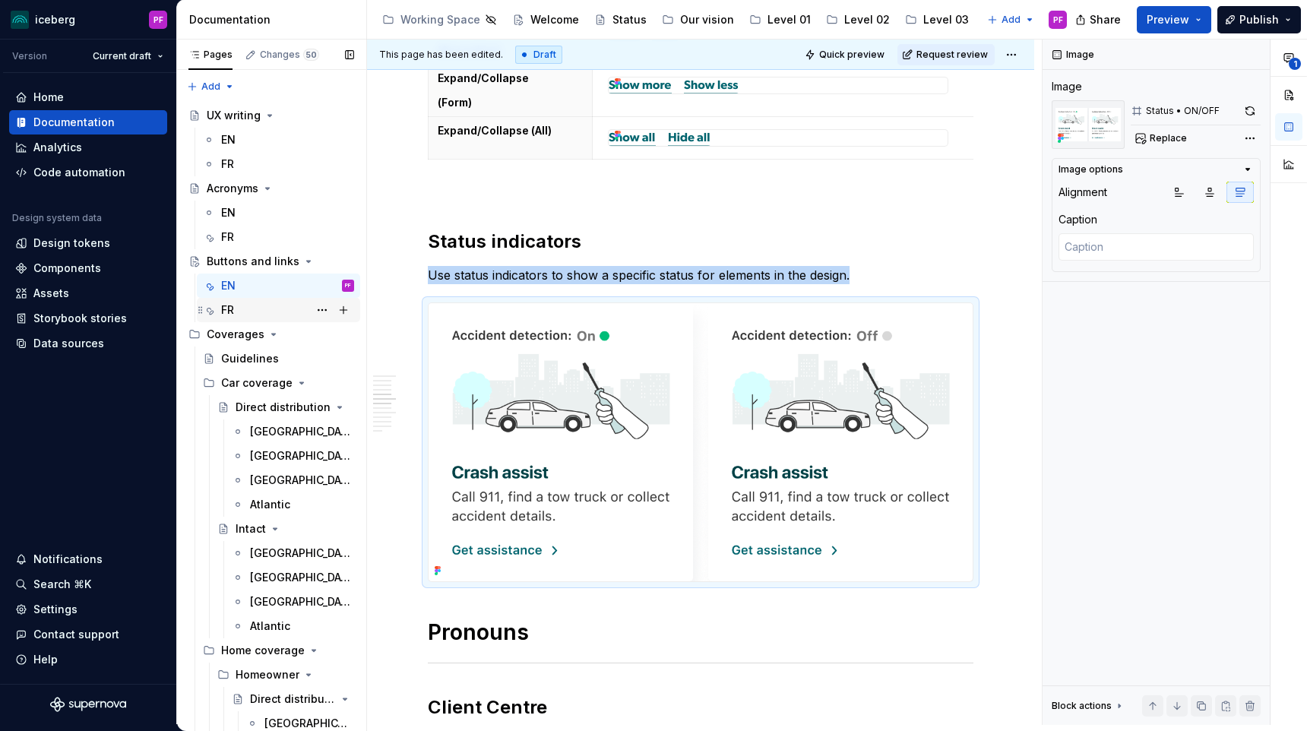
click at [239, 301] on div "FR FS" at bounding box center [287, 309] width 133 height 21
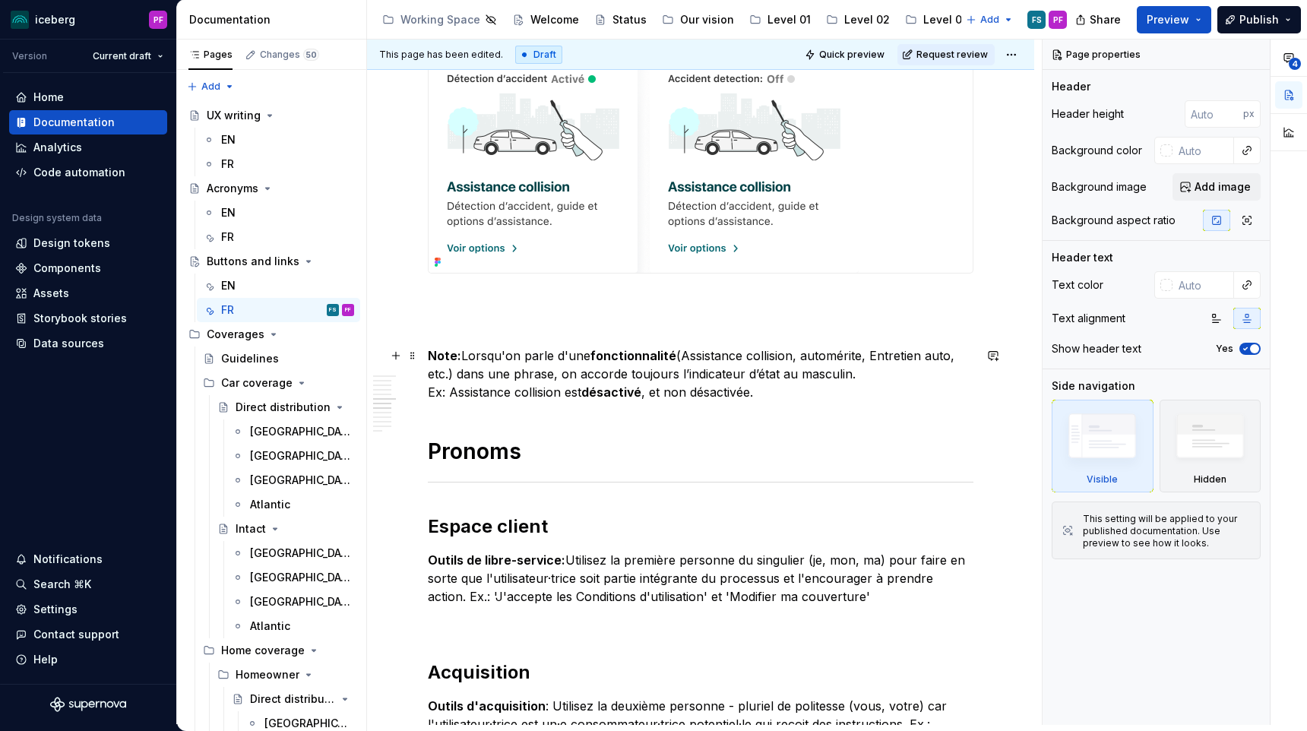
scroll to position [3052, 0]
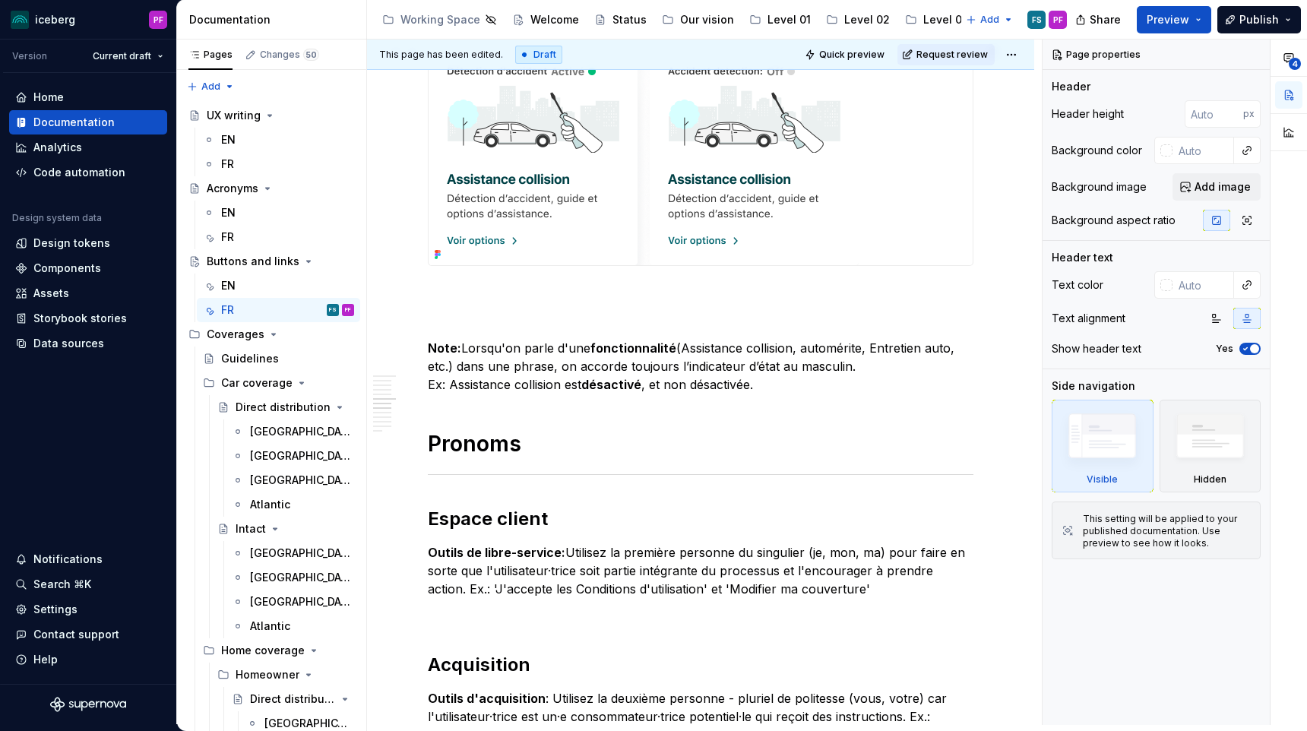
click at [611, 197] on img at bounding box center [644, 156] width 430 height 220
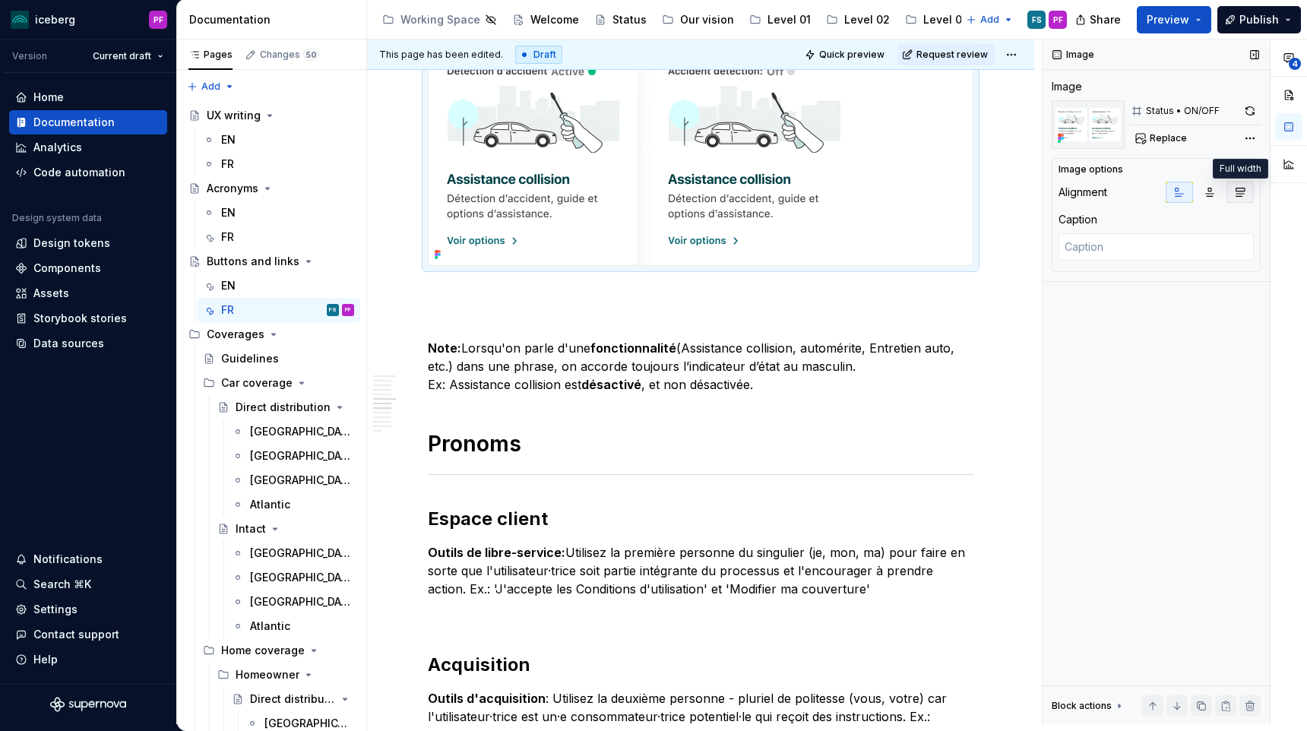
click at [1247, 189] on button "button" at bounding box center [1240, 192] width 27 height 21
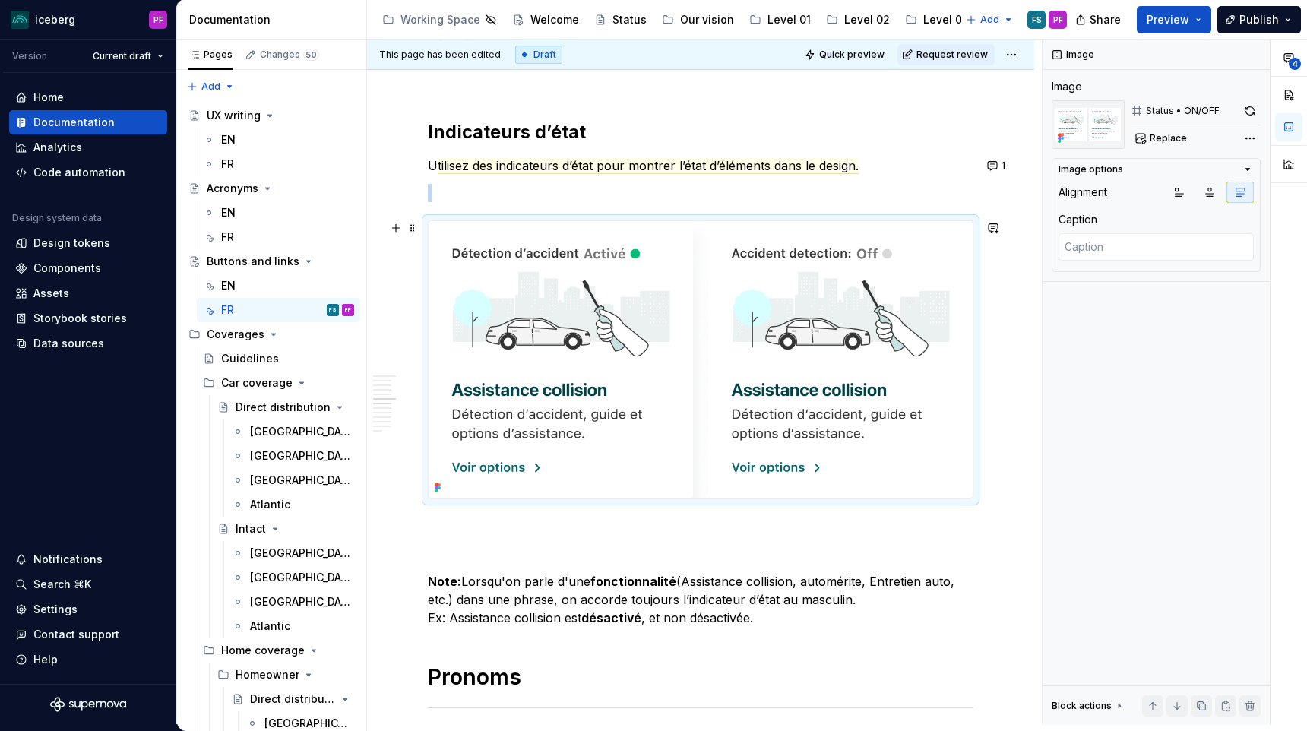
scroll to position [2874, 0]
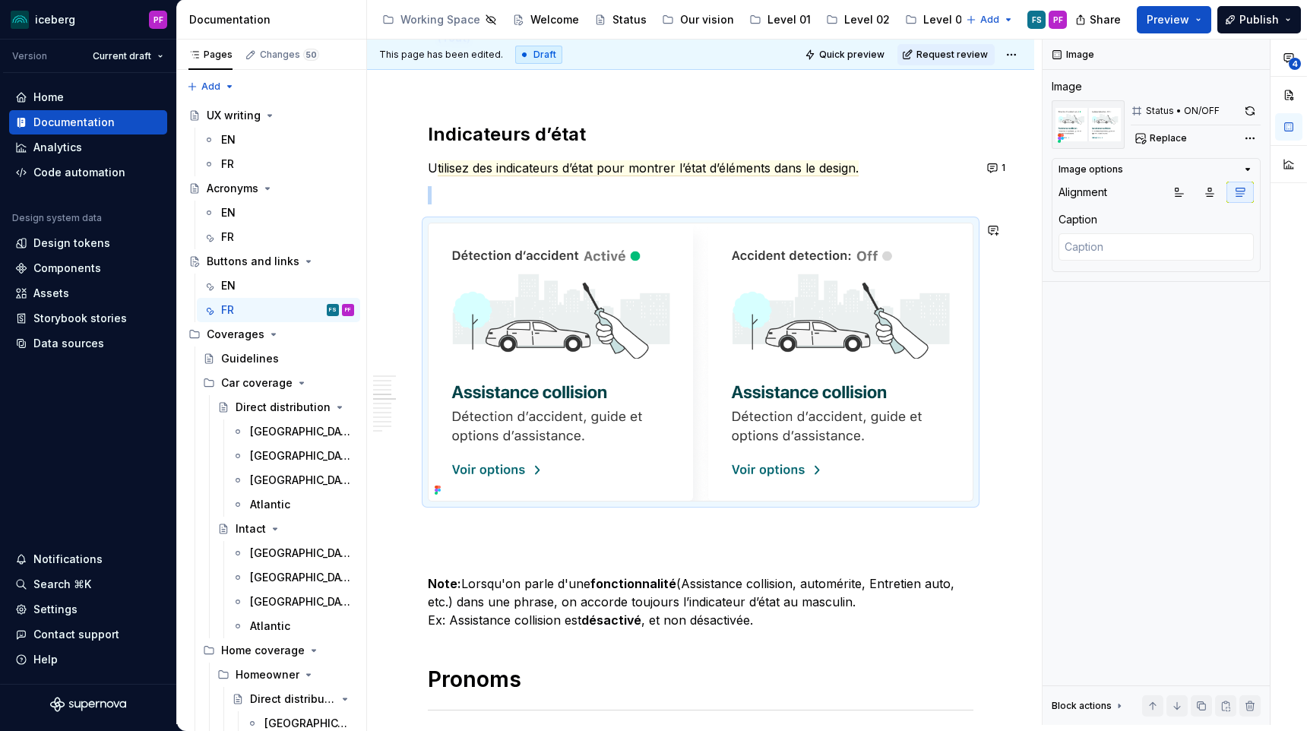
type textarea "*"
click at [625, 203] on p at bounding box center [701, 195] width 546 height 18
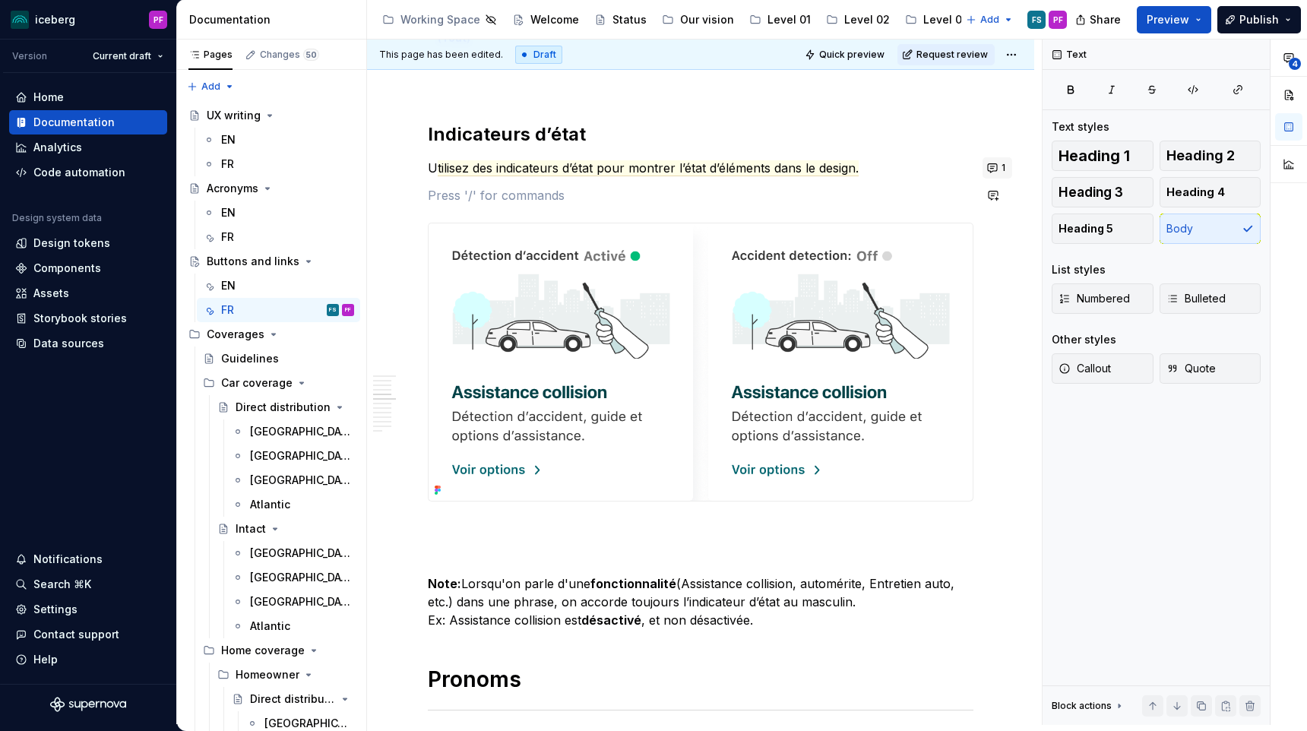
click at [999, 171] on button "1" at bounding box center [998, 167] width 30 height 21
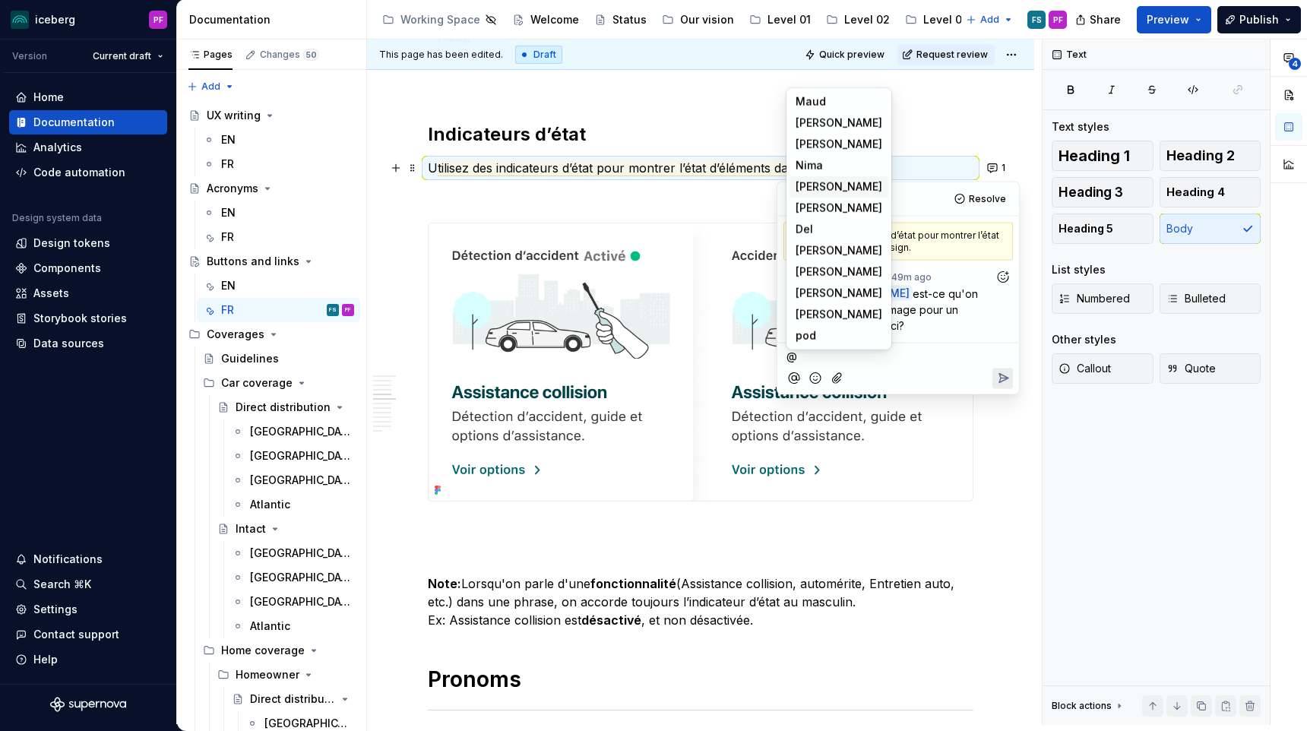
click at [857, 182] on span "[PERSON_NAME]" at bounding box center [839, 186] width 87 height 15
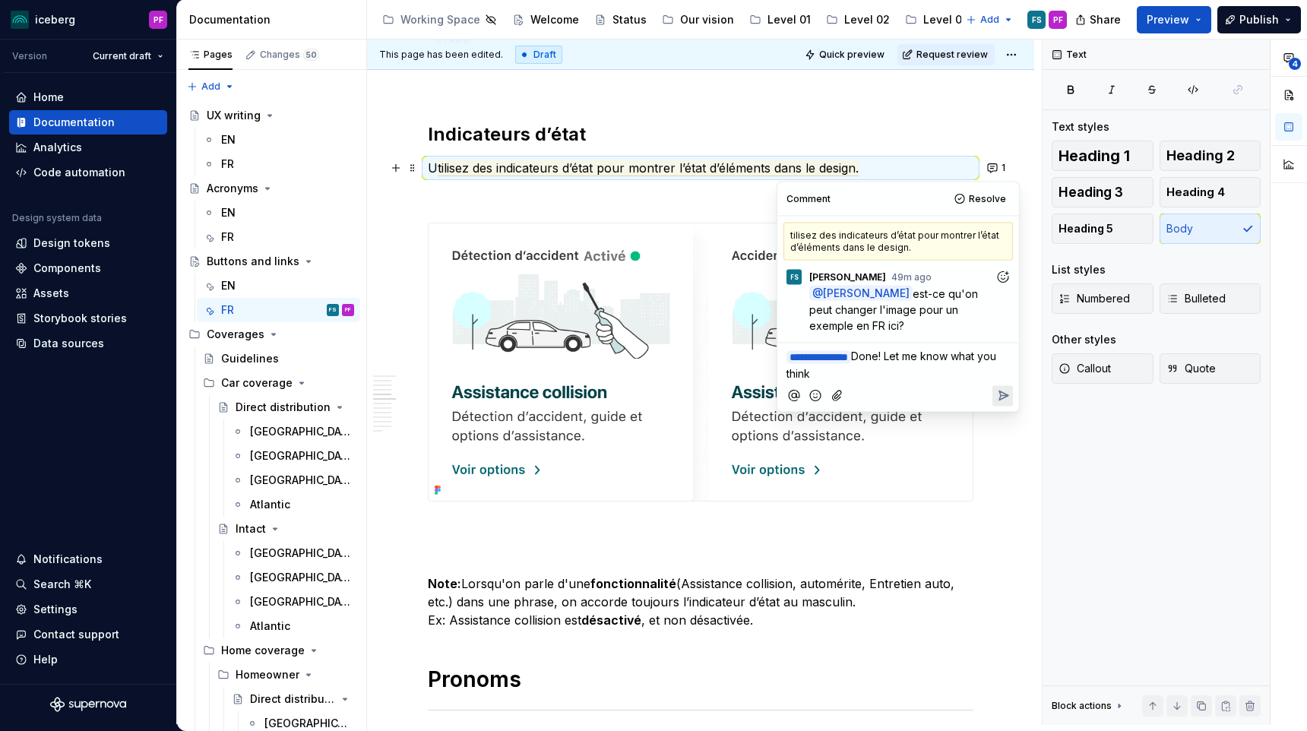
click at [818, 397] on icon "Add emoji" at bounding box center [815, 395] width 15 height 15
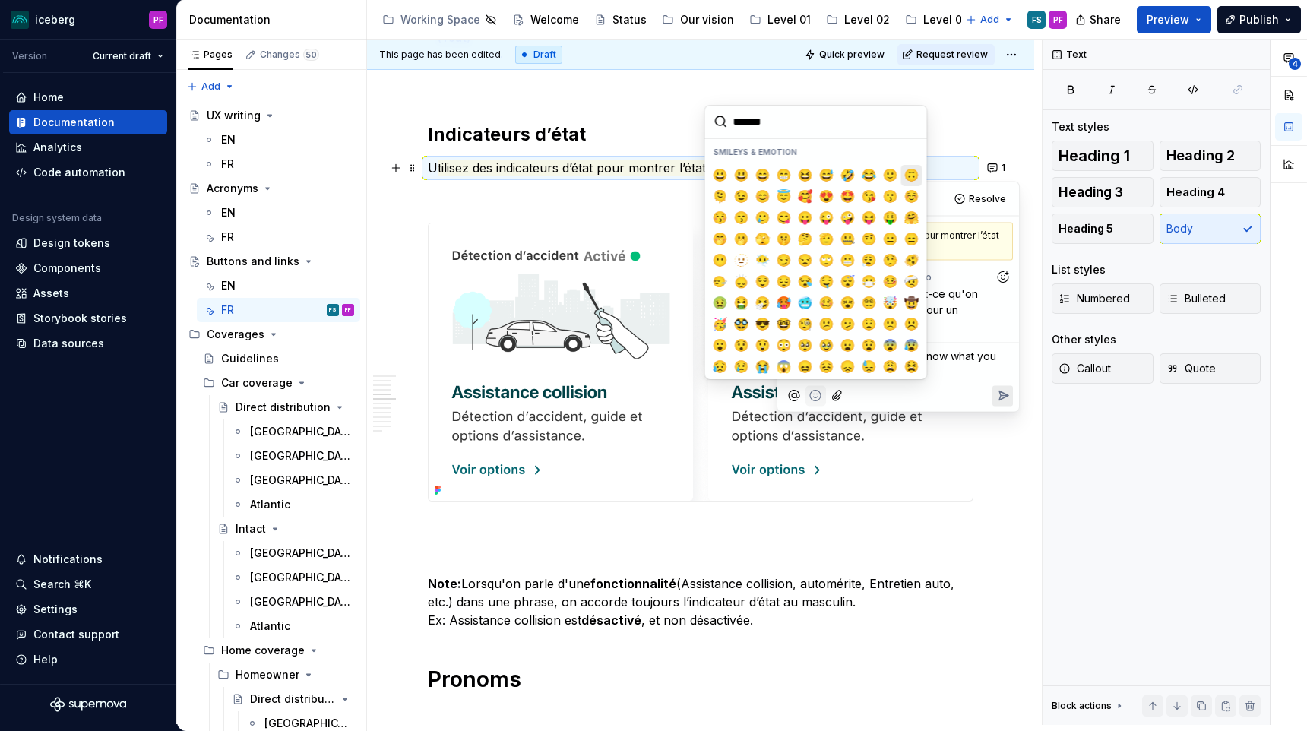
click at [903, 182] on button "🙃" at bounding box center [911, 175] width 21 height 21
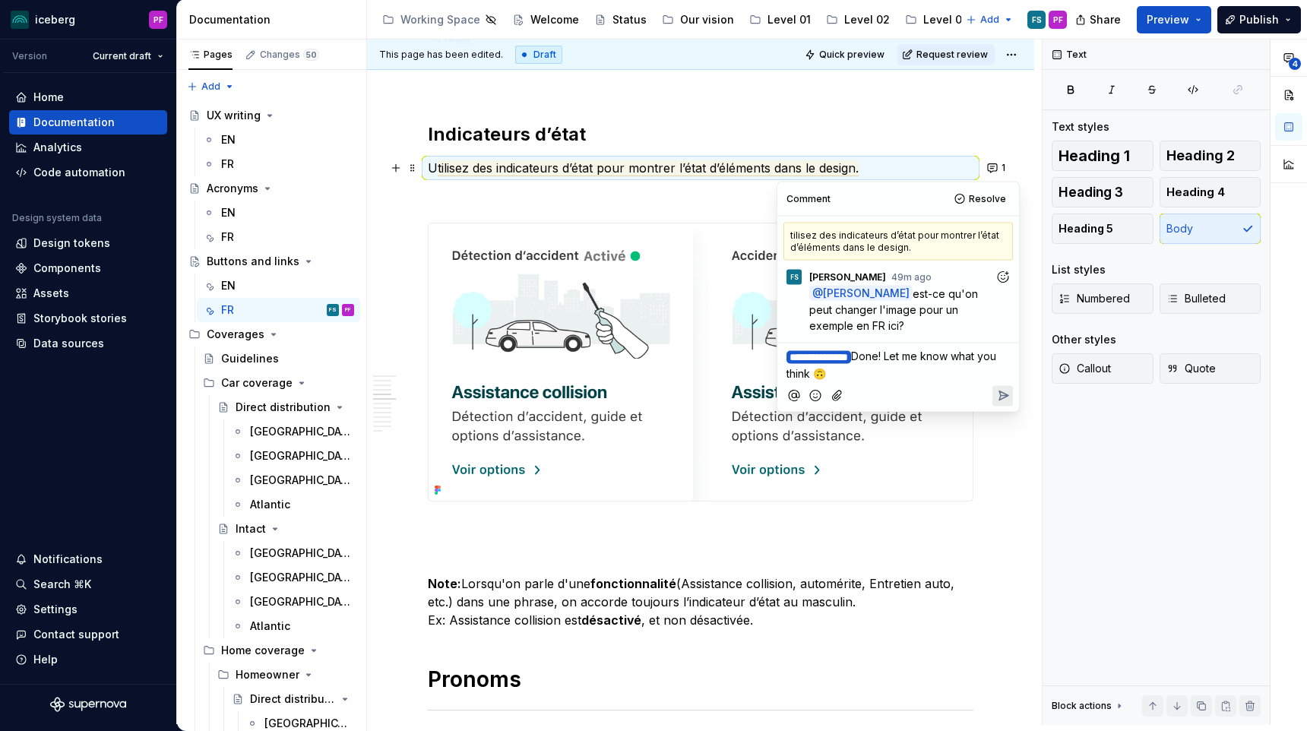
drag, startPoint x: 942, startPoint y: 367, endPoint x: 776, endPoint y: 345, distance: 167.9
click at [777, 345] on div "**********" at bounding box center [898, 297] width 243 height 231
copy p "**********"
click at [993, 394] on button "Reply" at bounding box center [1003, 395] width 21 height 21
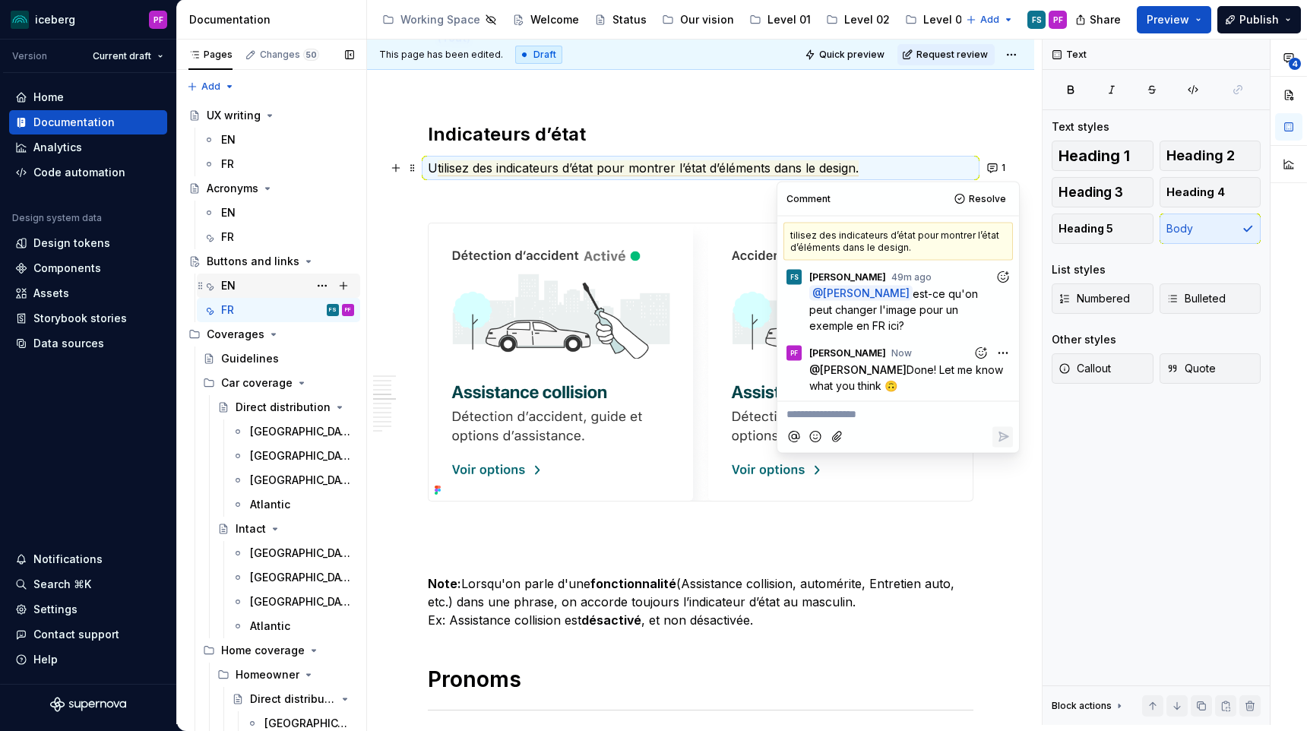
click at [271, 296] on div "EN" at bounding box center [287, 285] width 133 height 21
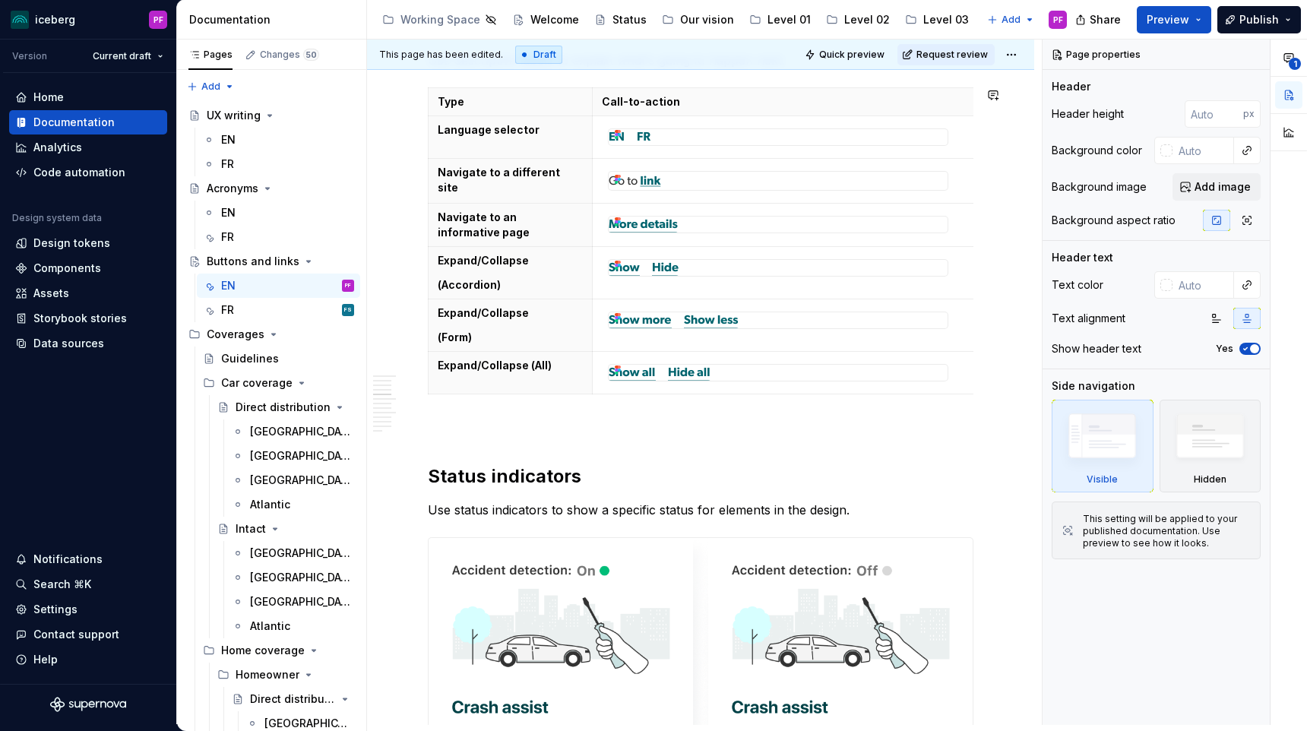
scroll to position [2734, 0]
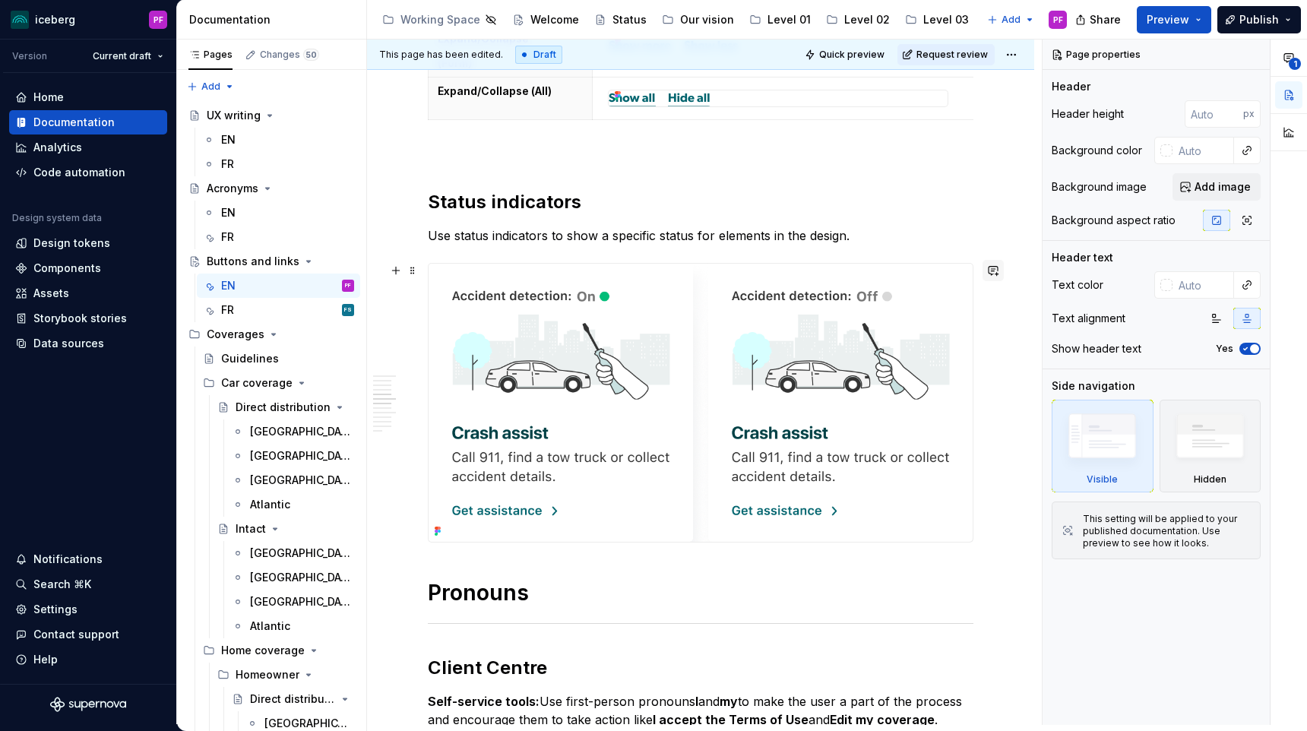
type textarea "*"
click at [995, 278] on button "button" at bounding box center [993, 270] width 21 height 21
click at [828, 277] on span "[PERSON_NAME]" at bounding box center [830, 278] width 87 height 15
drag, startPoint x: 777, startPoint y: 322, endPoint x: 920, endPoint y: 293, distance: 145.9
click at [920, 293] on p "**********" at bounding box center [889, 306] width 223 height 33
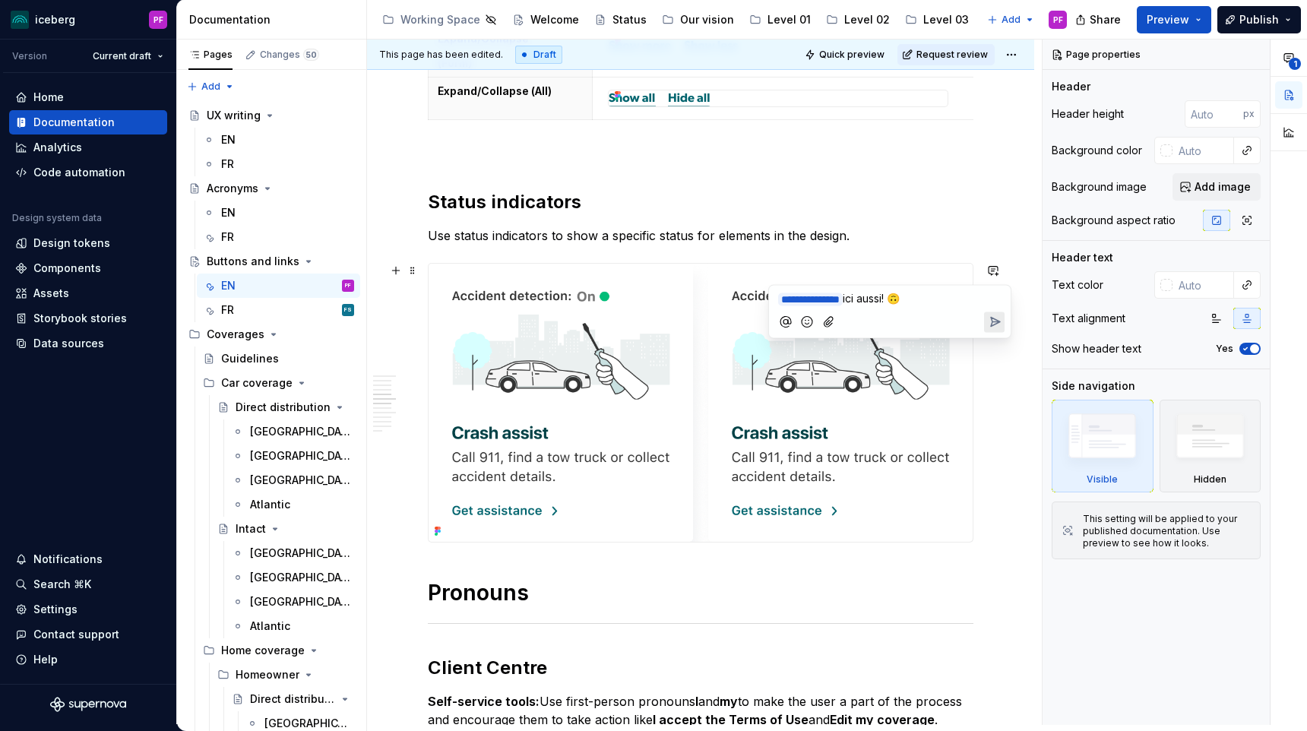
click at [991, 318] on icon "Send" at bounding box center [995, 322] width 9 height 9
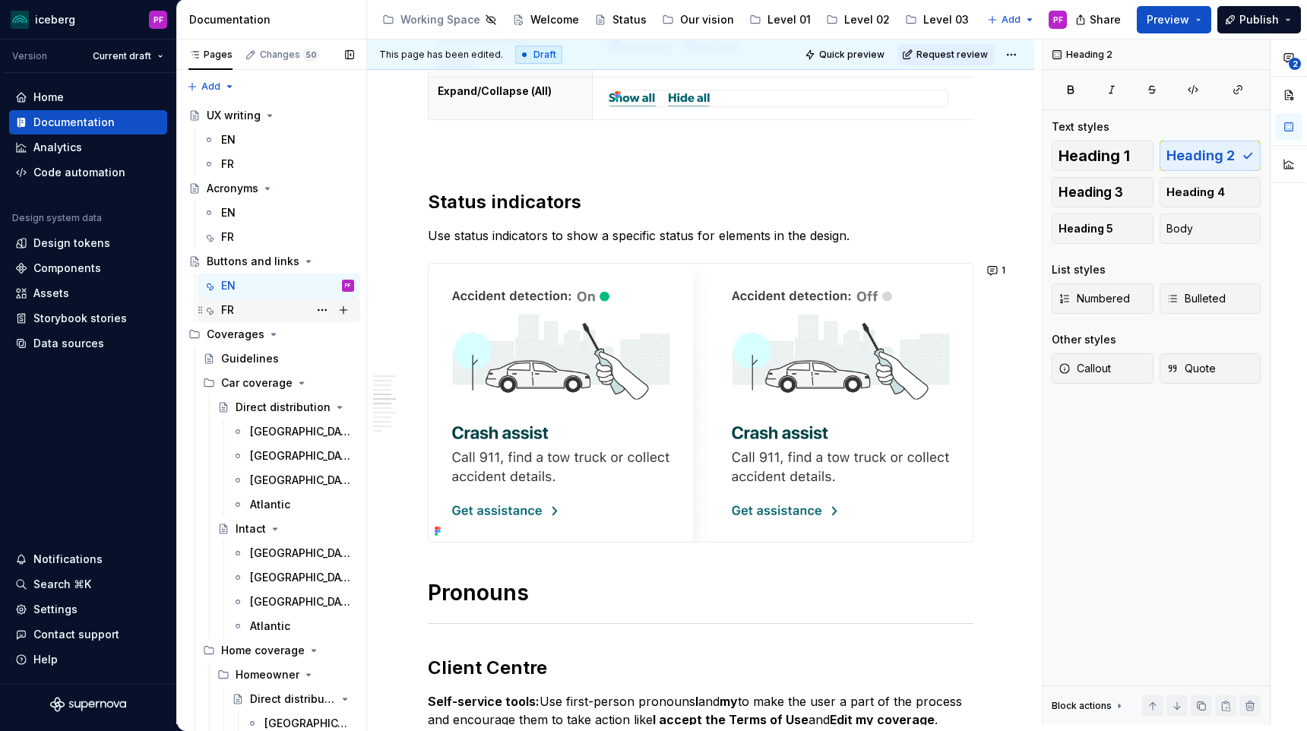
click at [248, 305] on div "FR FS" at bounding box center [287, 309] width 133 height 21
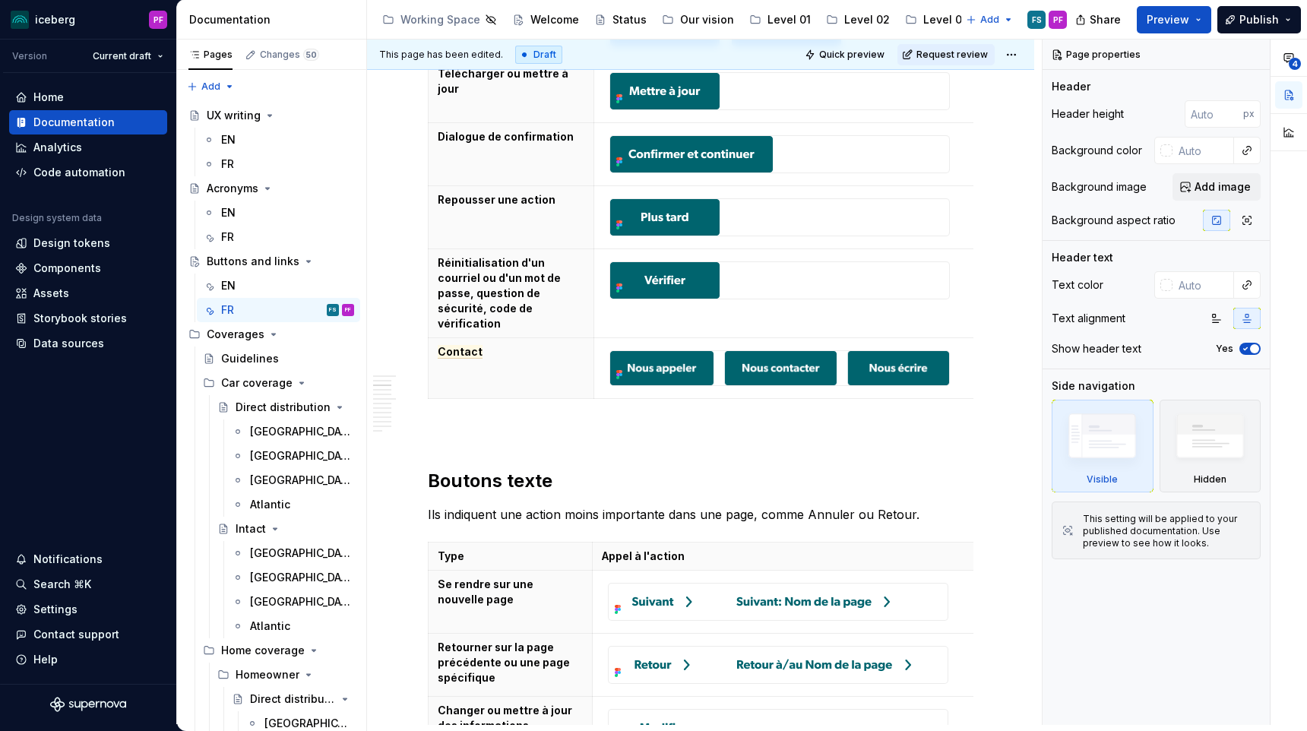
scroll to position [1392, 0]
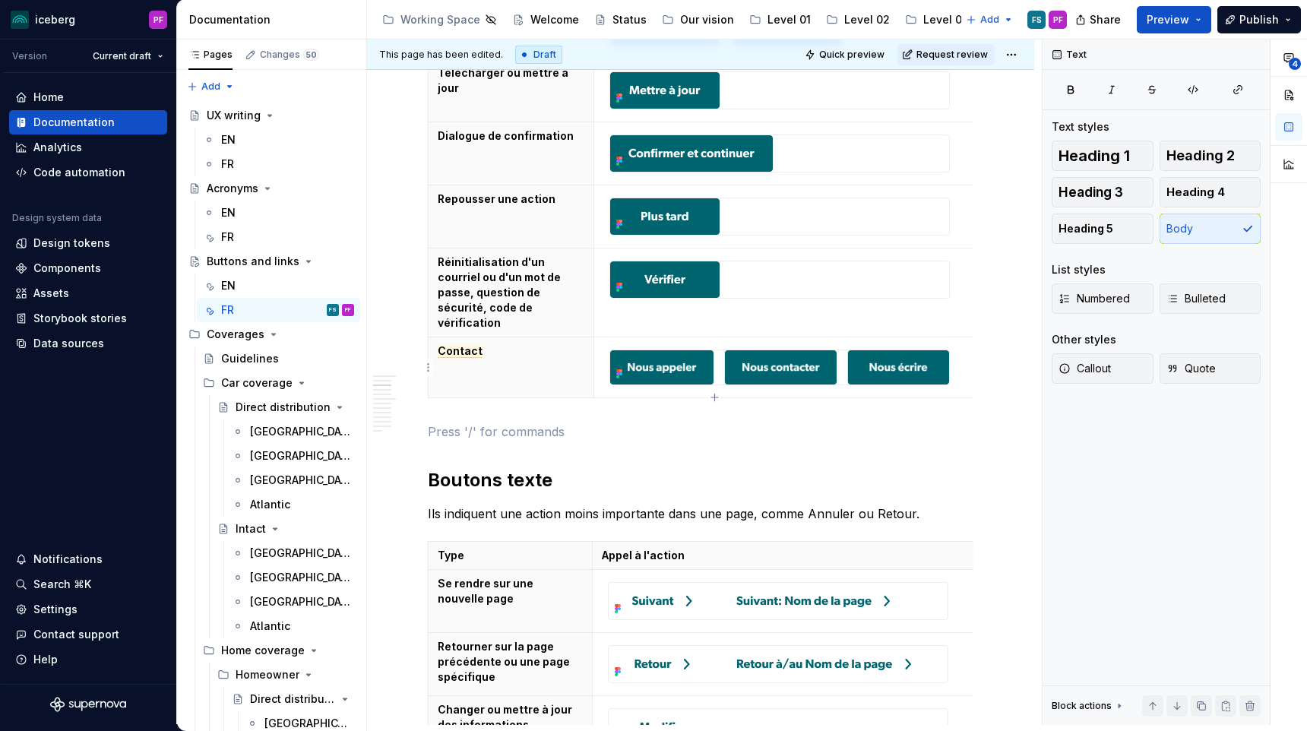
click at [949, 368] on div at bounding box center [780, 367] width 340 height 35
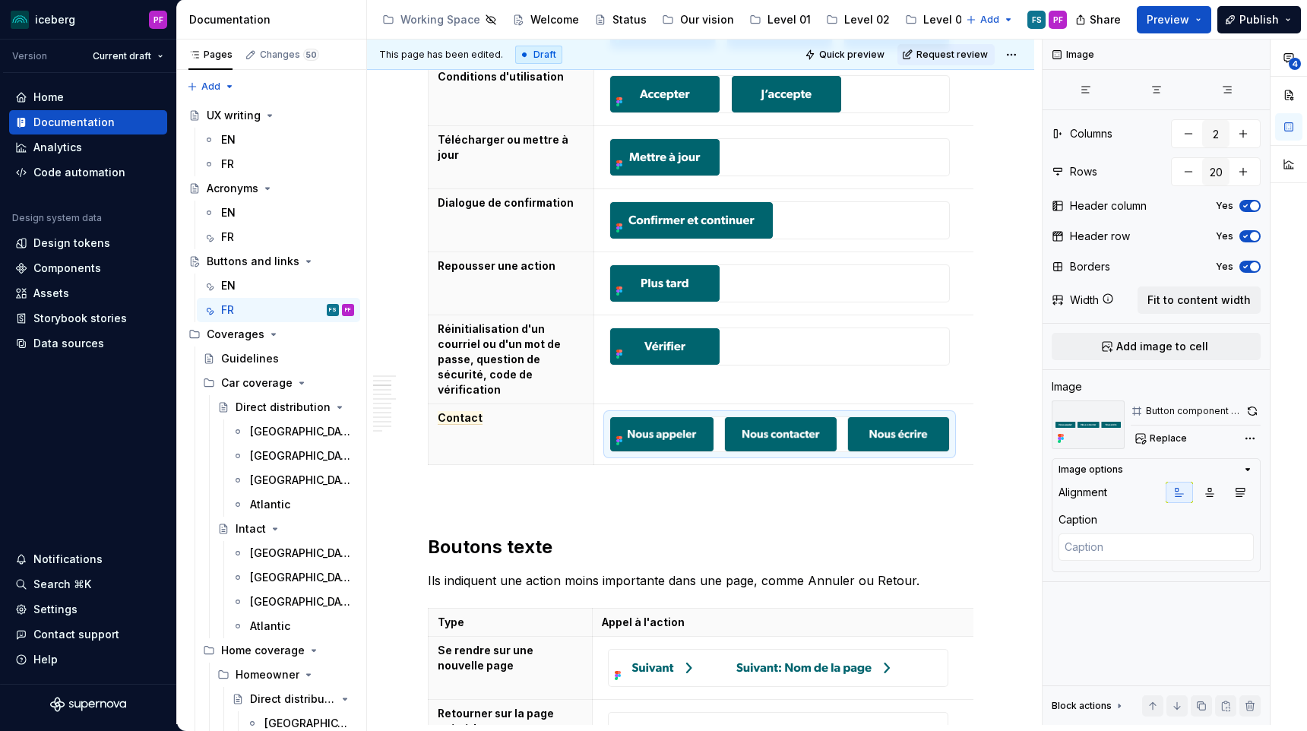
scroll to position [1324, 0]
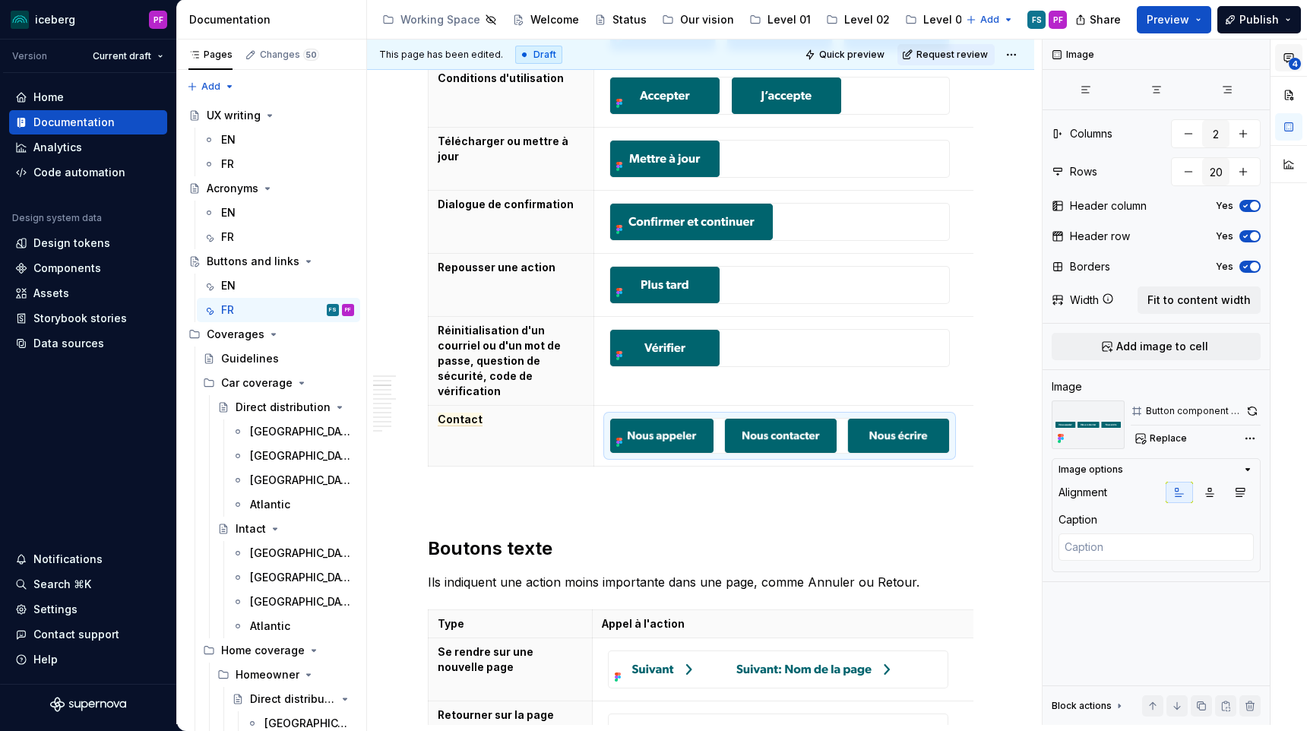
click at [1291, 61] on span "4" at bounding box center [1295, 64] width 12 height 12
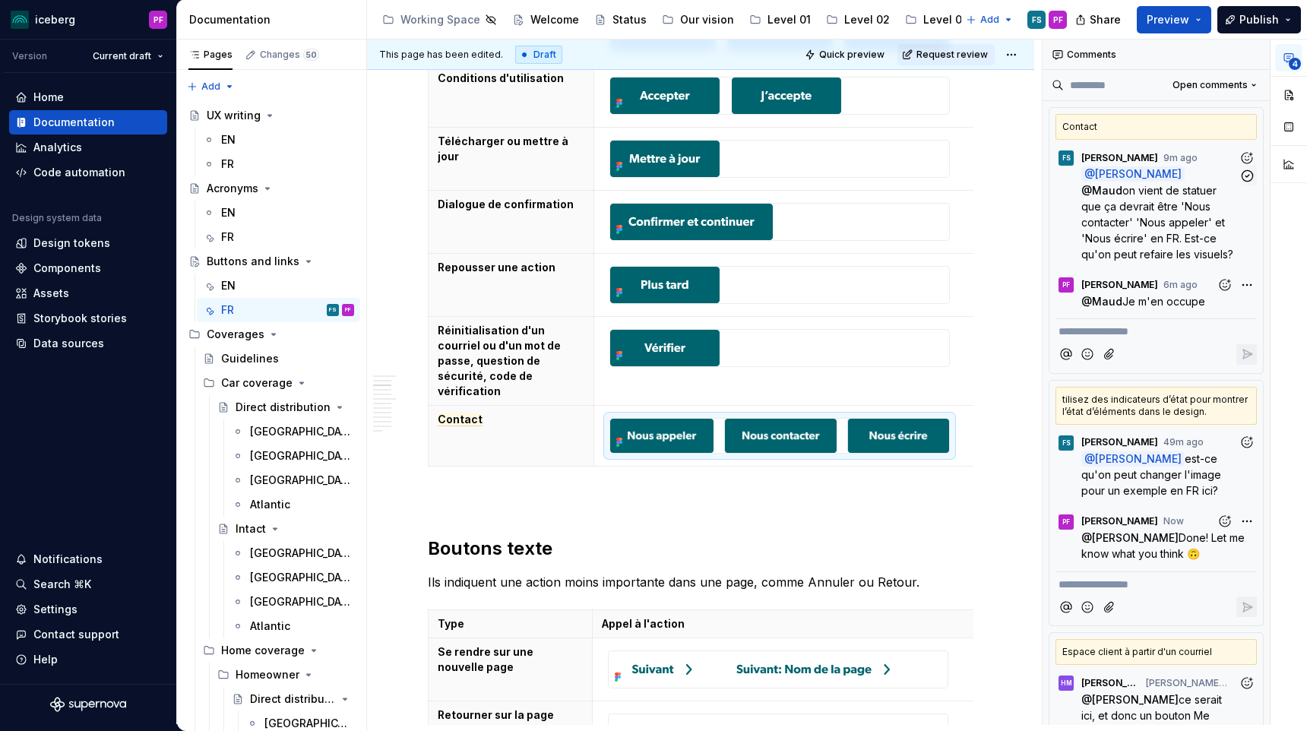
type textarea "*"
click at [1197, 236] on span "on vient de statuer que ça devrait être 'Nous contacter' 'Nous appeler' et 'Nou…" at bounding box center [1157, 222] width 152 height 77
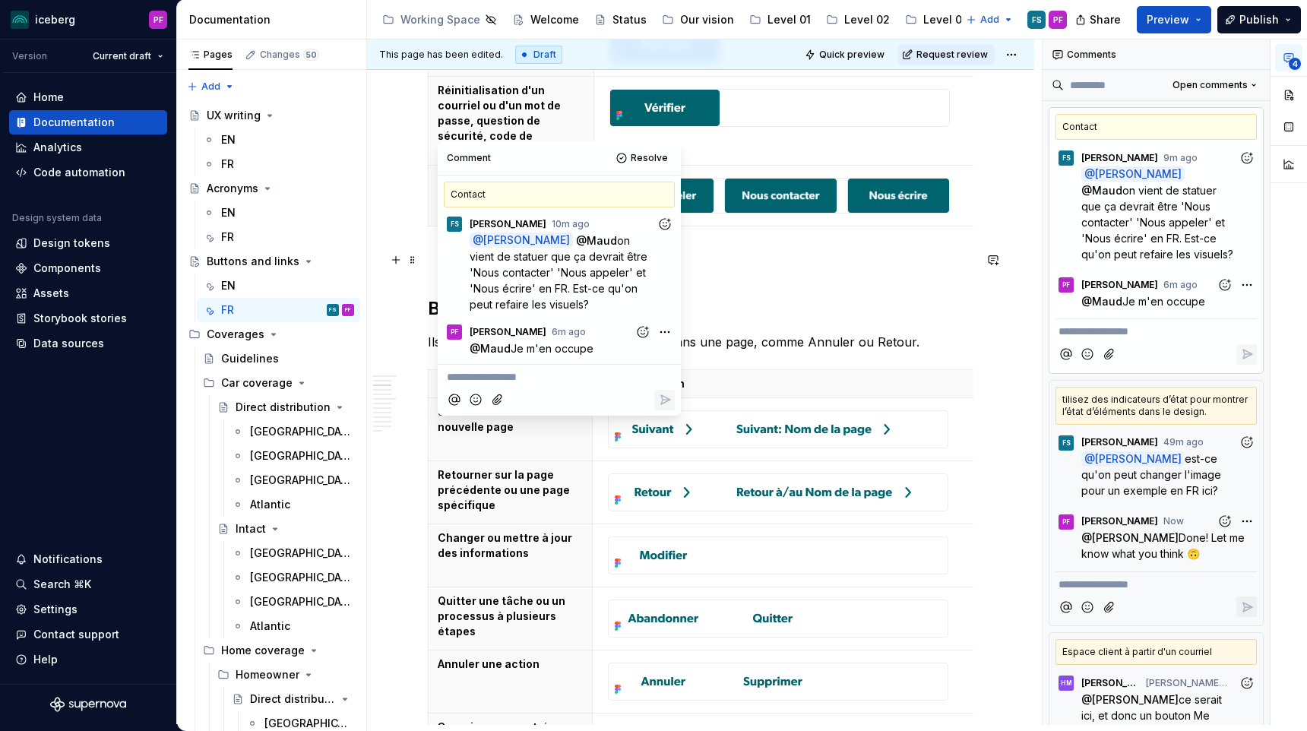
scroll to position [1560, 0]
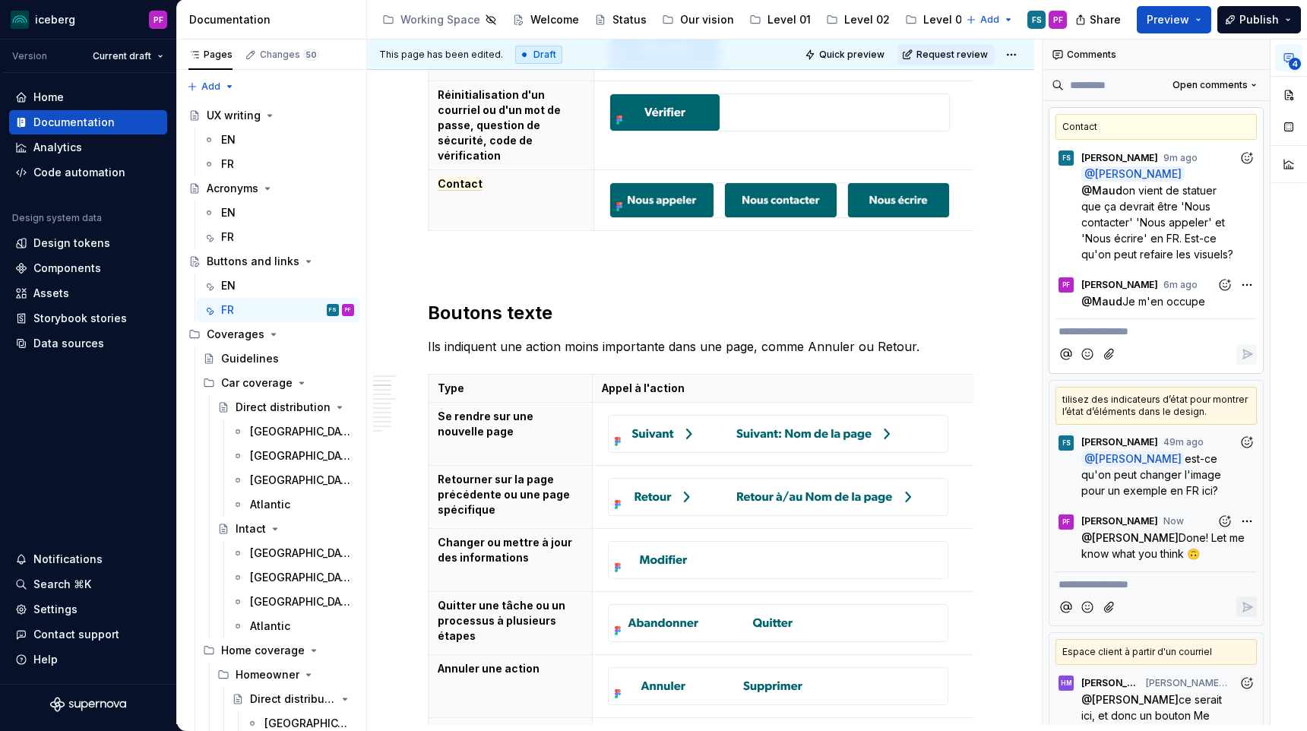
click at [1115, 325] on p "**********" at bounding box center [1156, 332] width 195 height 16
click at [1110, 316] on span "[PERSON_NAME]" at bounding box center [1111, 311] width 87 height 15
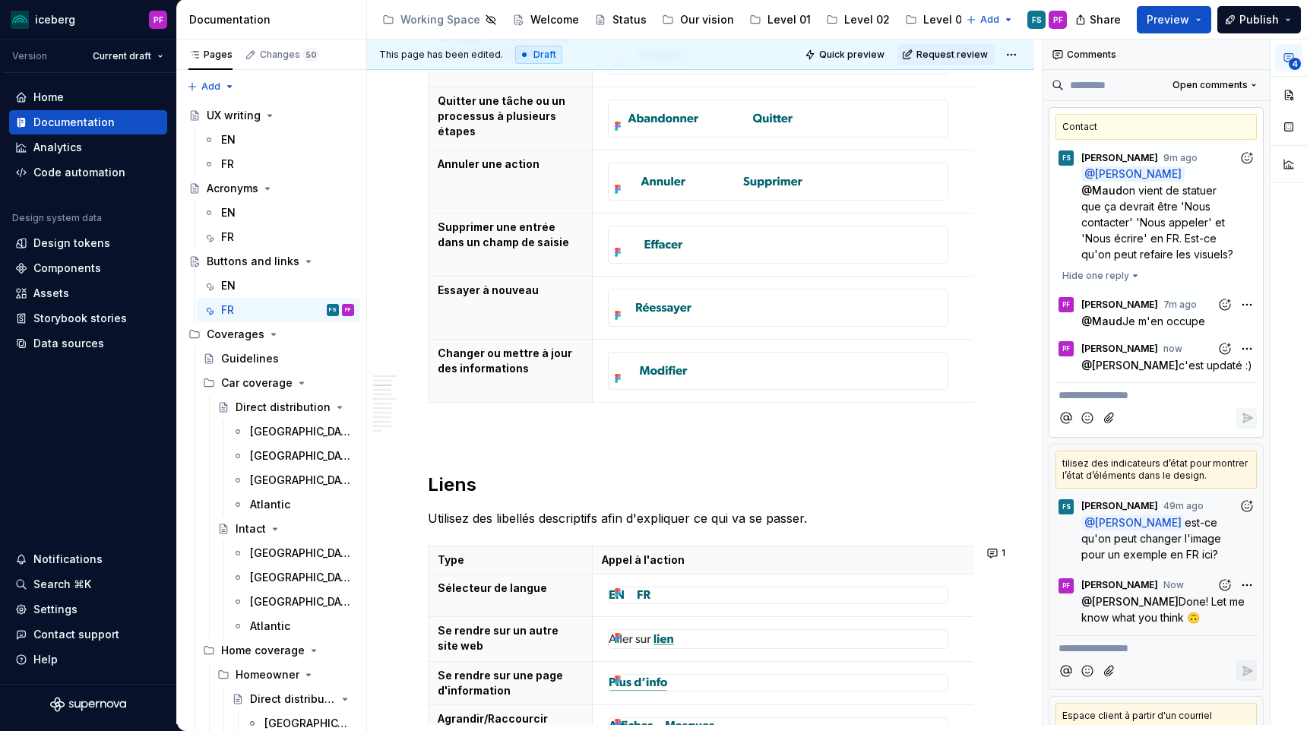
scroll to position [2332, 0]
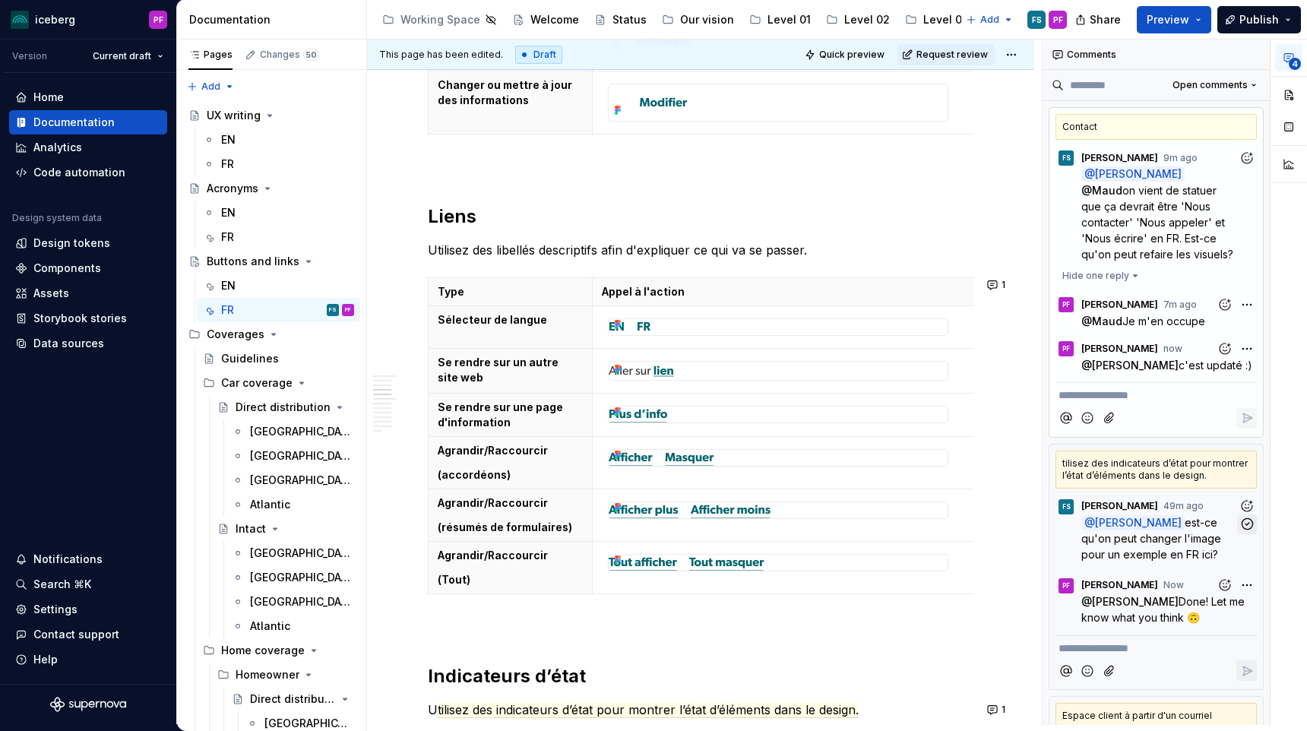
click at [1247, 179] on icon "button" at bounding box center [1247, 176] width 14 height 14
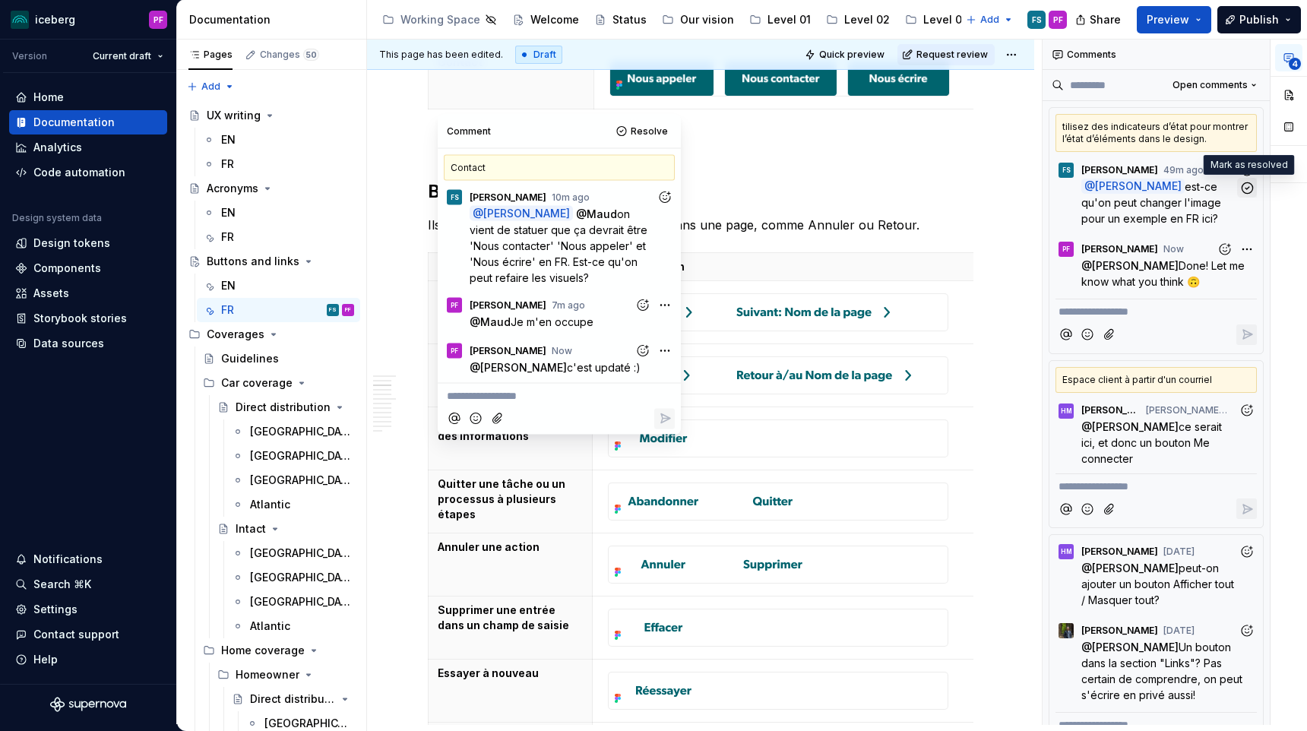
scroll to position [1622, 0]
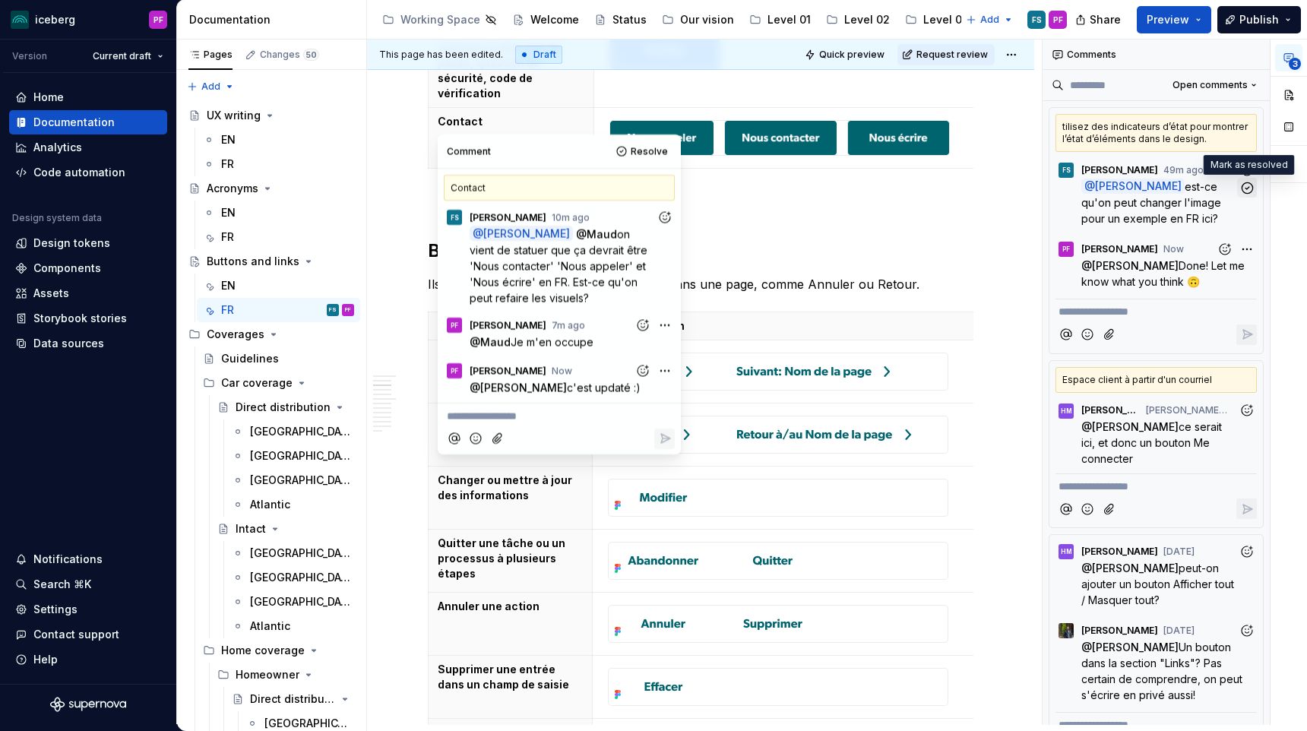
click at [1251, 192] on icon "button" at bounding box center [1247, 187] width 11 height 11
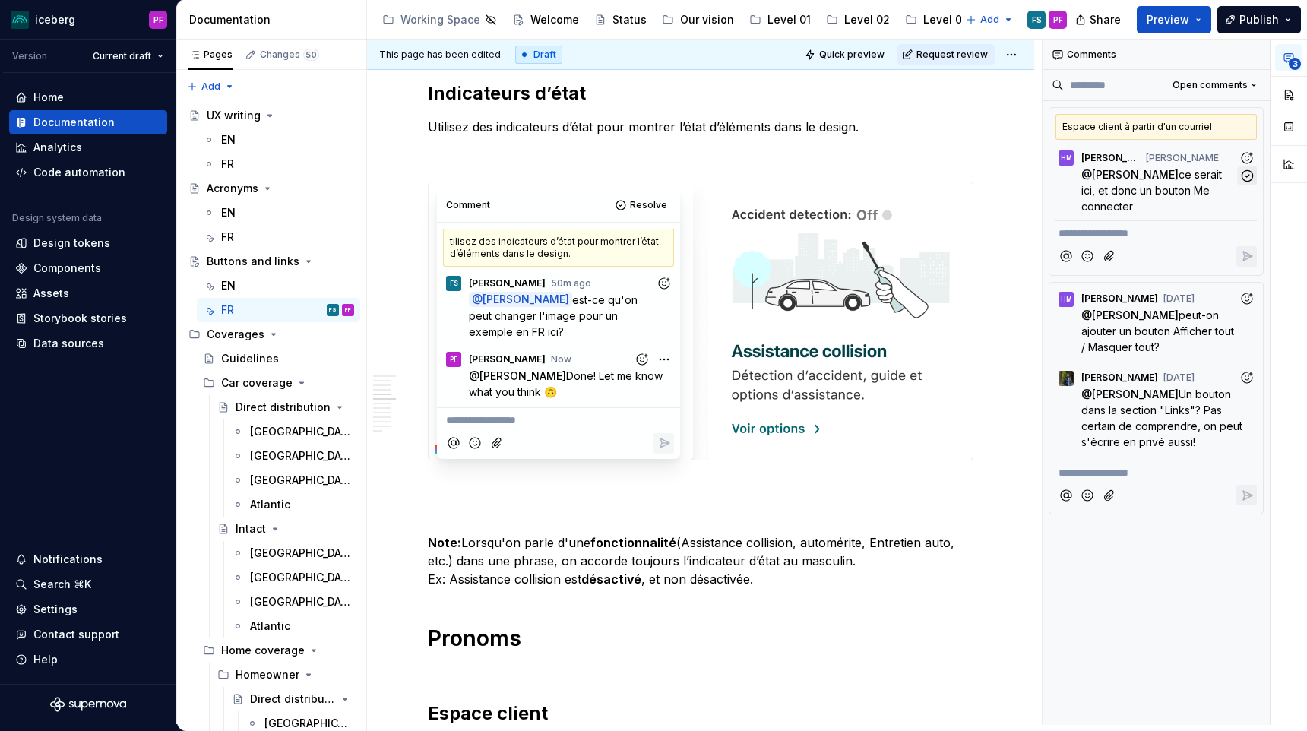
scroll to position [2918, 0]
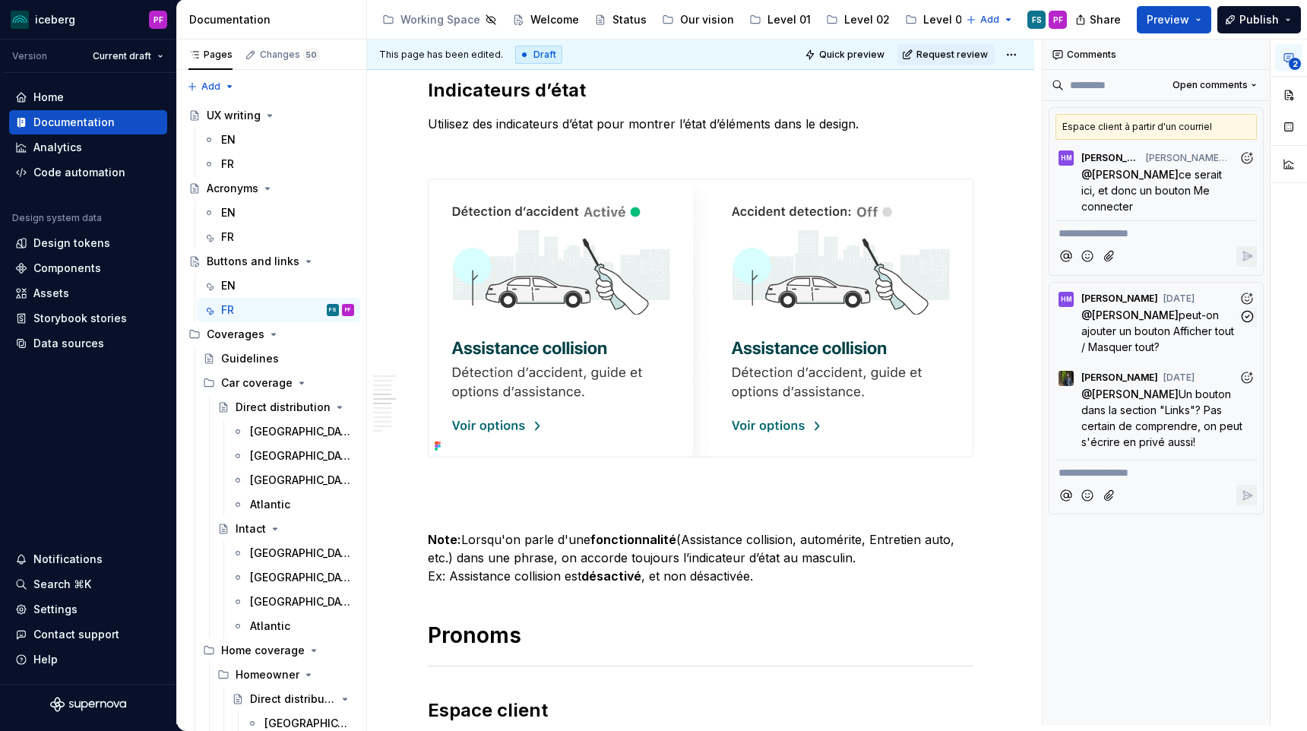
click at [1222, 346] on p "@ [PERSON_NAME] peut-on ajouter un bouton Afficher tout / Masquer tout?" at bounding box center [1159, 331] width 157 height 48
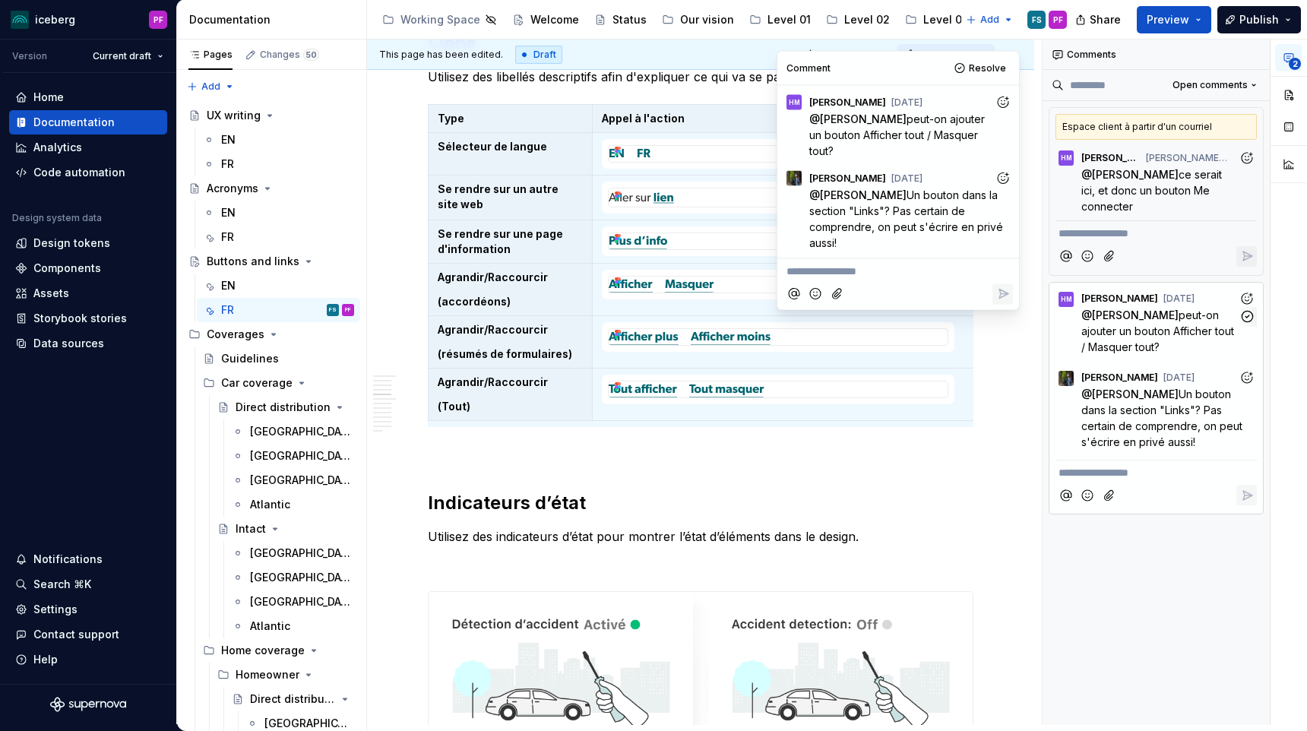
scroll to position [2494, 0]
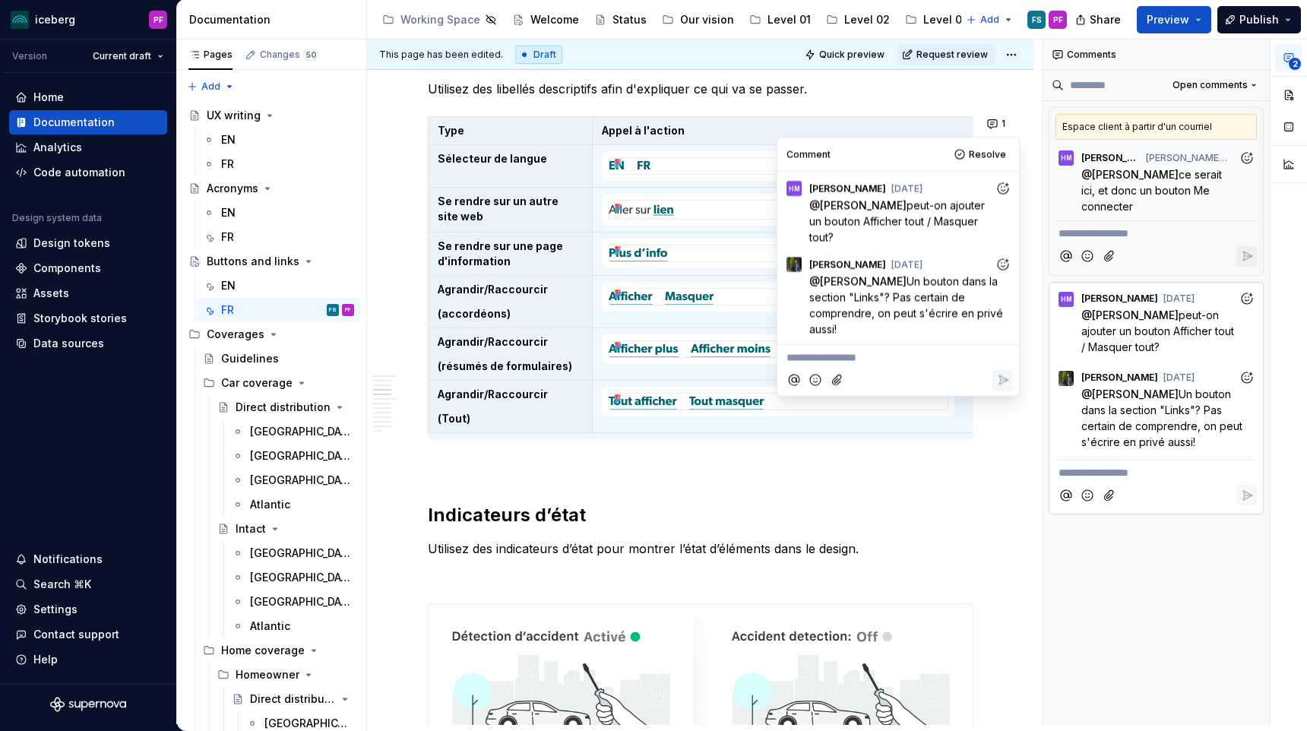
click at [917, 459] on p at bounding box center [701, 467] width 546 height 18
